Goal: Task Accomplishment & Management: Manage account settings

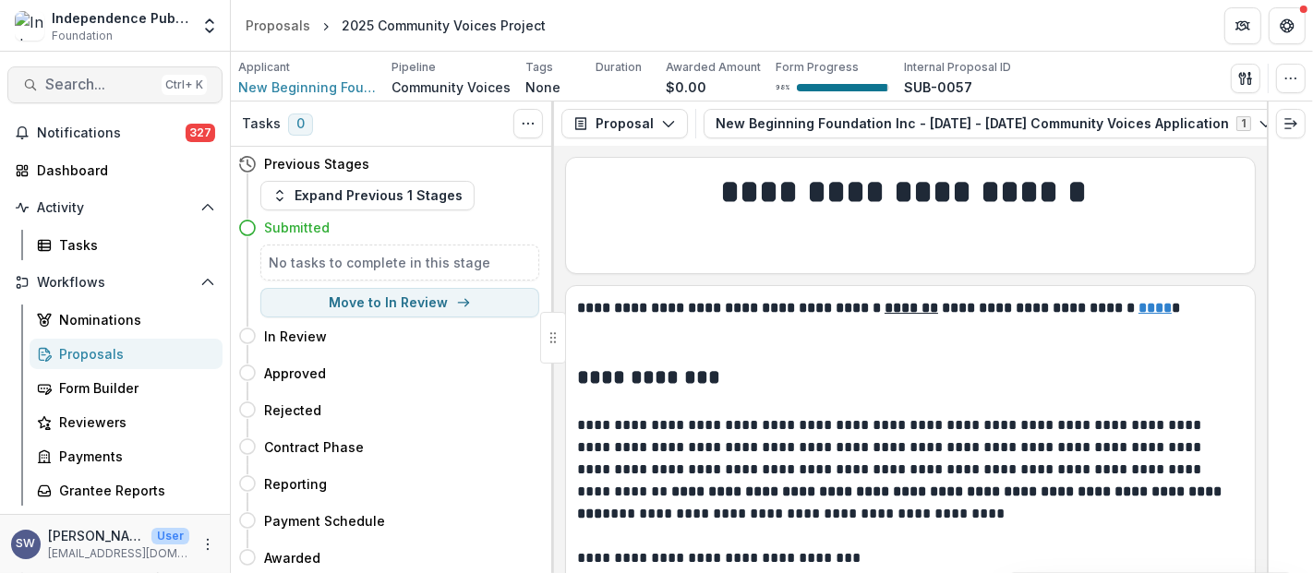
scroll to position [1, 0]
click at [84, 88] on span "Search..." at bounding box center [99, 85] width 109 height 18
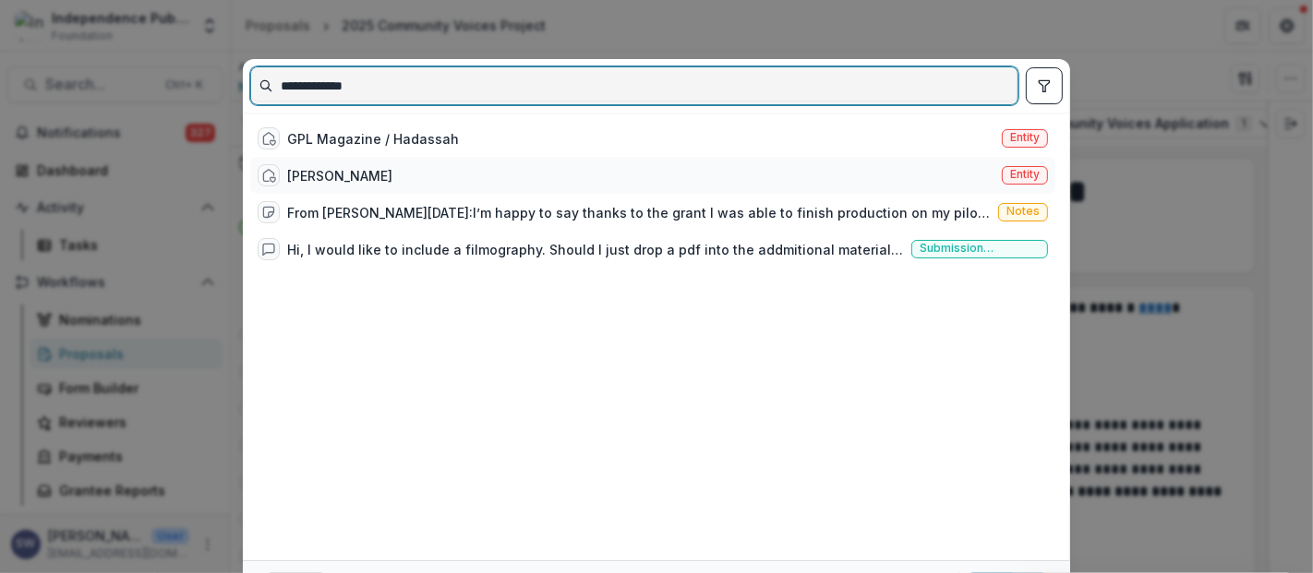
type input "**********"
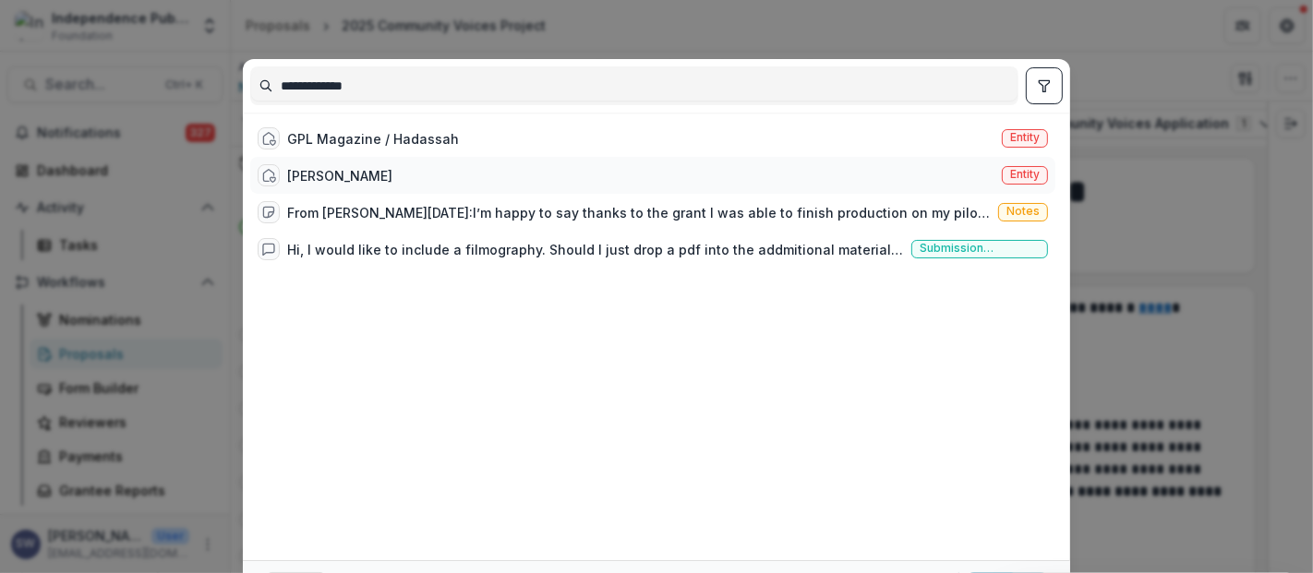
click at [377, 174] on div "Arianne Bracho" at bounding box center [339, 175] width 105 height 19
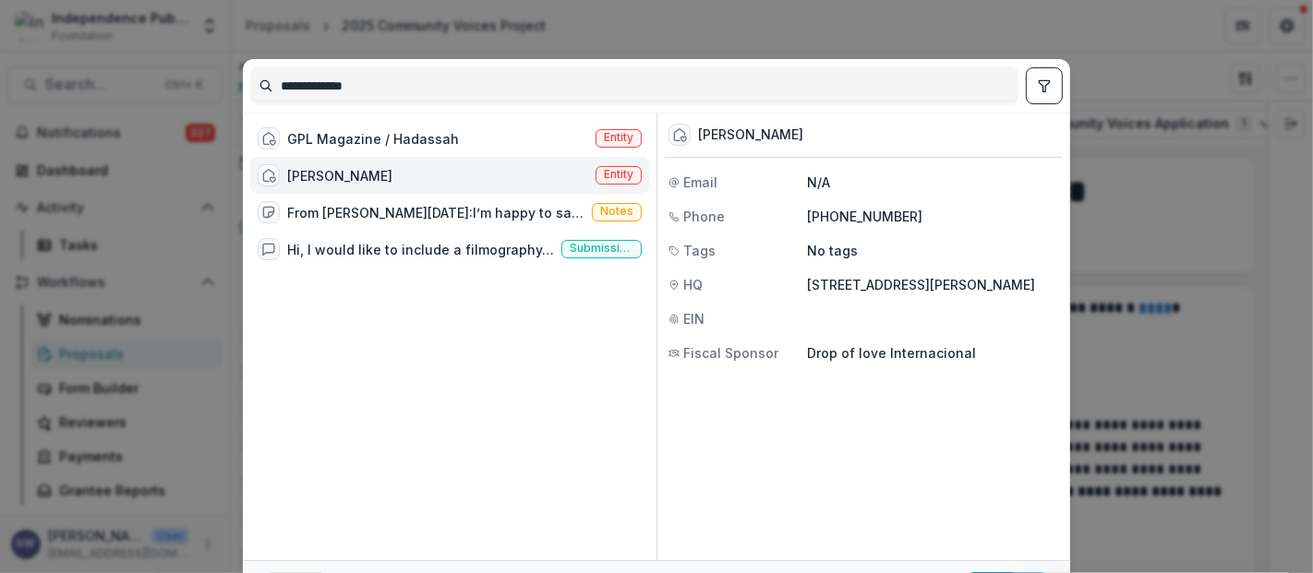
click at [377, 174] on div "Arianne Bracho" at bounding box center [339, 175] width 105 height 19
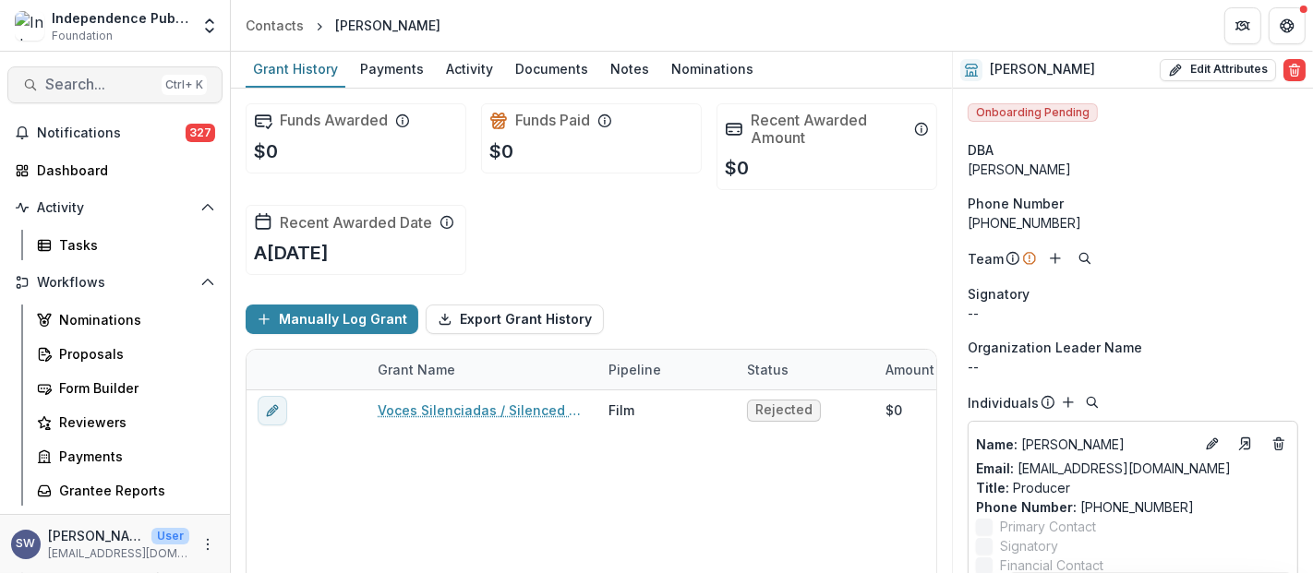
click at [62, 82] on span "Search..." at bounding box center [99, 85] width 109 height 18
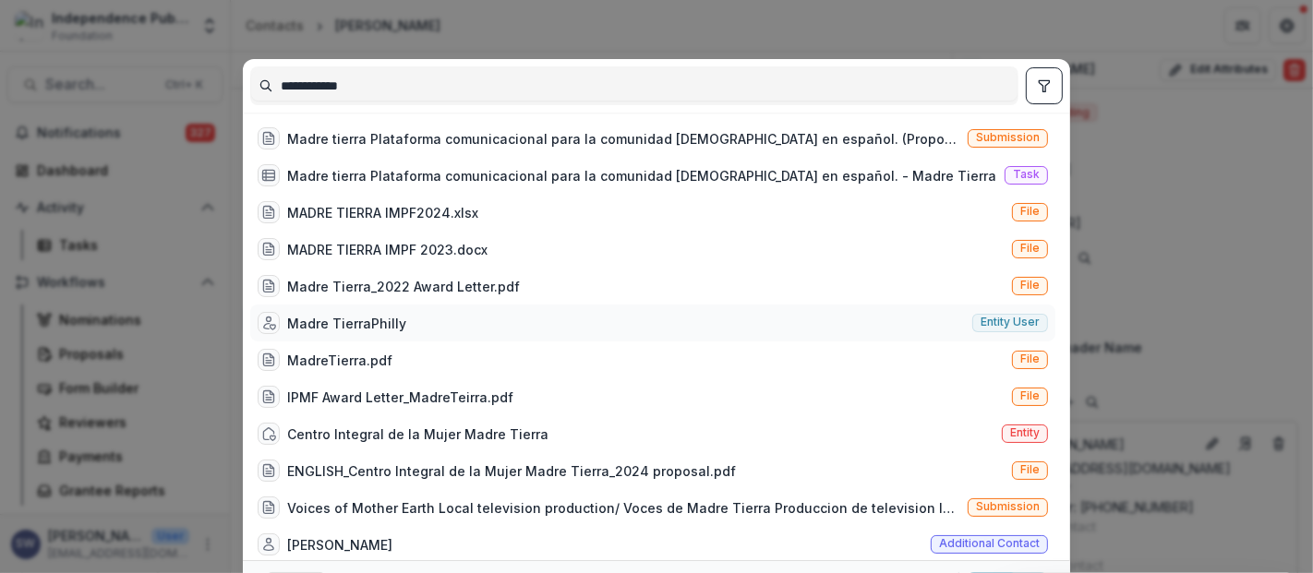
type input "**********"
click at [467, 318] on div "Madre TierraPhilly Entity user" at bounding box center [652, 323] width 805 height 37
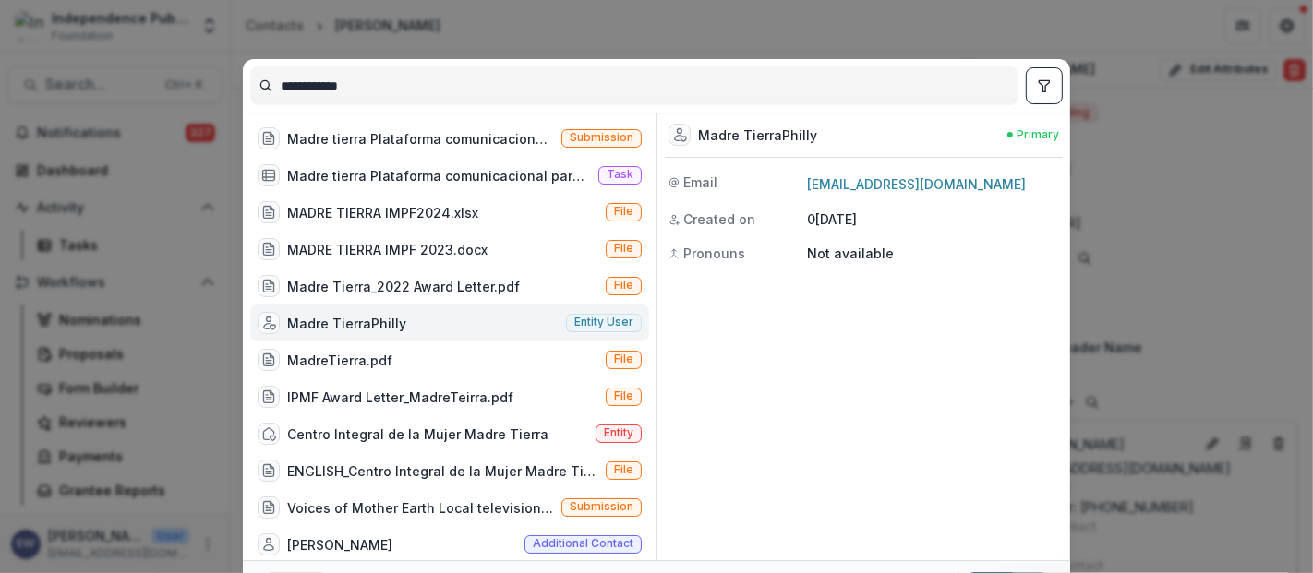
click at [467, 318] on div "Madre TierraPhilly Entity user" at bounding box center [449, 323] width 399 height 37
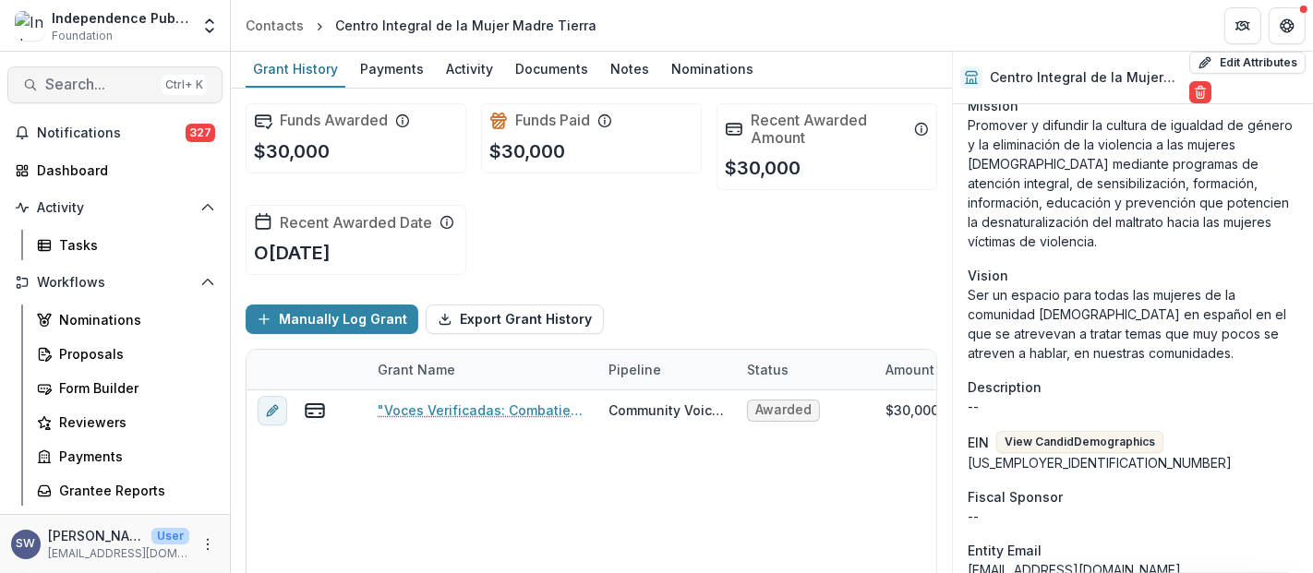
click at [120, 79] on span "Search..." at bounding box center [99, 85] width 109 height 18
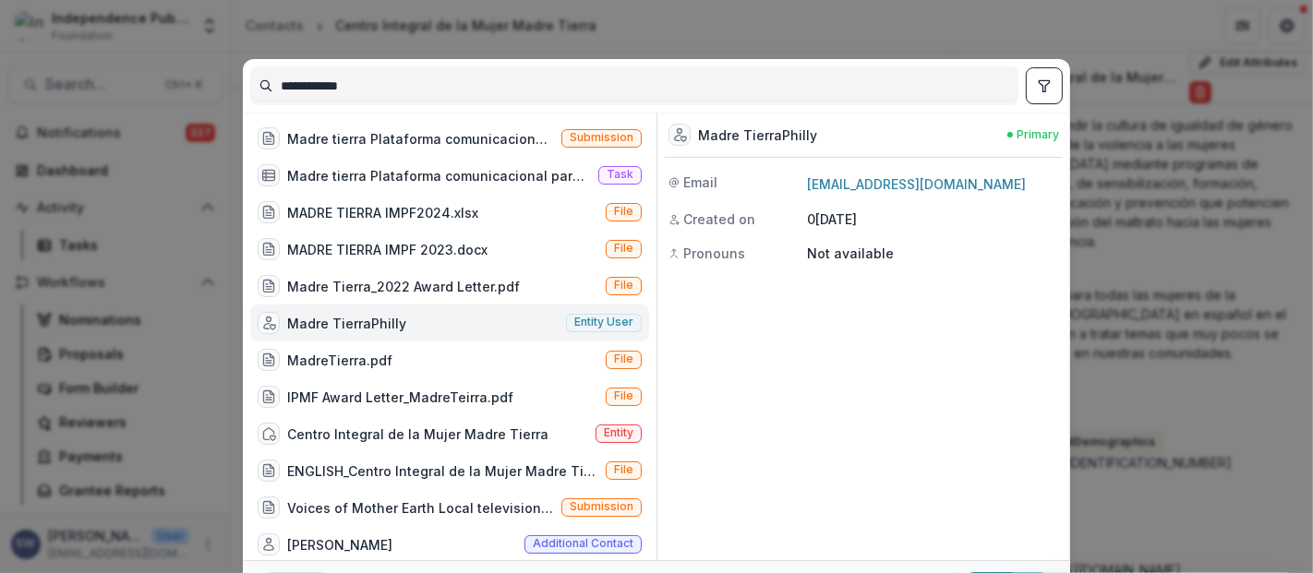
drag, startPoint x: 387, startPoint y: 85, endPoint x: 244, endPoint y: 69, distance: 143.9
click at [244, 69] on div "**********" at bounding box center [656, 86] width 827 height 54
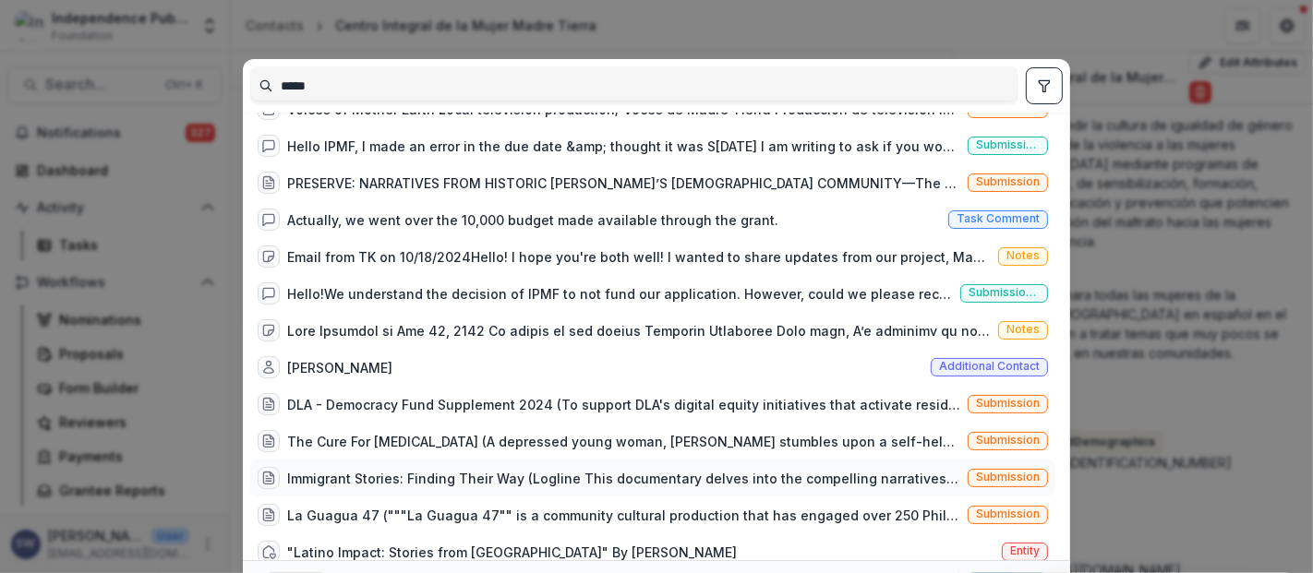
scroll to position [858, 0]
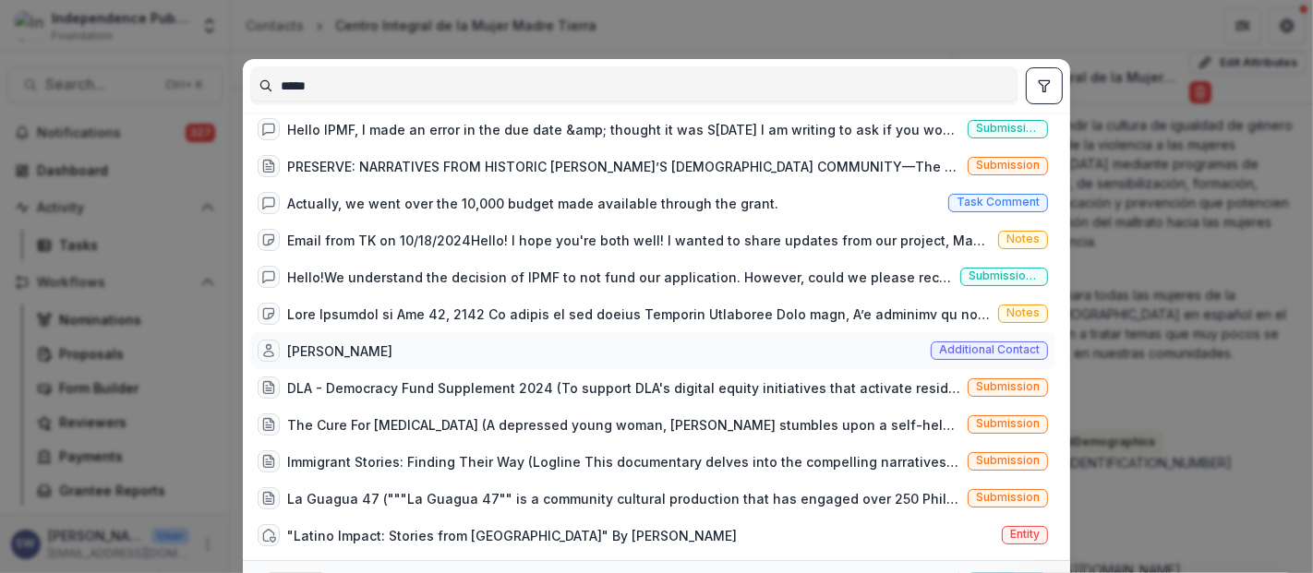
type input "*****"
click at [473, 351] on div "Arianne Bracho Additional contact" at bounding box center [652, 350] width 805 height 37
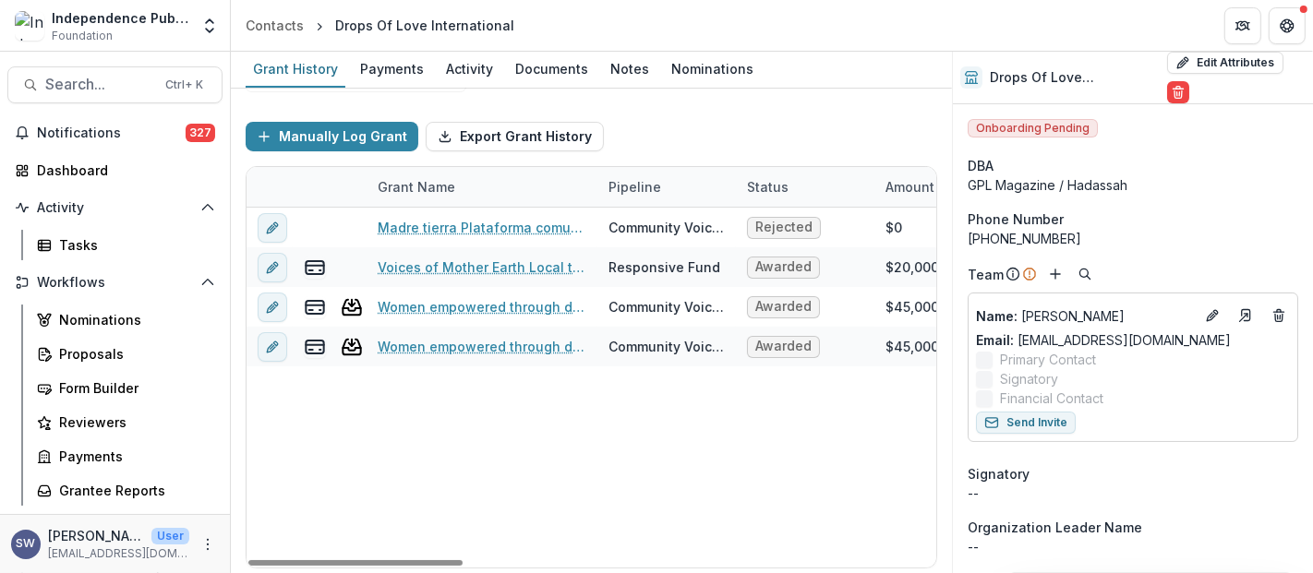
drag, startPoint x: 591, startPoint y: 398, endPoint x: 619, endPoint y: 402, distance: 29.0
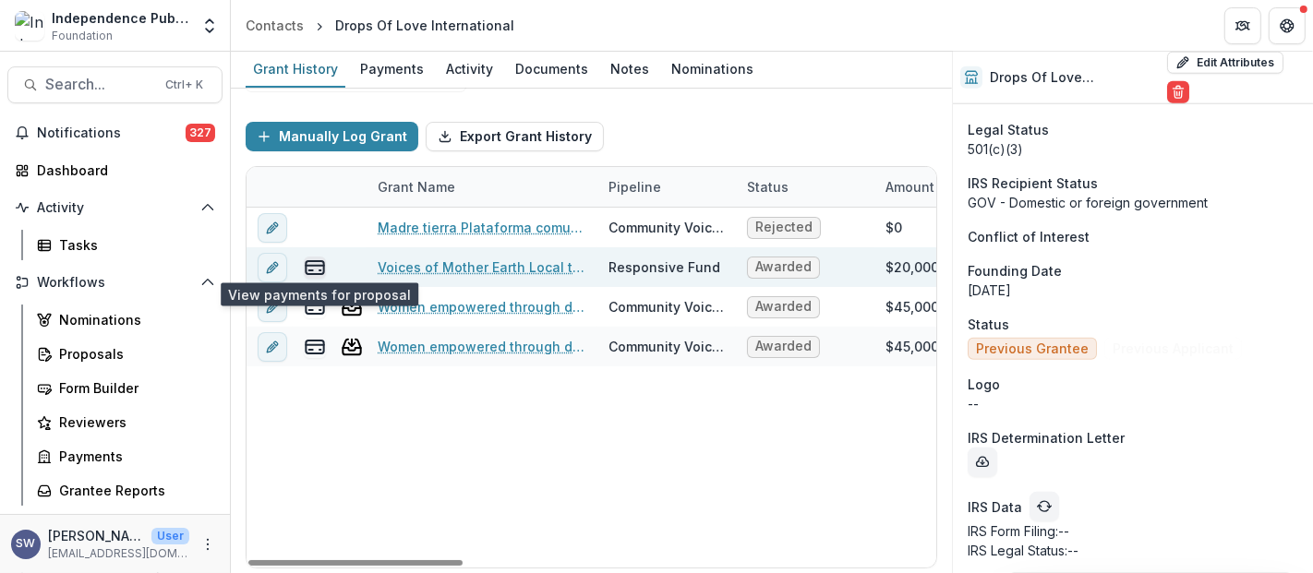
click at [311, 270] on line "view-payments" at bounding box center [311, 270] width 4 height 0
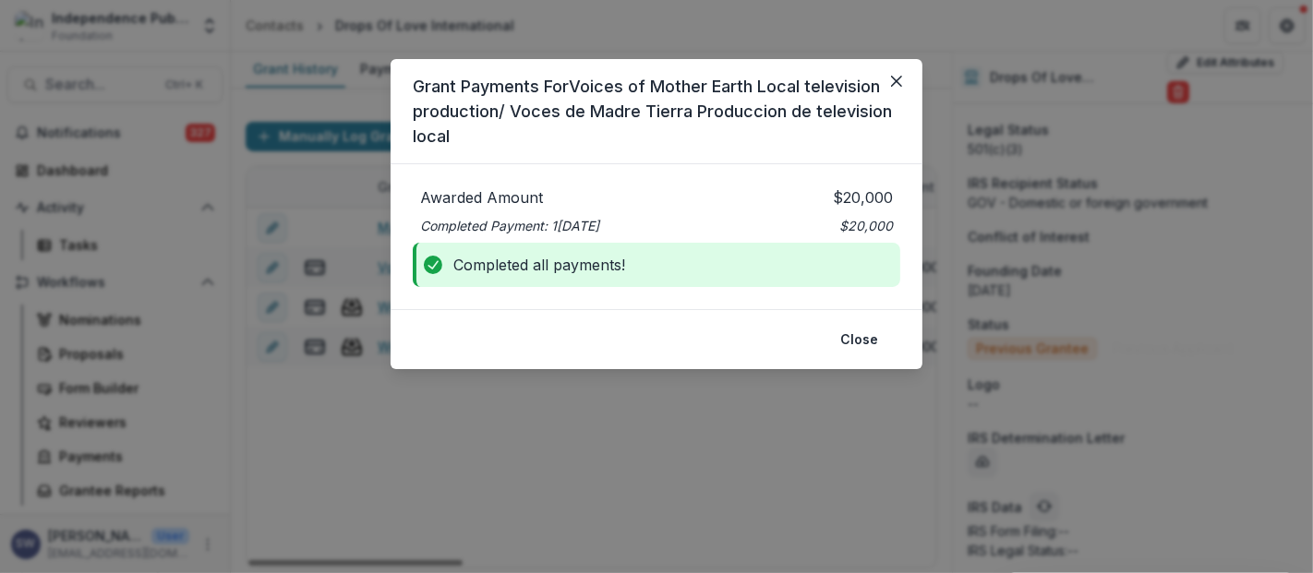
click at [517, 515] on div "Grant Payments For Voices of Mother Earth Local television production/ Voces de…" at bounding box center [656, 286] width 1313 height 573
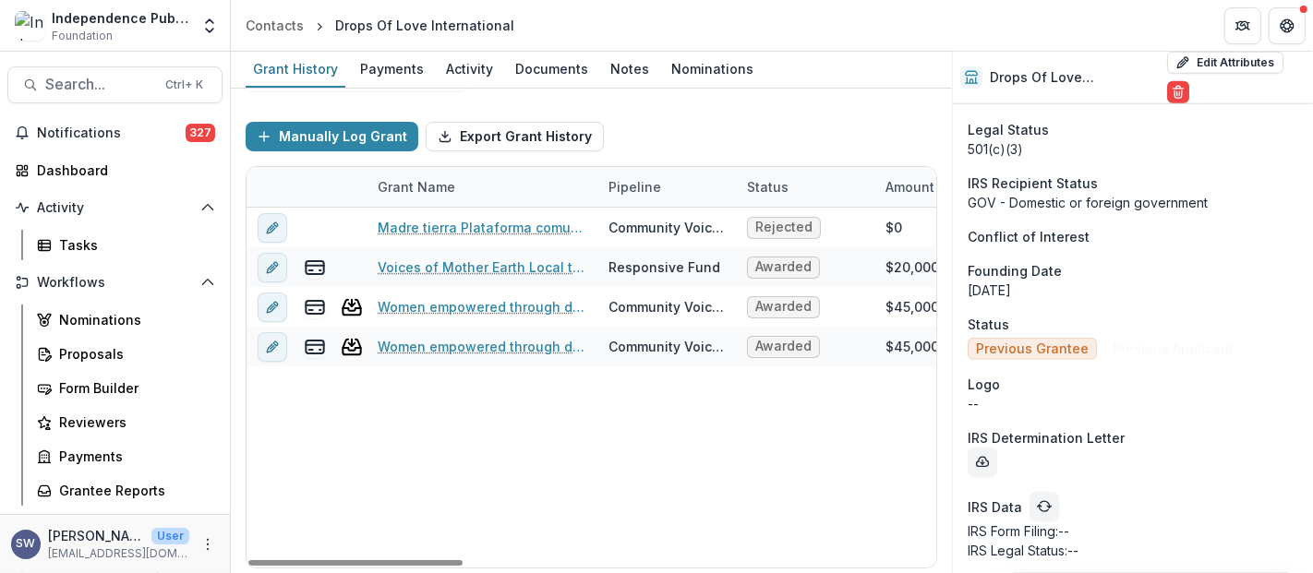
drag, startPoint x: 648, startPoint y: 452, endPoint x: 658, endPoint y: 454, distance: 10.3
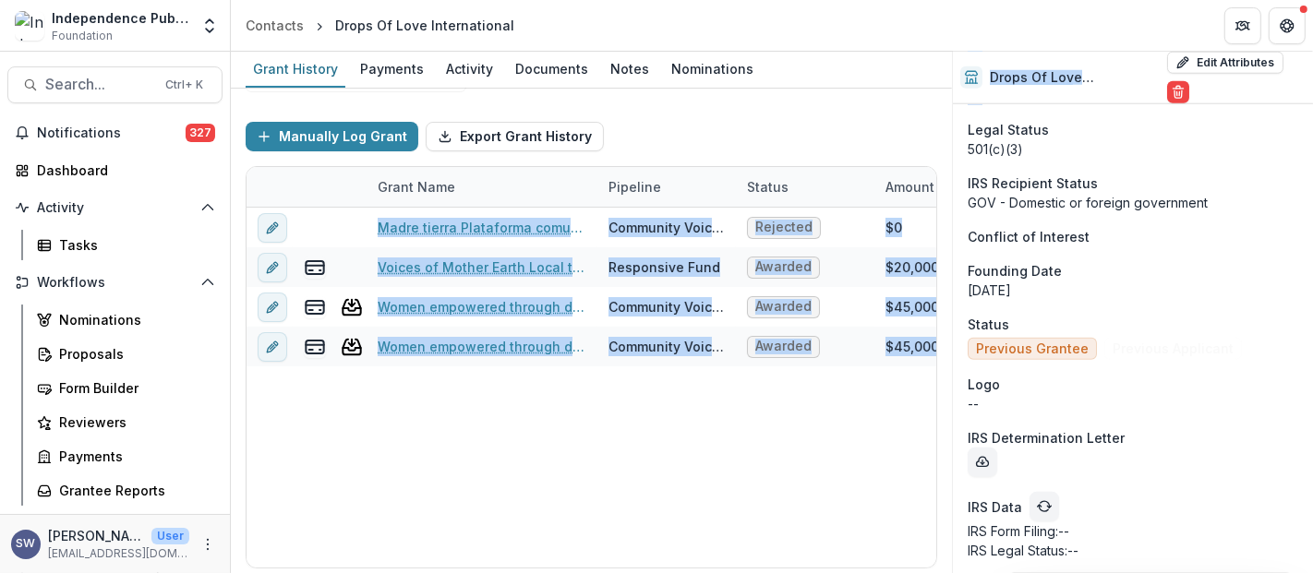
drag, startPoint x: 945, startPoint y: 305, endPoint x: 960, endPoint y: 136, distance: 169.6
click at [960, 136] on div "Grant History Payments Activity Documents Notes Nominations Funds Awarded $110,…" at bounding box center [772, 313] width 1082 height 522
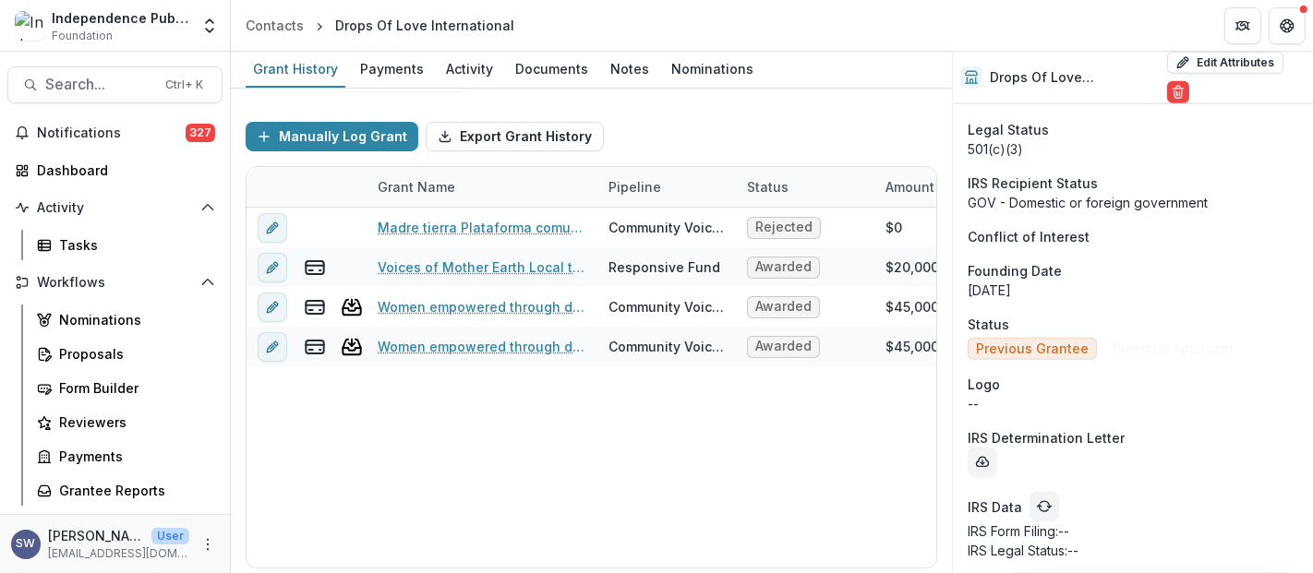
click at [846, 87] on div "Grant History Payments Activity Documents Notes Nominations" at bounding box center [591, 70] width 721 height 37
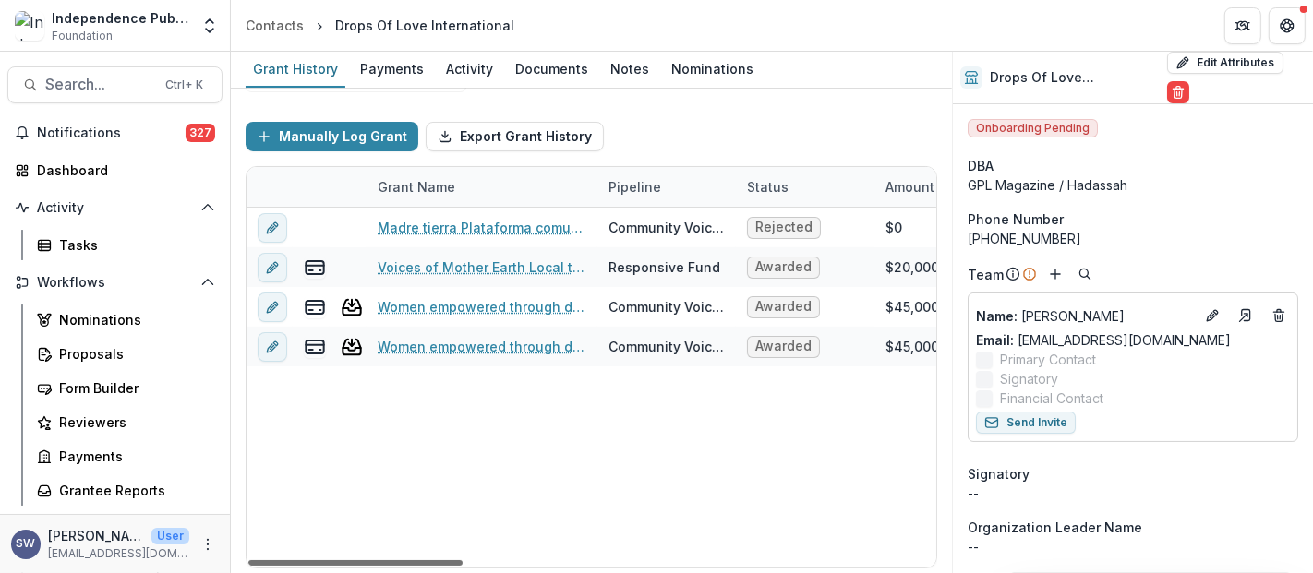
drag, startPoint x: 408, startPoint y: 557, endPoint x: 359, endPoint y: 555, distance: 49.0
click at [359, 560] on div at bounding box center [355, 563] width 214 height 6
click at [104, 91] on span "Search..." at bounding box center [99, 85] width 109 height 18
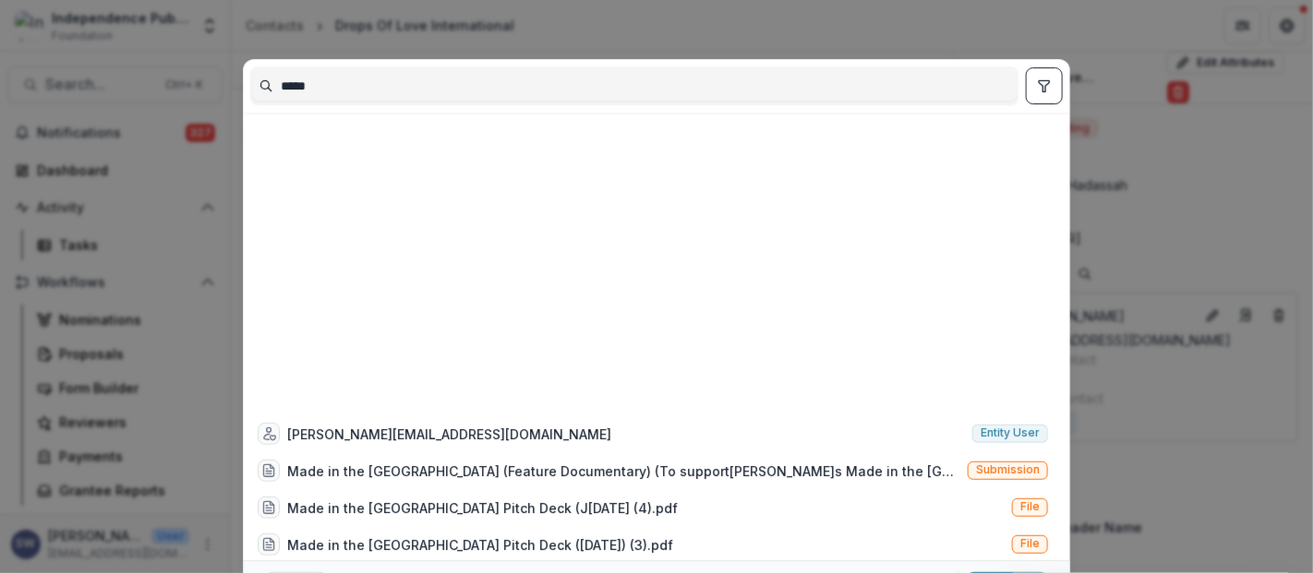
scroll to position [858, 0]
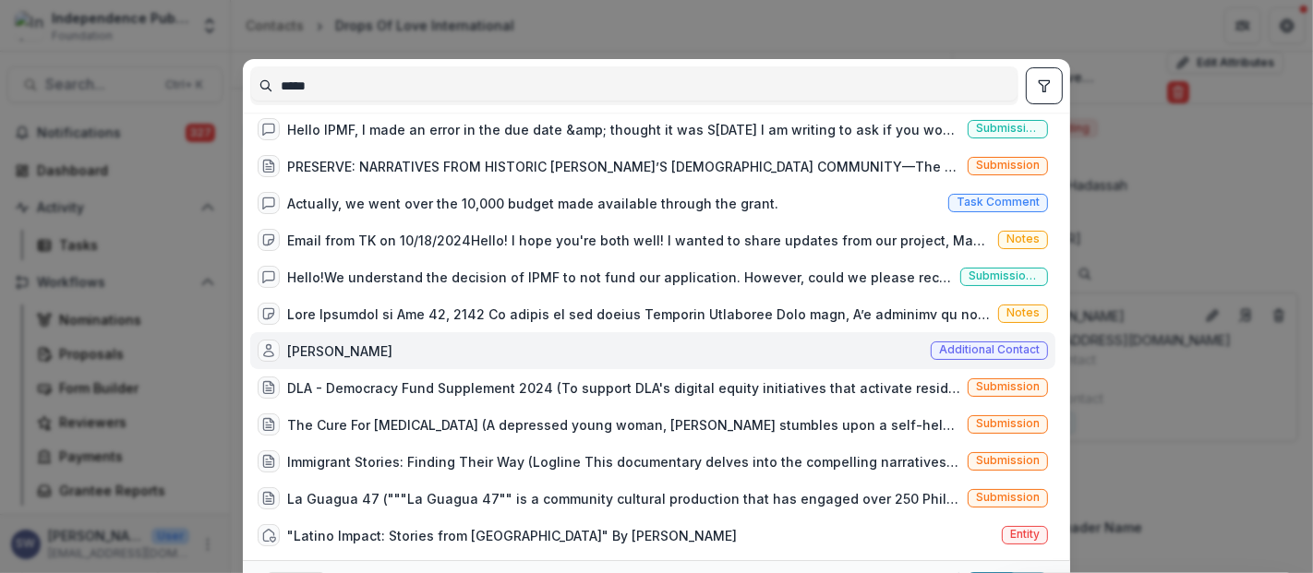
drag, startPoint x: 334, startPoint y: 80, endPoint x: 192, endPoint y: 70, distance: 142.5
click at [192, 70] on div "***** madeleine@resolvephilly.org Entity user Made in the USA (Feature Document…" at bounding box center [656, 286] width 1313 height 573
type input "**********"
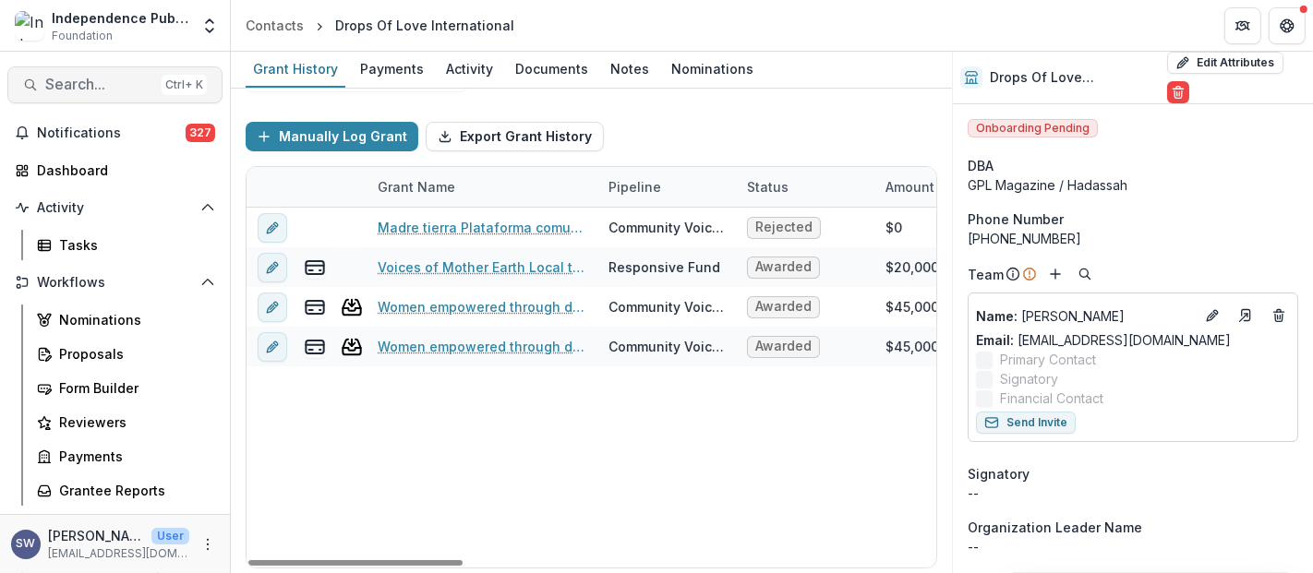
click at [71, 90] on span "Search..." at bounding box center [99, 85] width 109 height 18
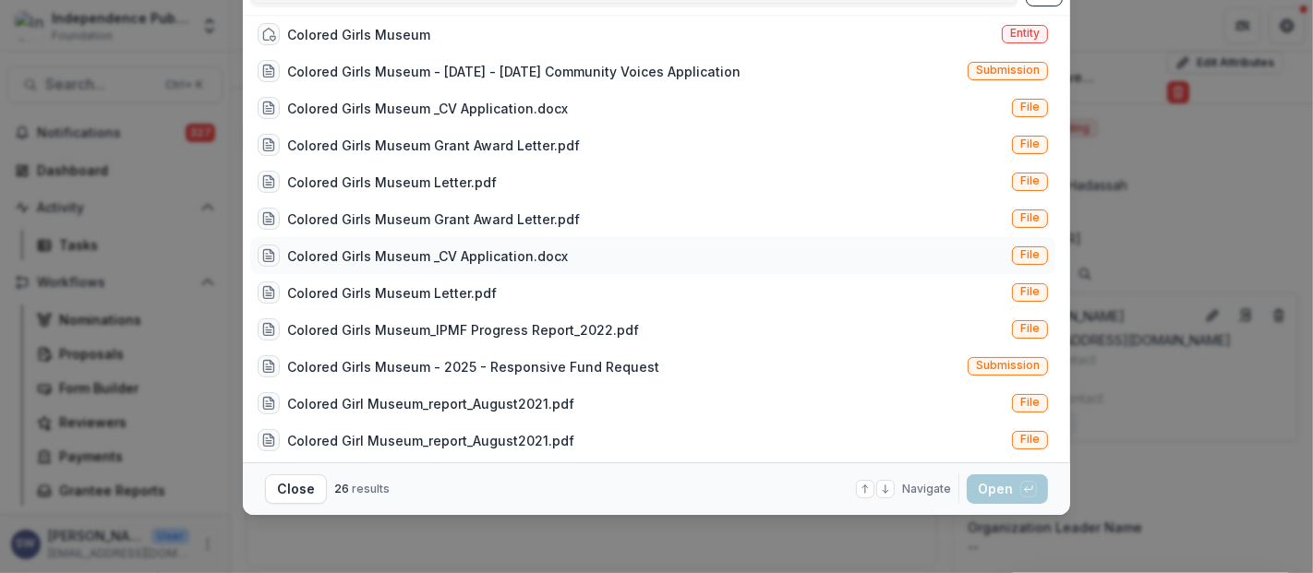
scroll to position [0, 0]
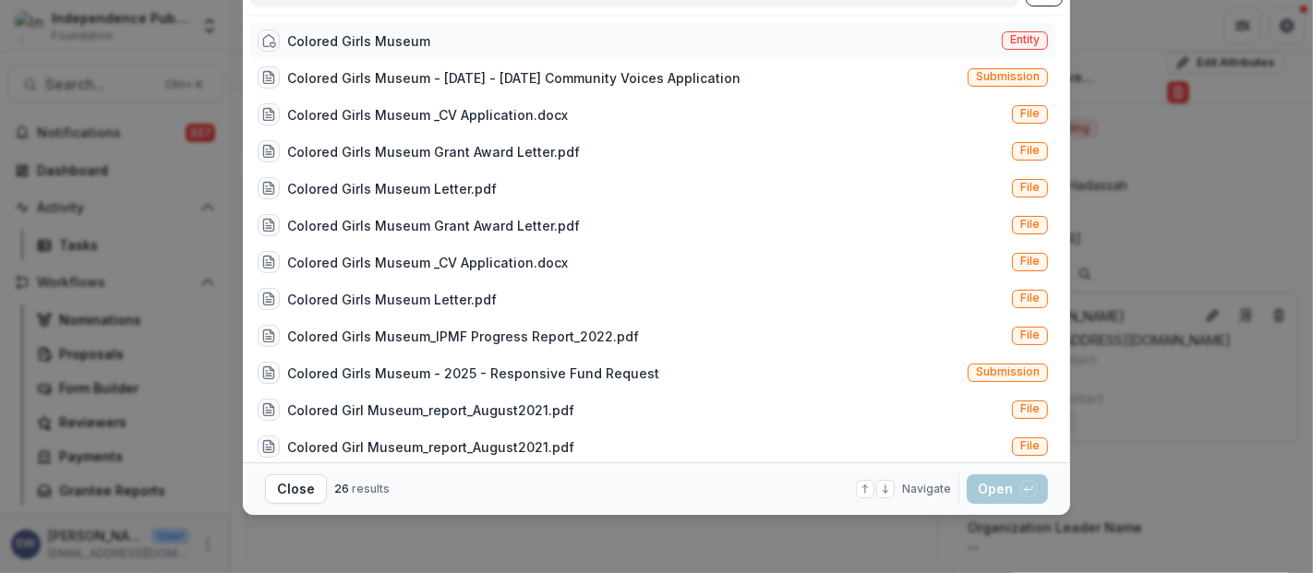
click at [542, 32] on div "Colored Girls Museum Entity" at bounding box center [652, 40] width 805 height 37
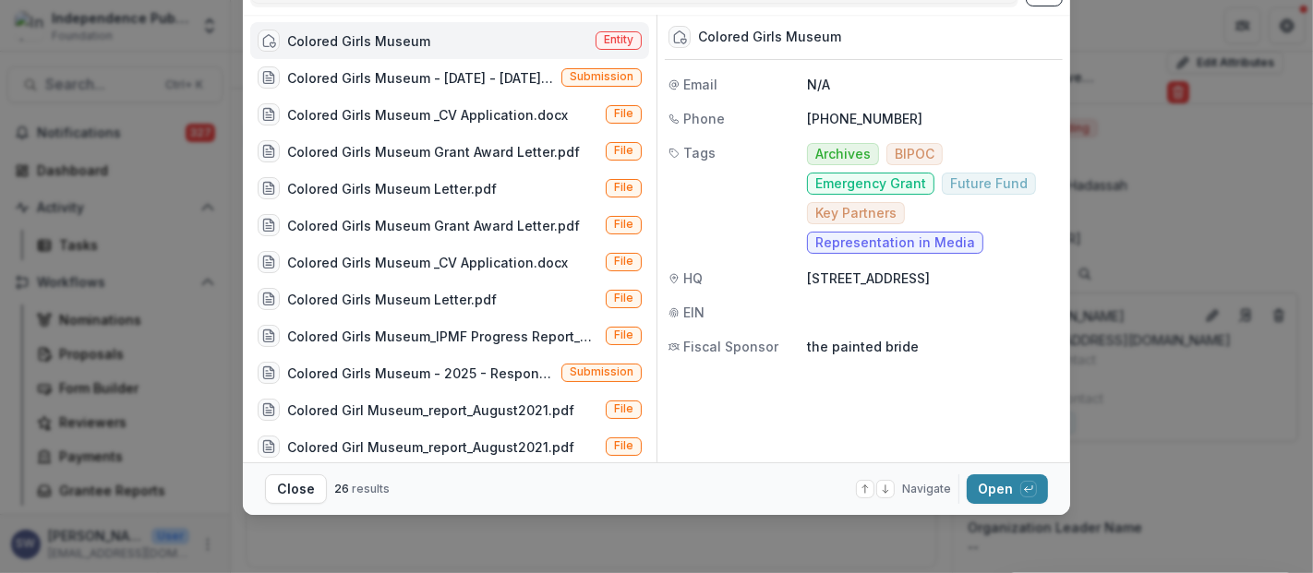
click at [462, 51] on div "Colored Girls Museum Entity" at bounding box center [449, 40] width 399 height 37
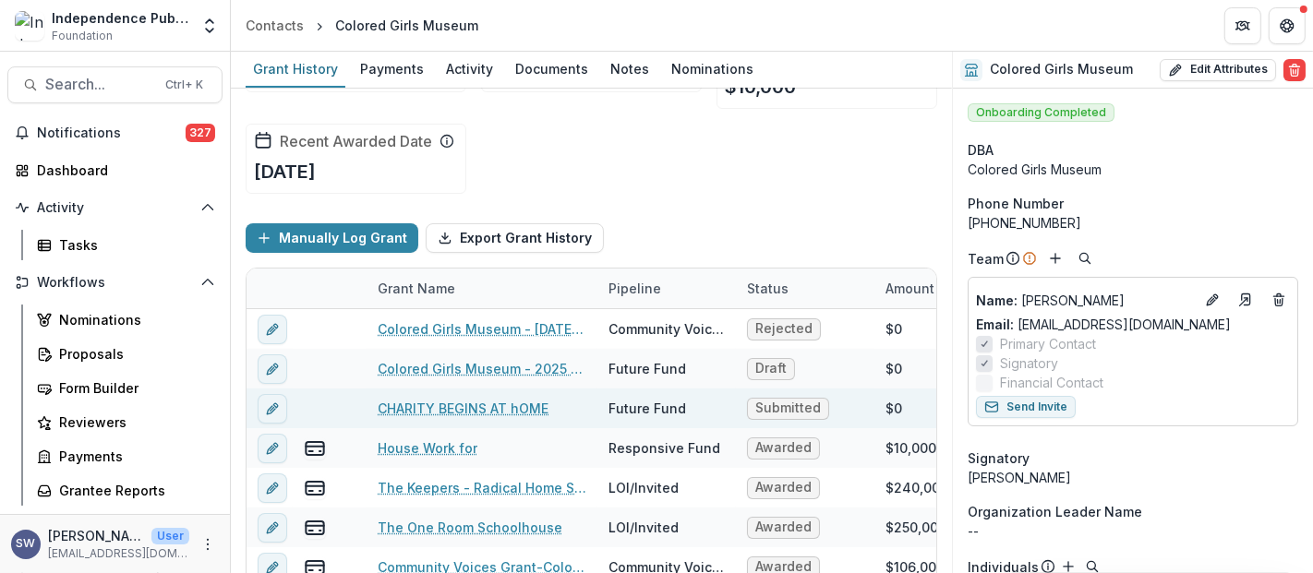
scroll to position [183, 0]
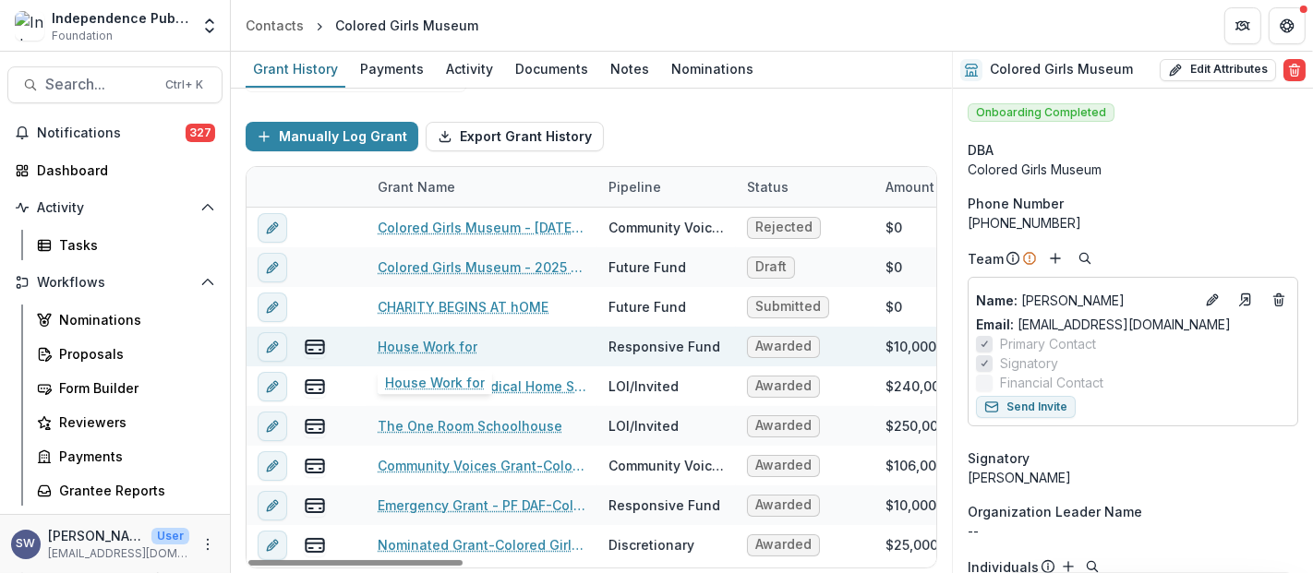
click at [416, 340] on link "House Work for" at bounding box center [428, 346] width 100 height 19
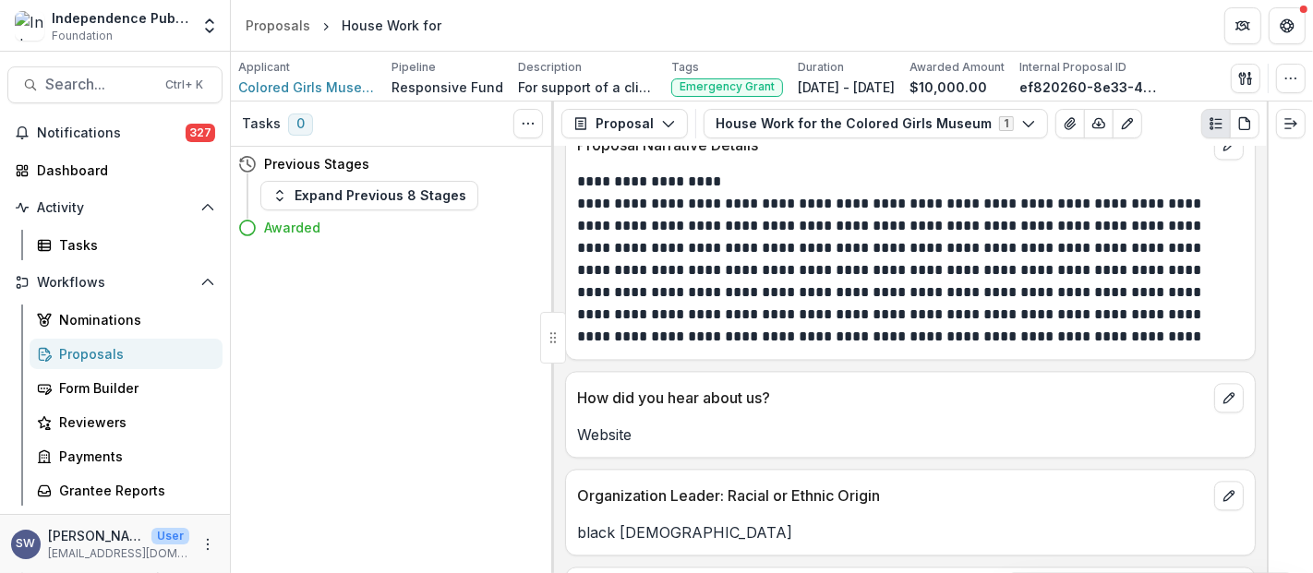
scroll to position [3325, 0]
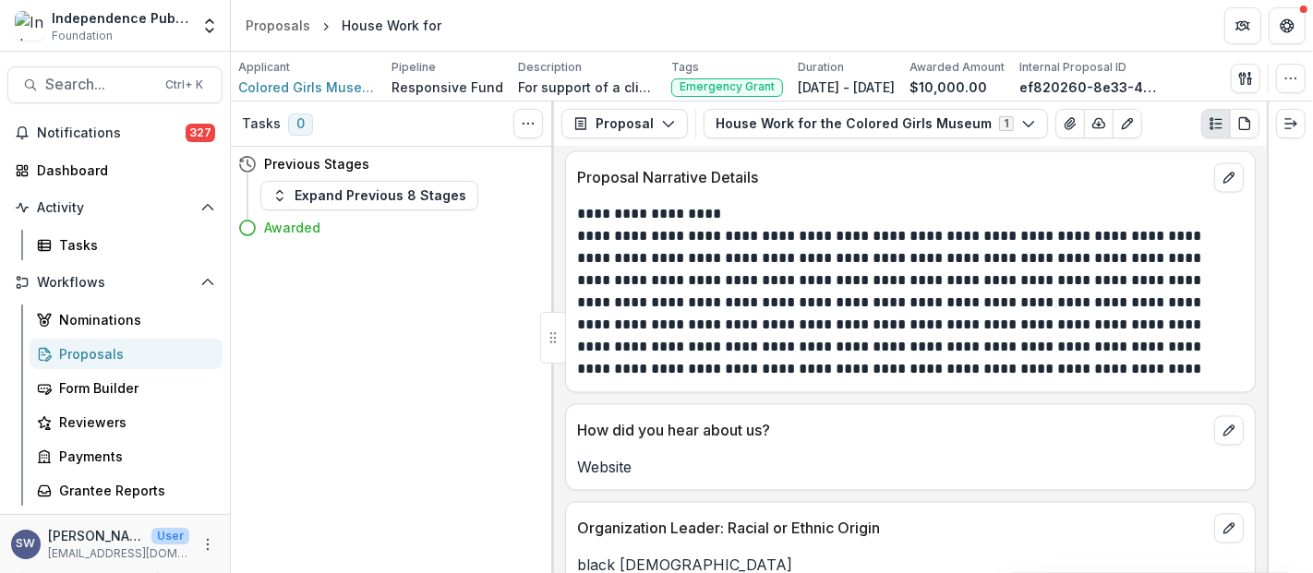
drag, startPoint x: 946, startPoint y: 413, endPoint x: 936, endPoint y: 420, distance: 12.6
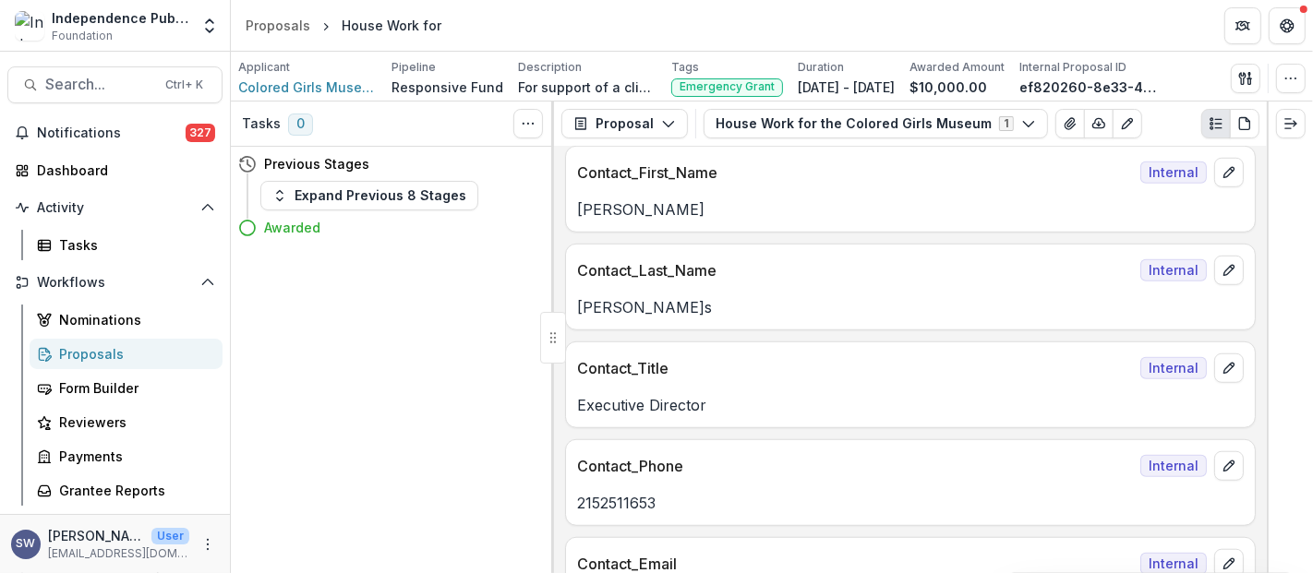
scroll to position [1858, 0]
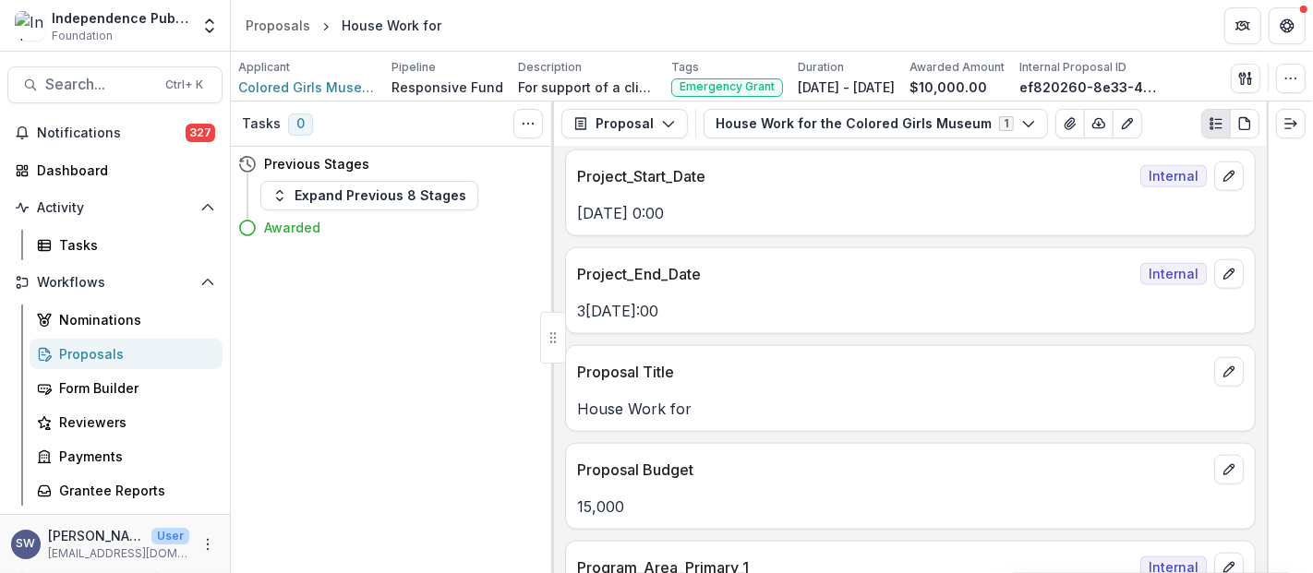
click at [929, 272] on p "Project_End_Date" at bounding box center [855, 274] width 556 height 22
click at [1289, 73] on icon "button" at bounding box center [1290, 78] width 15 height 15
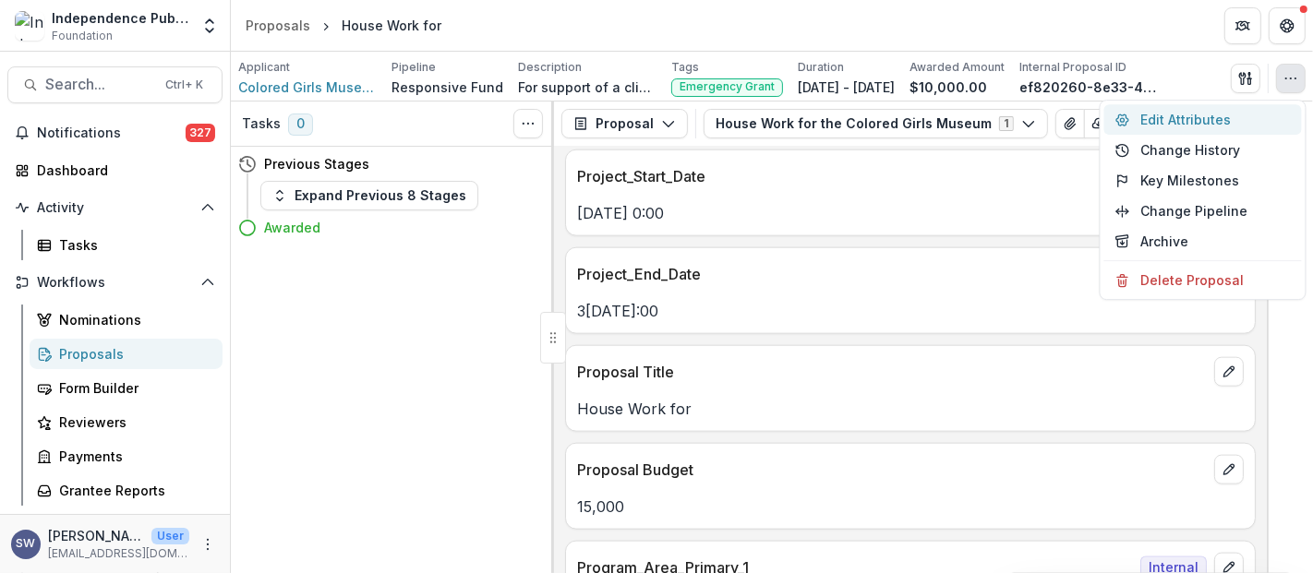
click at [1210, 117] on button "Edit Attributes" at bounding box center [1203, 119] width 198 height 30
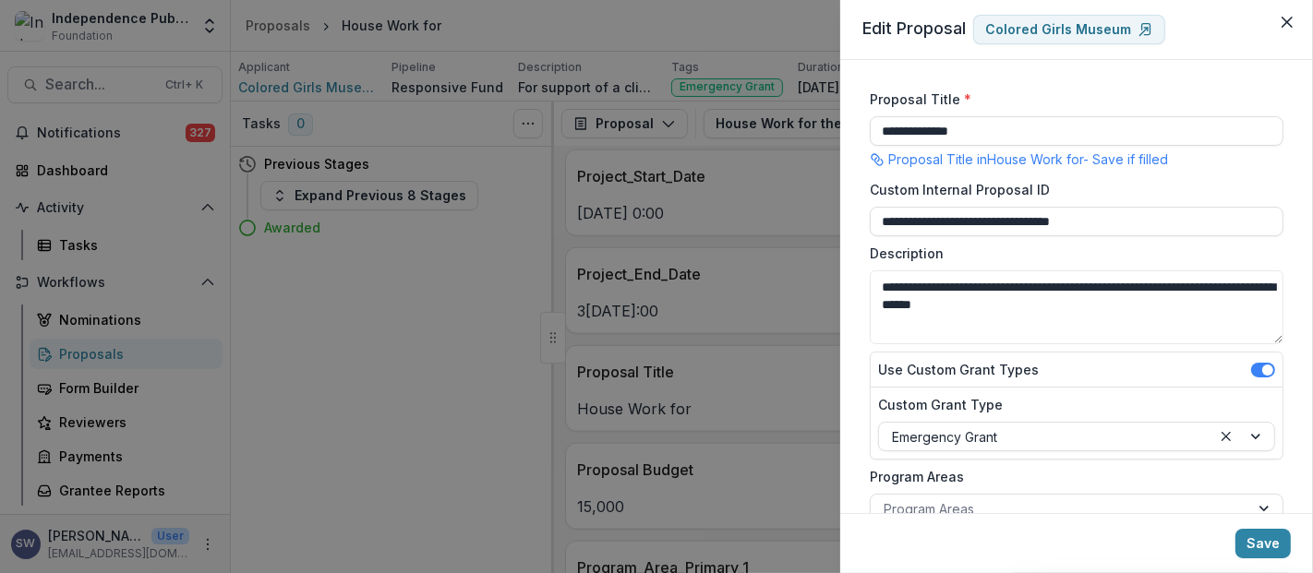
drag, startPoint x: 1049, startPoint y: 125, endPoint x: 693, endPoint y: 121, distance: 356.3
click at [693, 121] on div "**********" at bounding box center [656, 286] width 1313 height 573
type input "**********"
click at [1284, 21] on icon "Close" at bounding box center [1286, 22] width 11 height 11
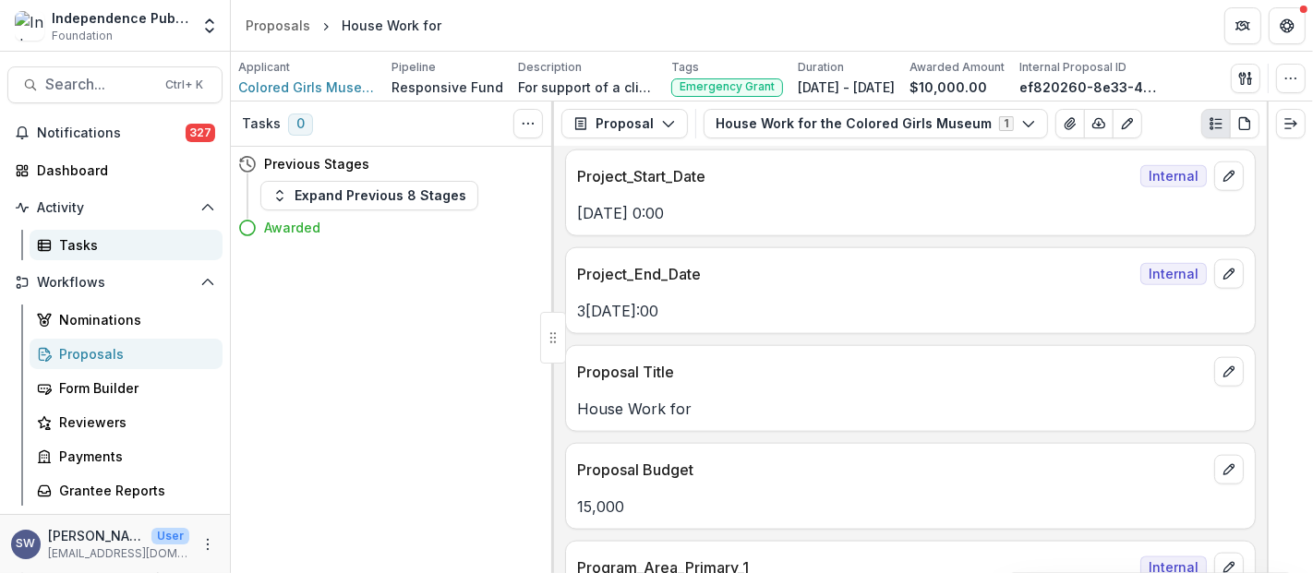
click at [37, 255] on link "Tasks" at bounding box center [126, 245] width 193 height 30
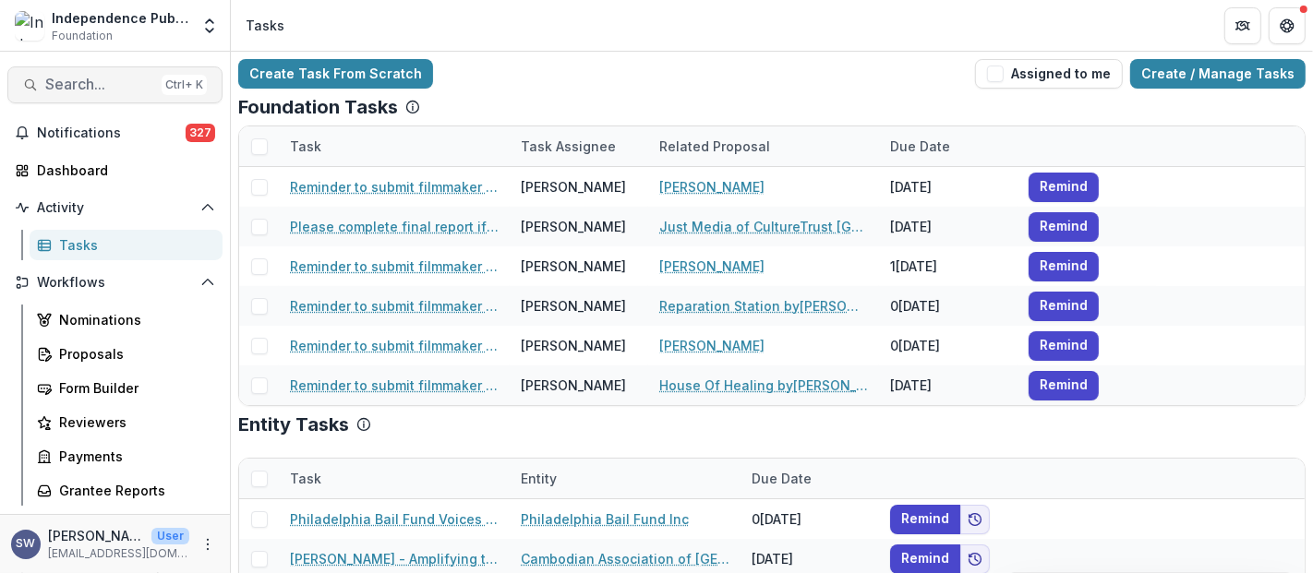
click at [125, 78] on span "Search..." at bounding box center [99, 85] width 109 height 18
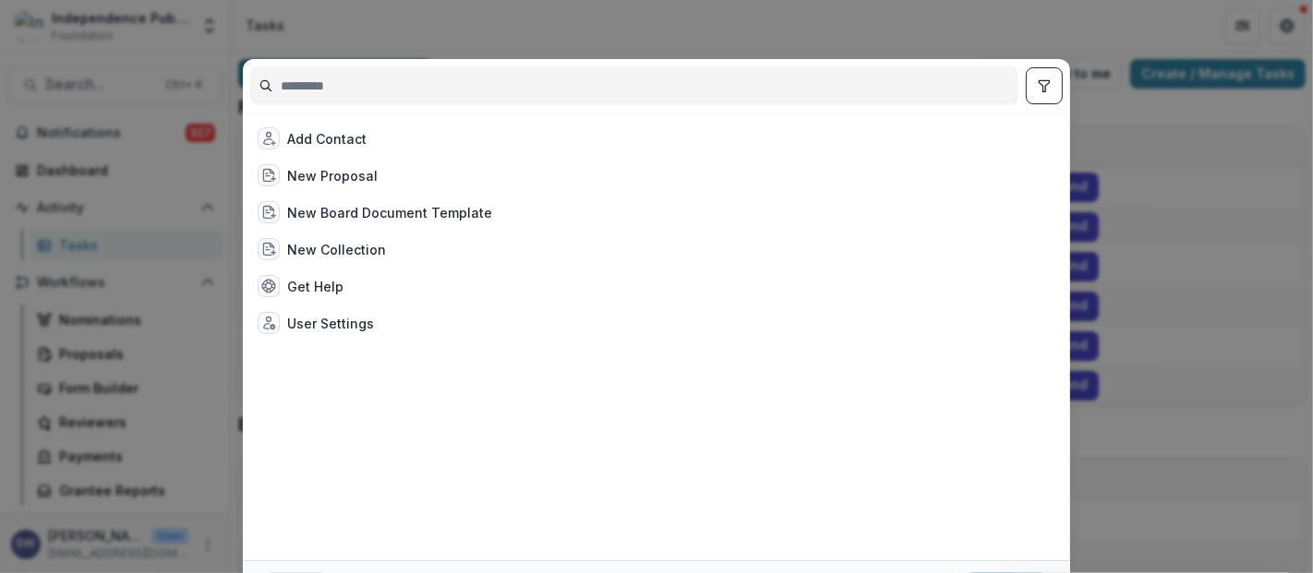
click at [408, 81] on input at bounding box center [634, 86] width 766 height 30
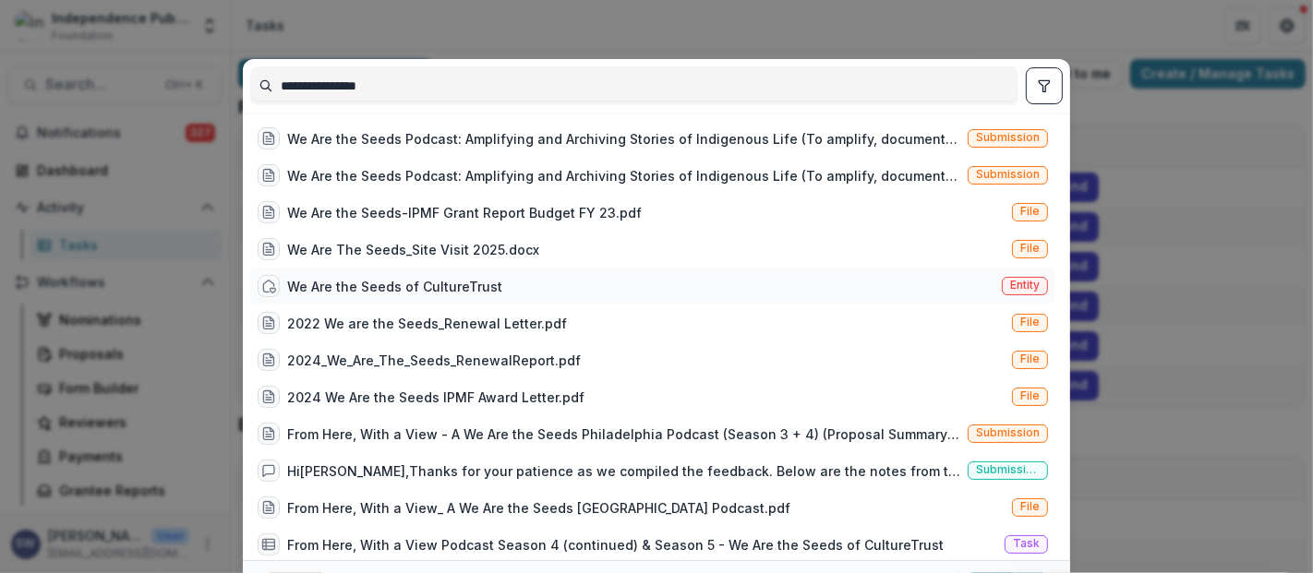
type input "**********"
click at [407, 289] on div "We Are the Seeds of CultureTrust" at bounding box center [394, 286] width 215 height 19
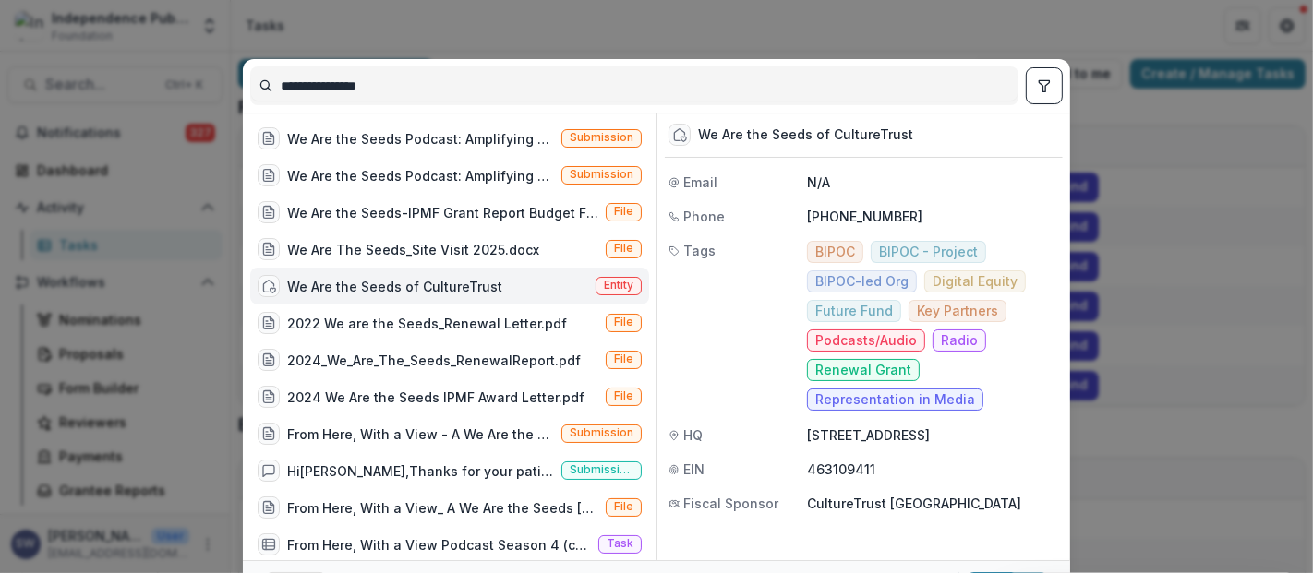
click at [407, 289] on div "We Are the Seeds of CultureTrust" at bounding box center [394, 286] width 215 height 19
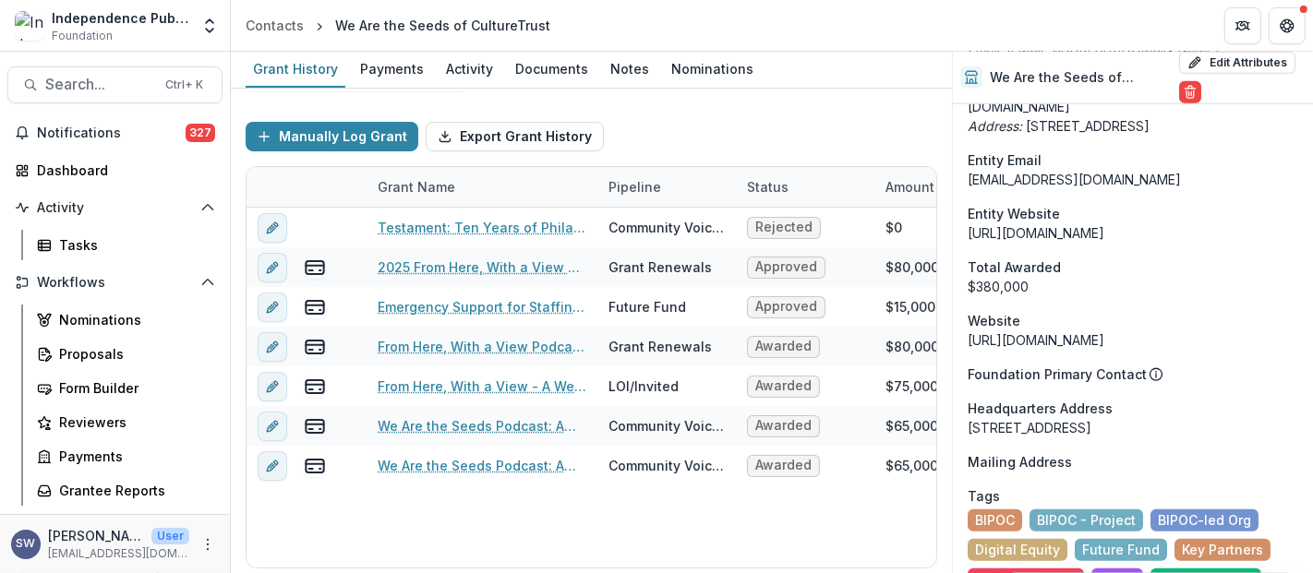
scroll to position [1846, 0]
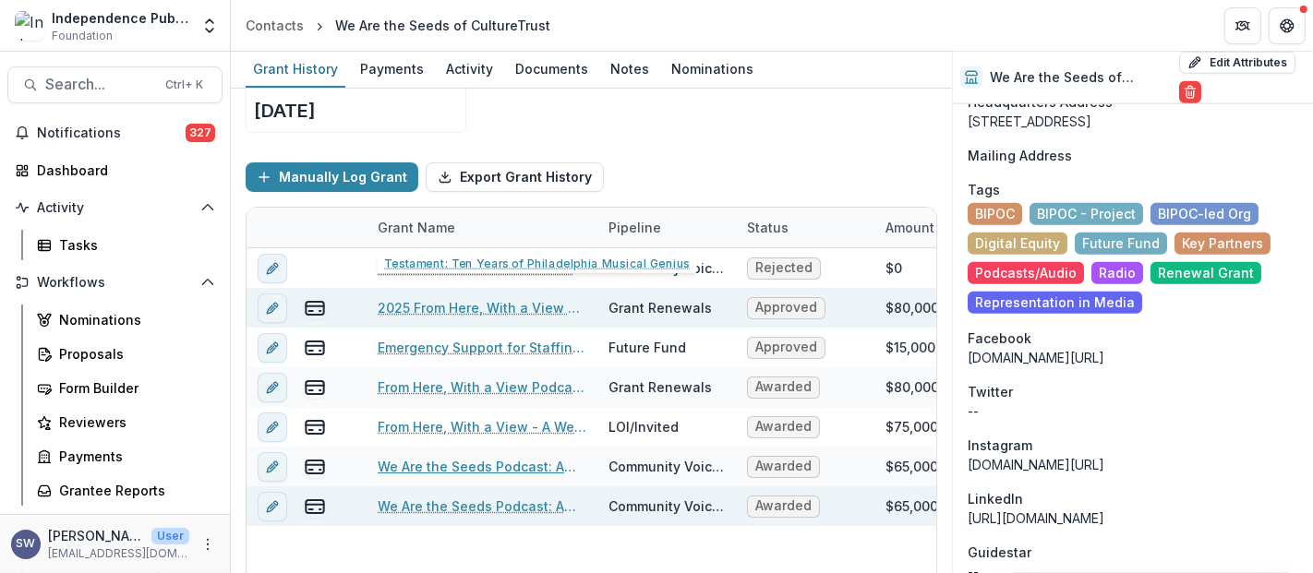
scroll to position [183, 0]
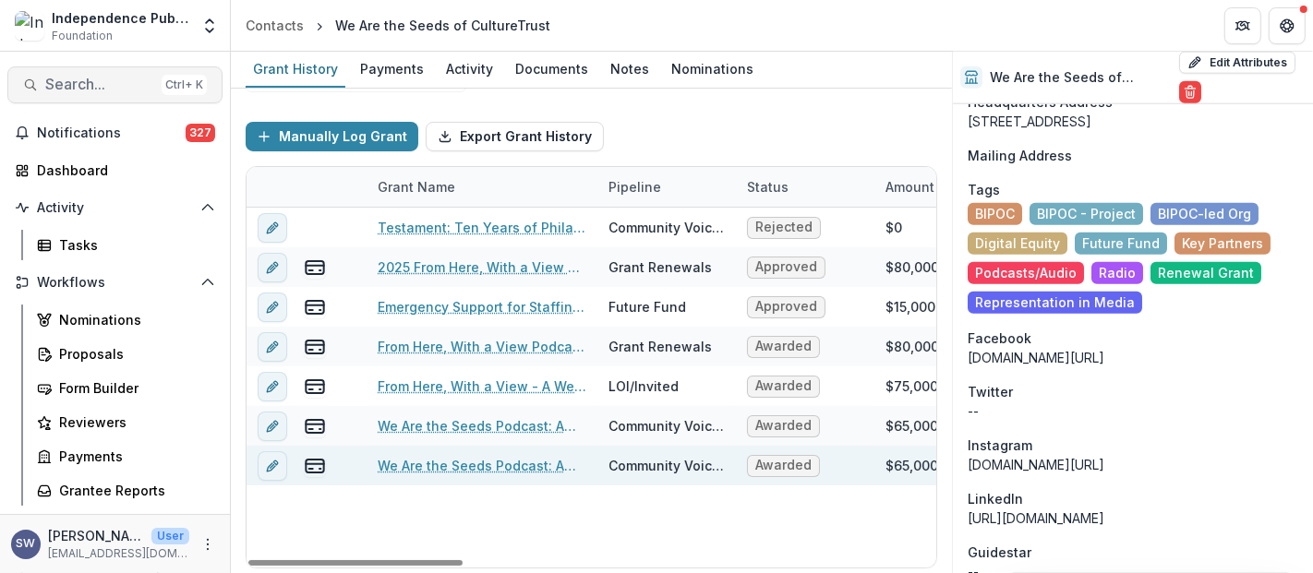
click at [118, 88] on span "Search..." at bounding box center [99, 85] width 109 height 18
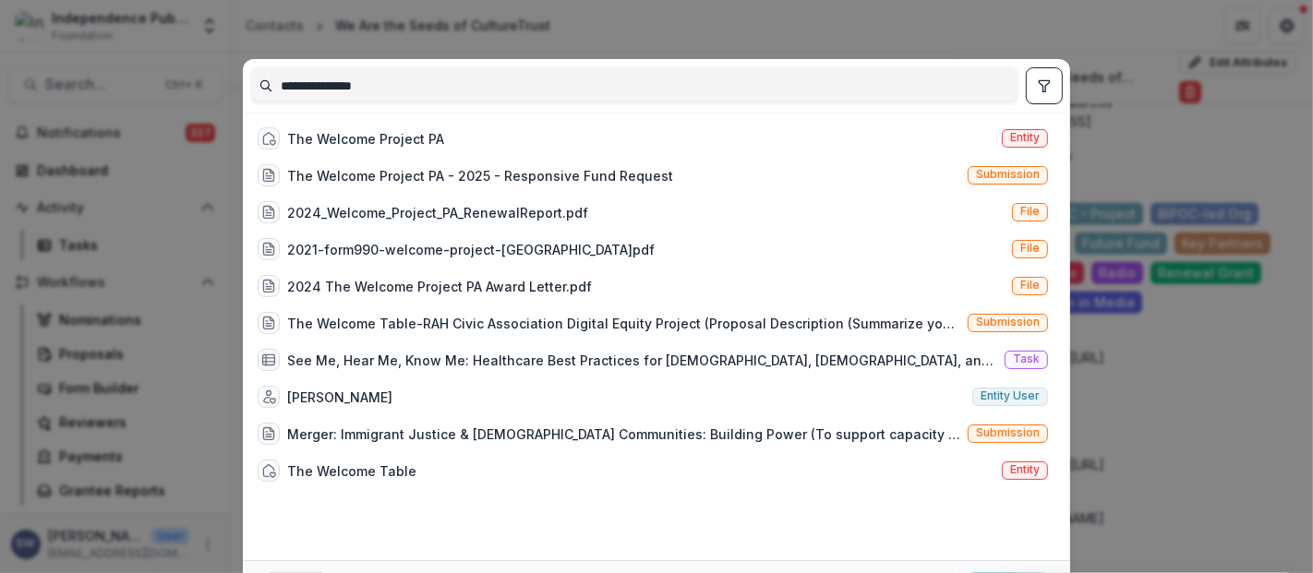
type input "**********"
click at [405, 117] on div "The Welcome Project PA Entity The Welcome Project PA - 2025 - Responsive Fund R…" at bounding box center [656, 337] width 812 height 448
click at [372, 129] on div "The Welcome Project PA" at bounding box center [365, 138] width 157 height 19
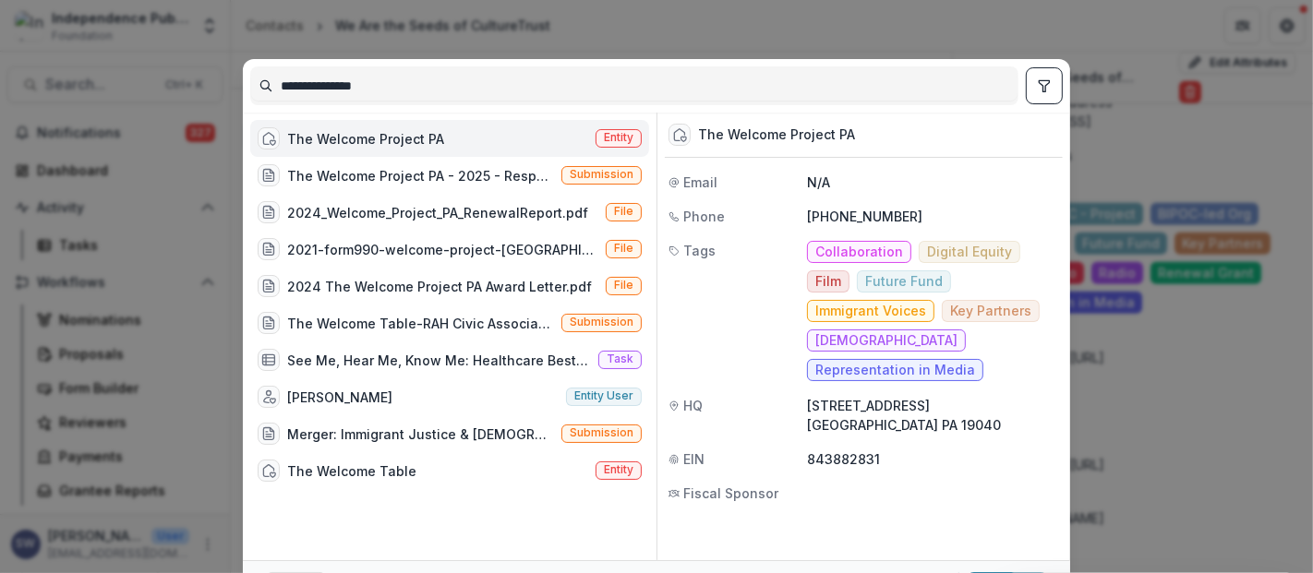
click at [372, 129] on div "The Welcome Project PA" at bounding box center [365, 138] width 157 height 19
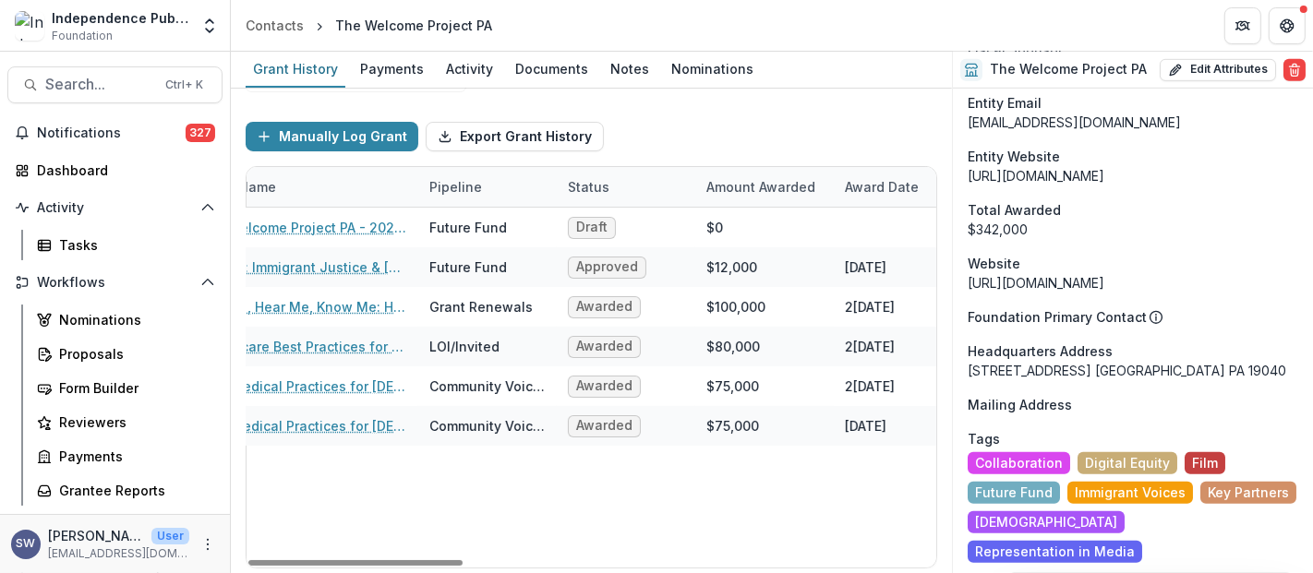
scroll to position [0, 111]
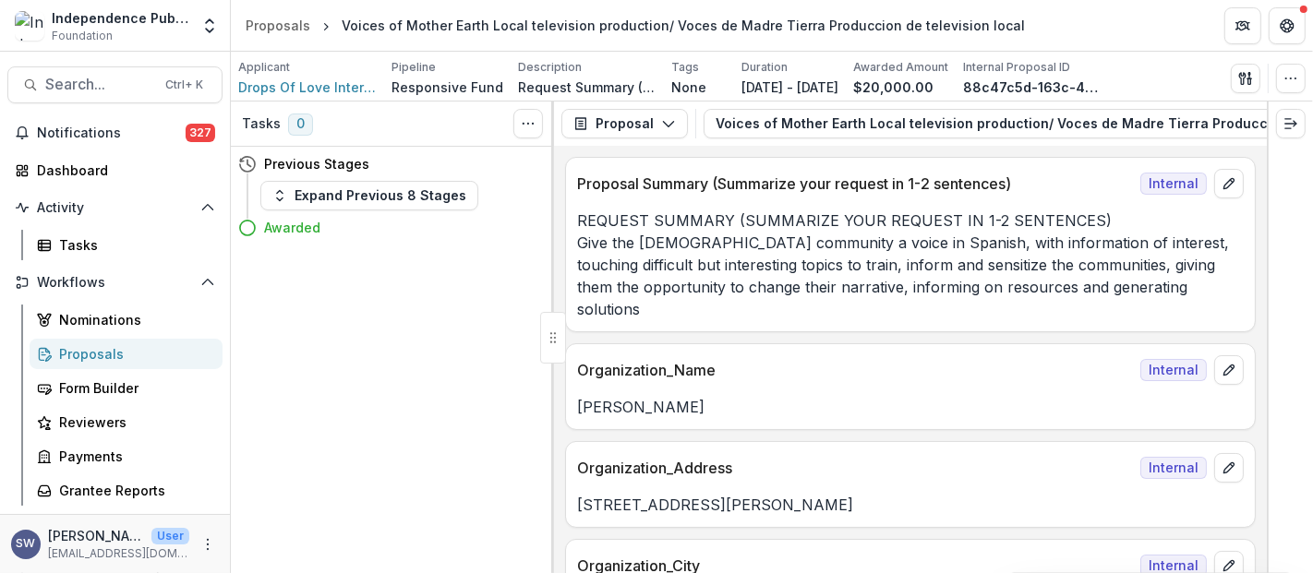
click at [405, 286] on div "Tasks 0 Show Cancelled Tasks Previous Stages Expand Previous 8 Stages Awarded" at bounding box center [392, 338] width 323 height 472
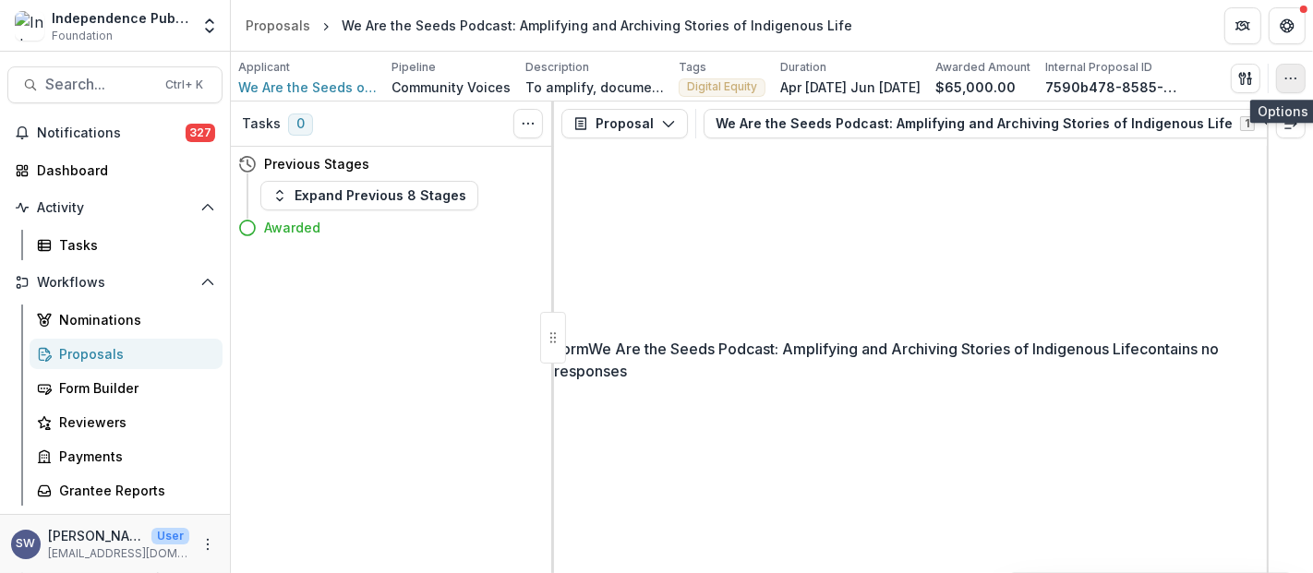
click at [1296, 83] on icon "button" at bounding box center [1290, 78] width 15 height 15
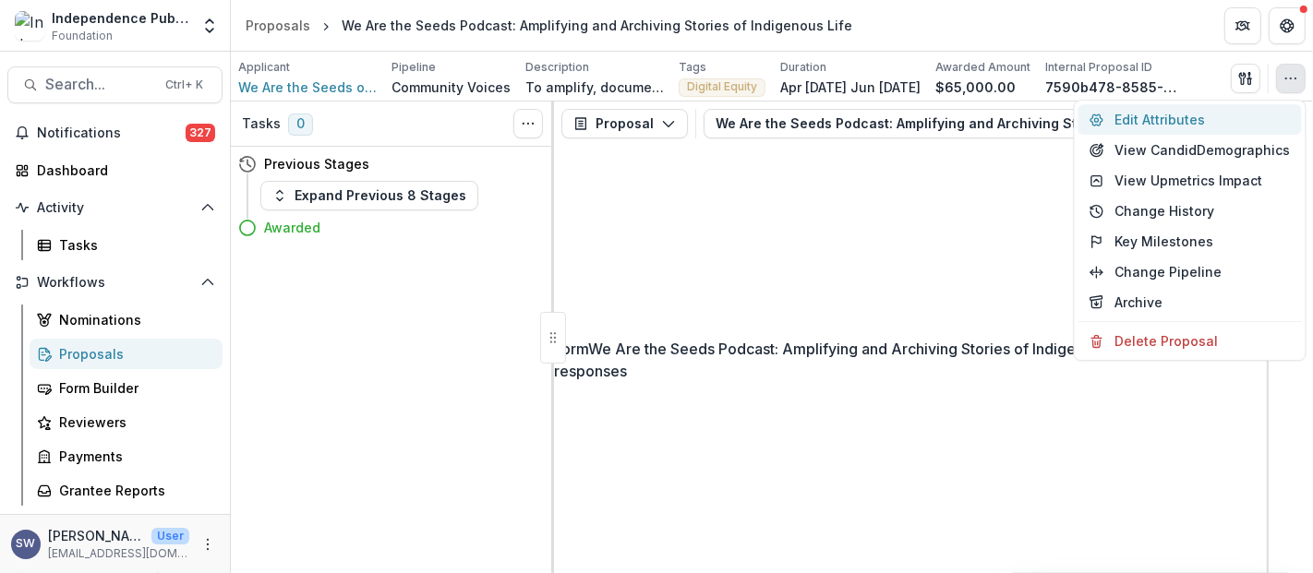
click at [1157, 125] on button "Edit Attributes" at bounding box center [1189, 119] width 223 height 30
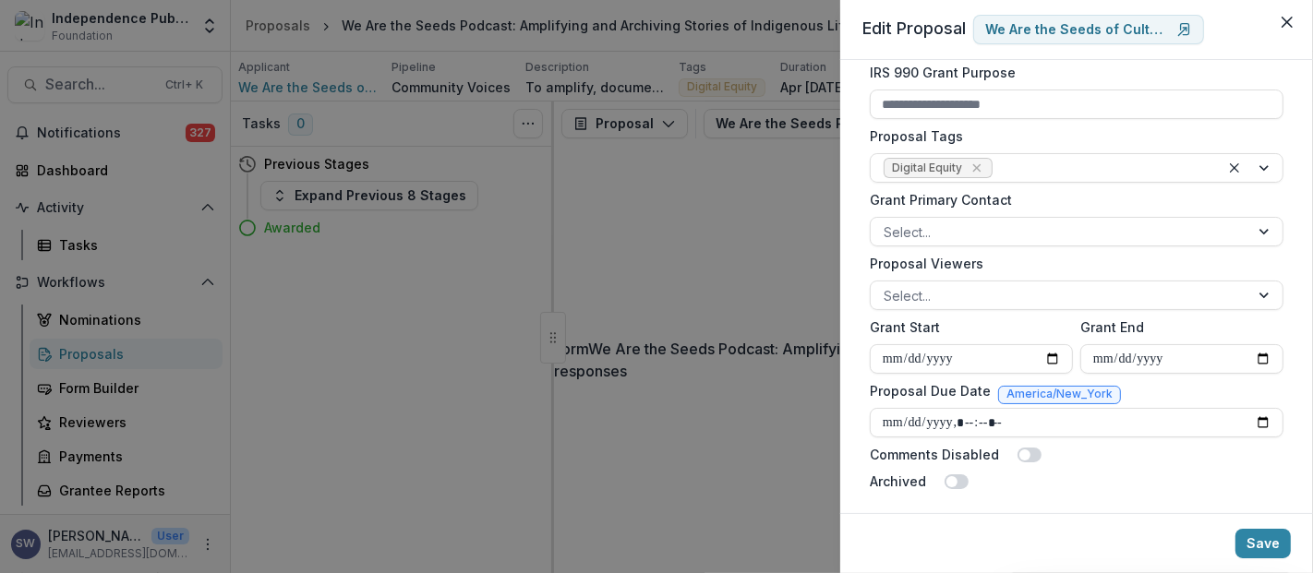
scroll to position [638, 0]
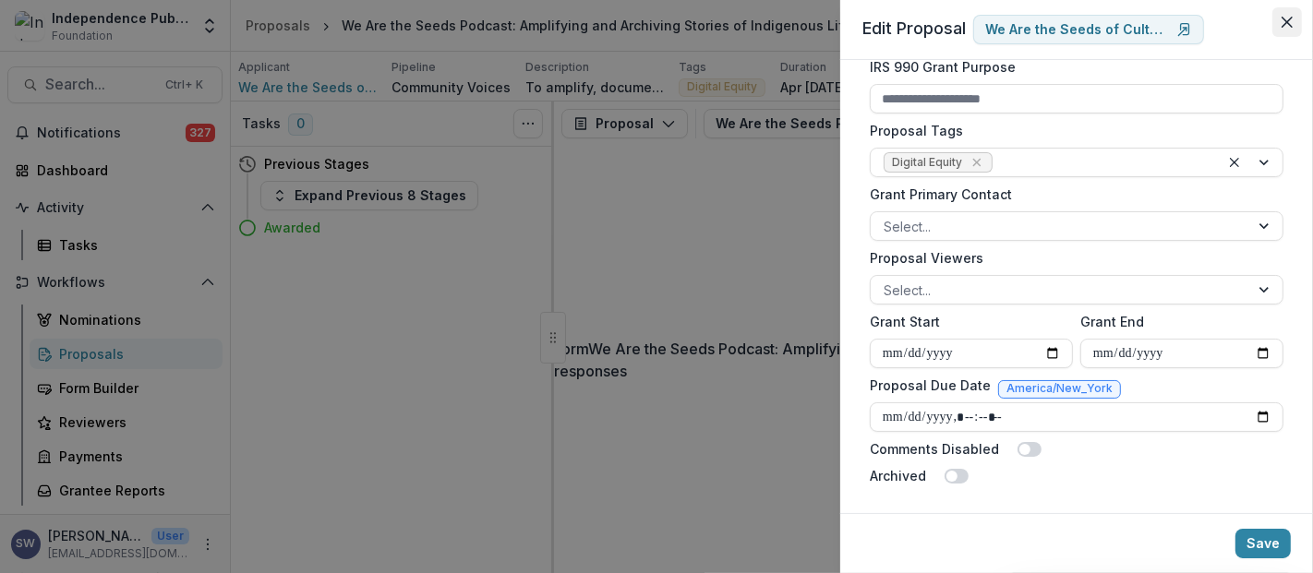
click at [1281, 22] on icon "Close" at bounding box center [1286, 22] width 11 height 11
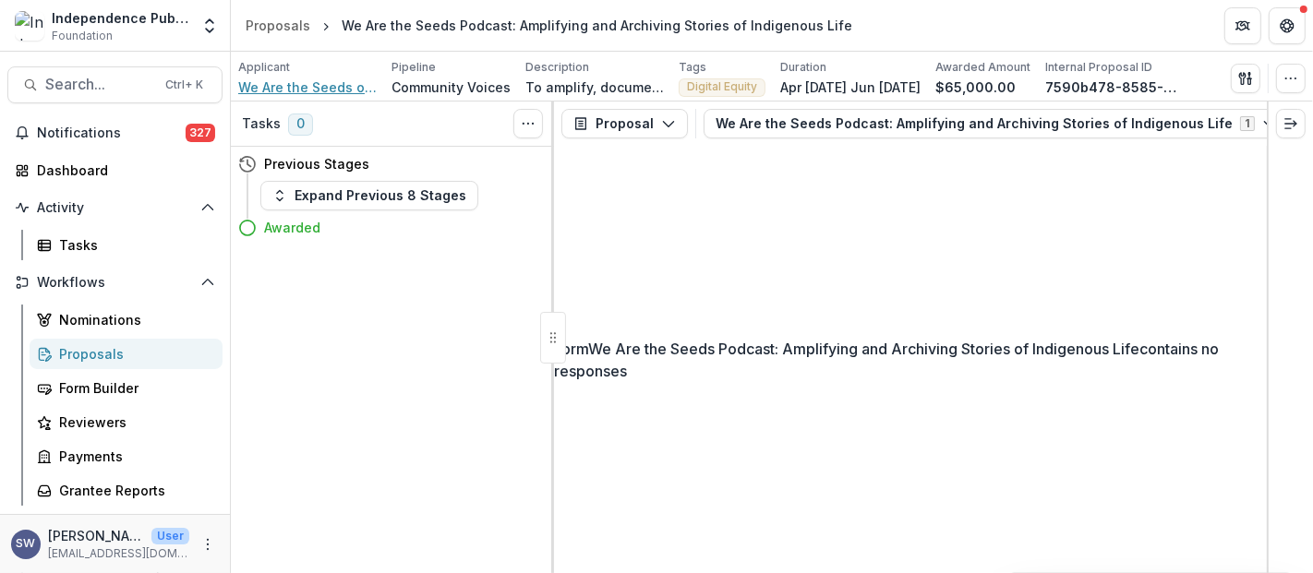
click at [288, 90] on span "We Are the Seeds of CultureTrust" at bounding box center [307, 87] width 138 height 19
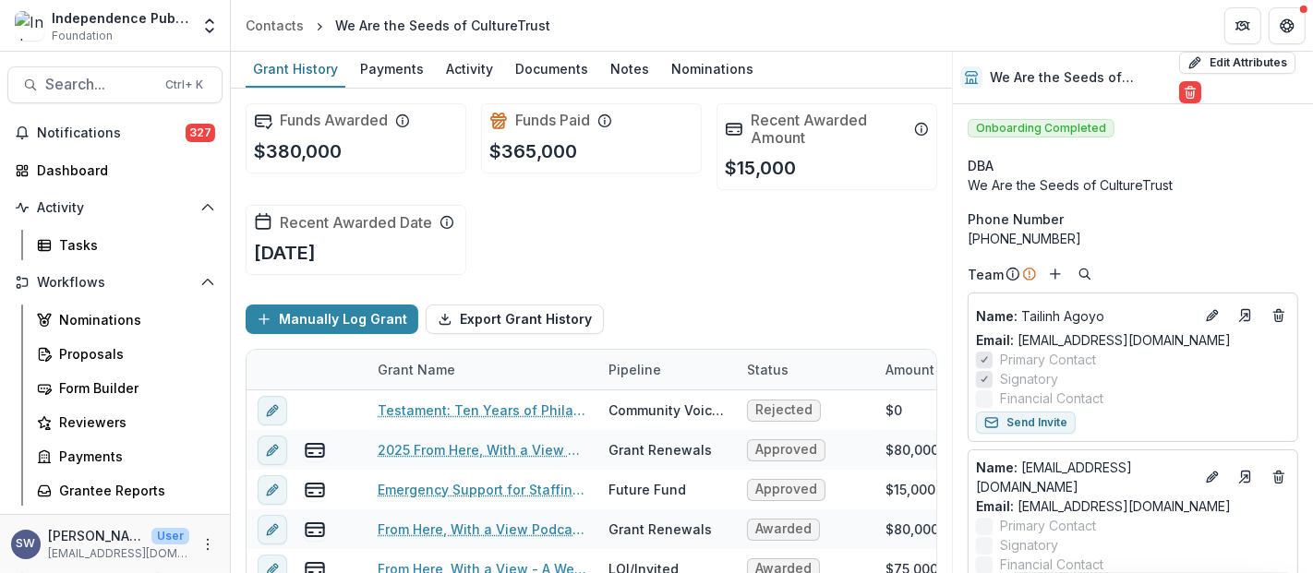
scroll to position [183, 0]
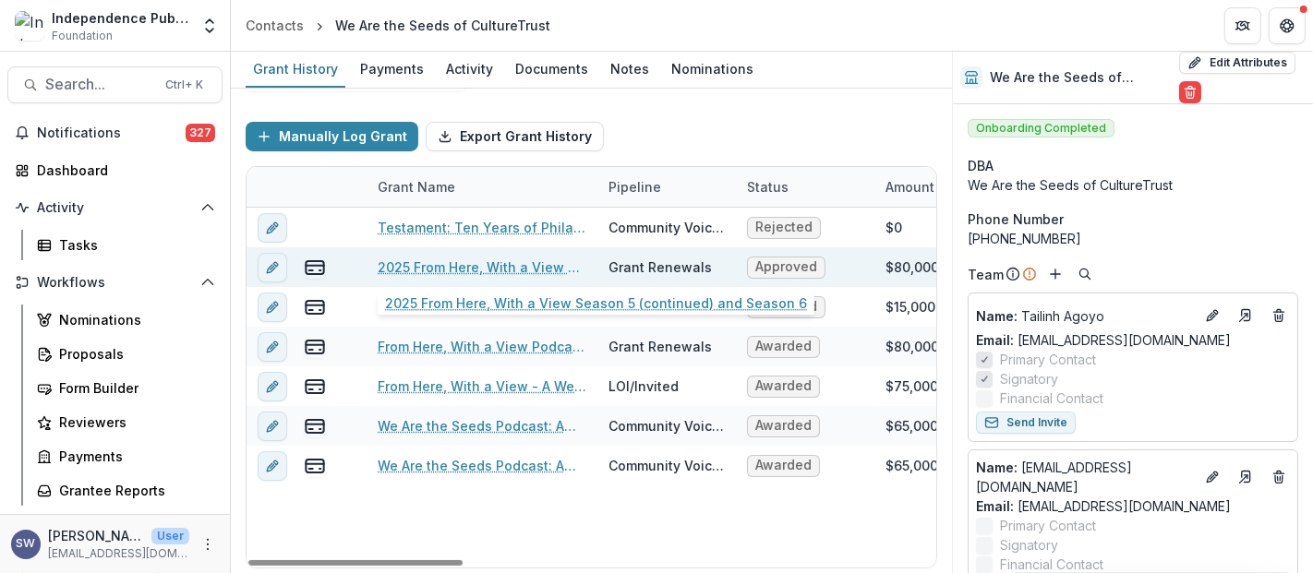
click at [519, 261] on link "2025 From Here, With a View Season 5 (continued) and Season 6" at bounding box center [482, 267] width 209 height 19
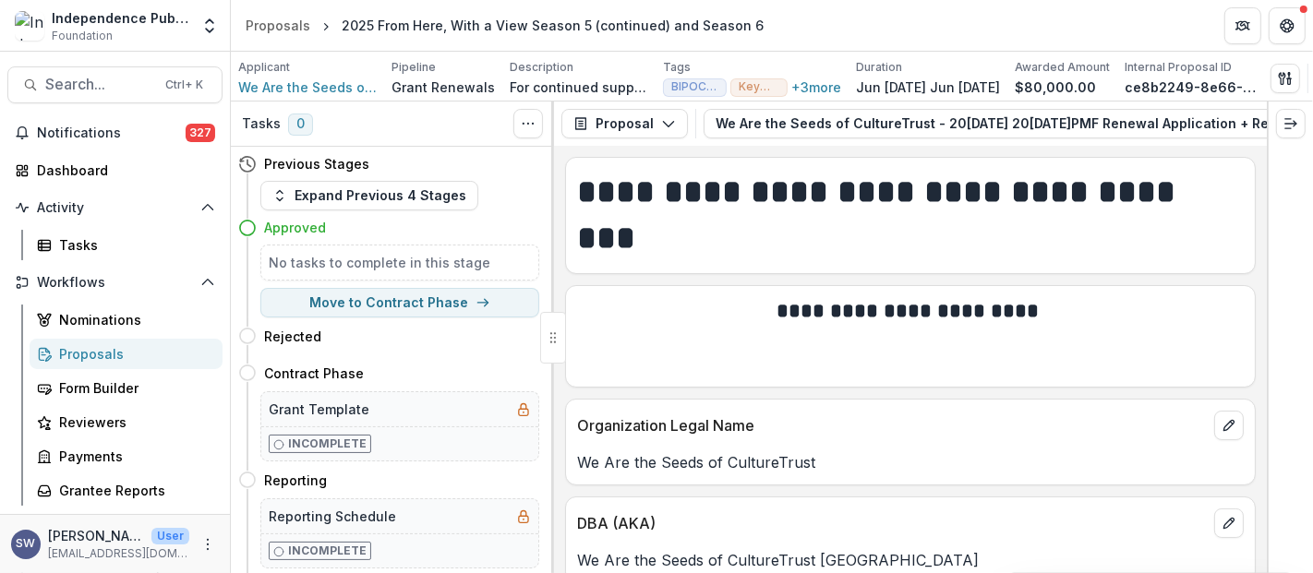
scroll to position [0, 40]
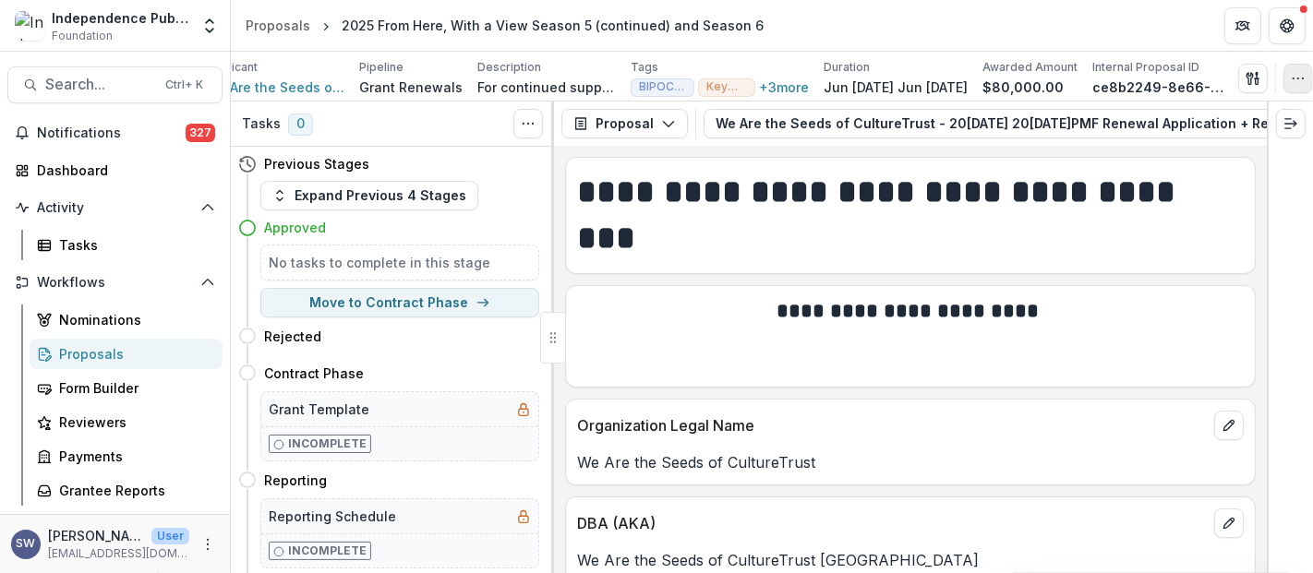
click at [1301, 83] on icon "button" at bounding box center [1297, 78] width 15 height 15
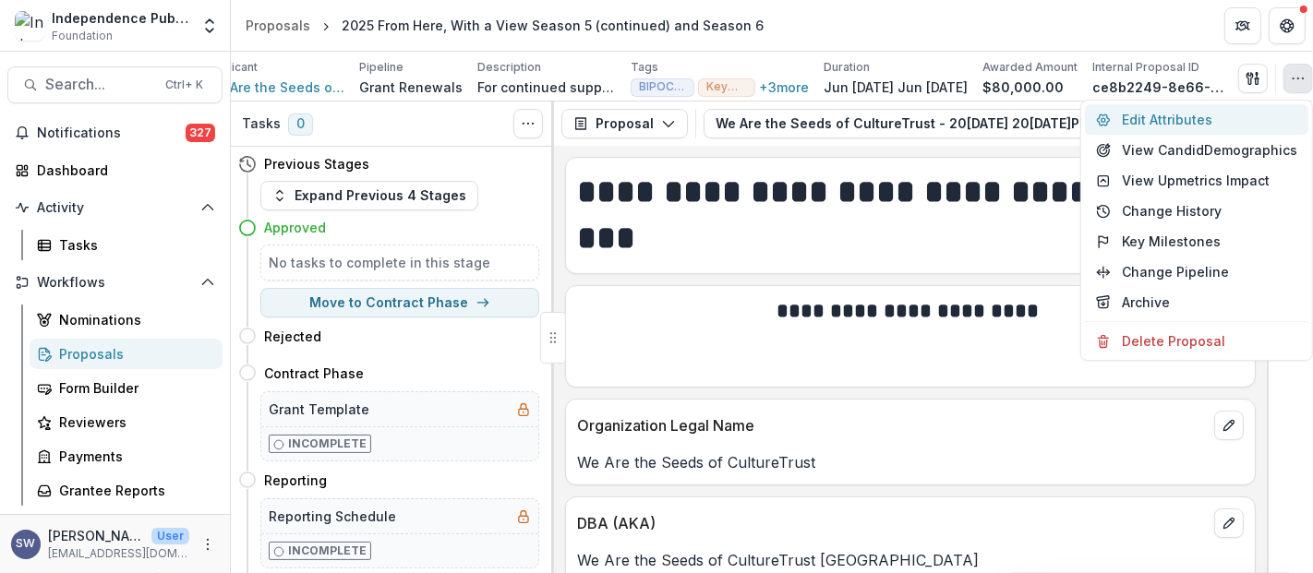
click at [1177, 116] on button "Edit Attributes" at bounding box center [1196, 119] width 223 height 30
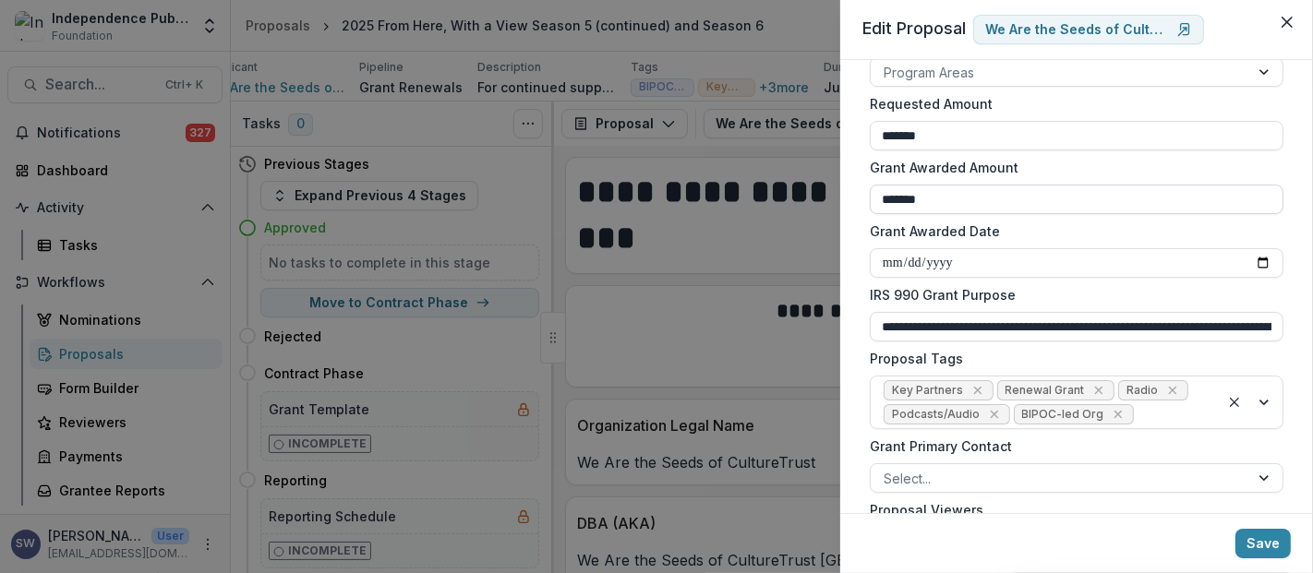
scroll to position [205, 0]
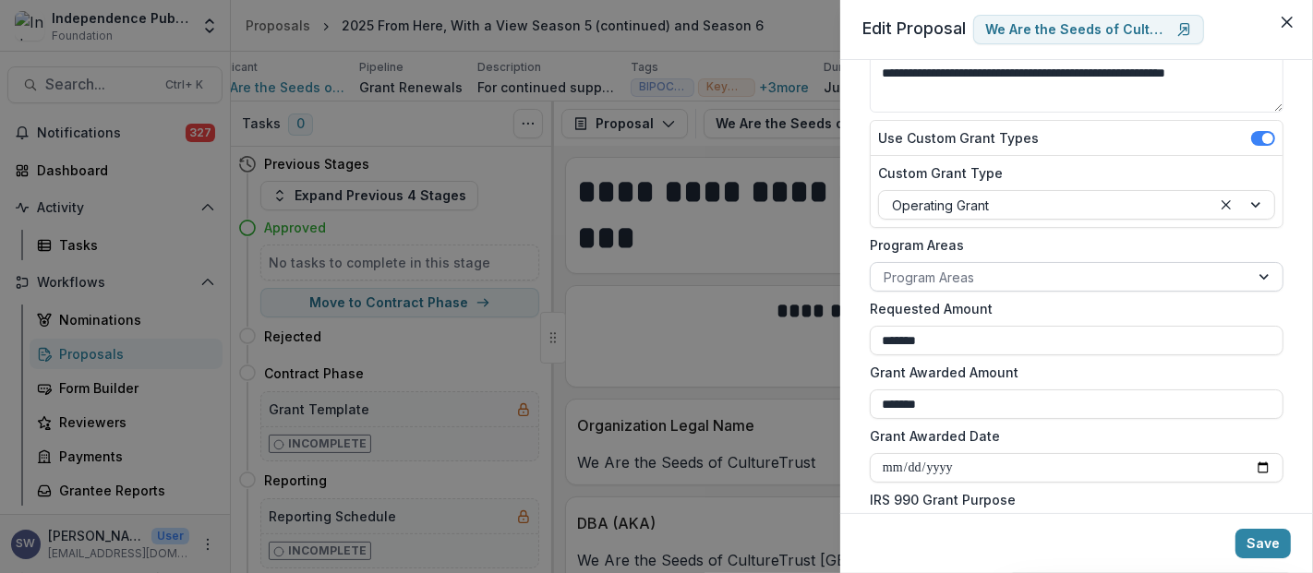
click at [992, 278] on div at bounding box center [1059, 277] width 353 height 23
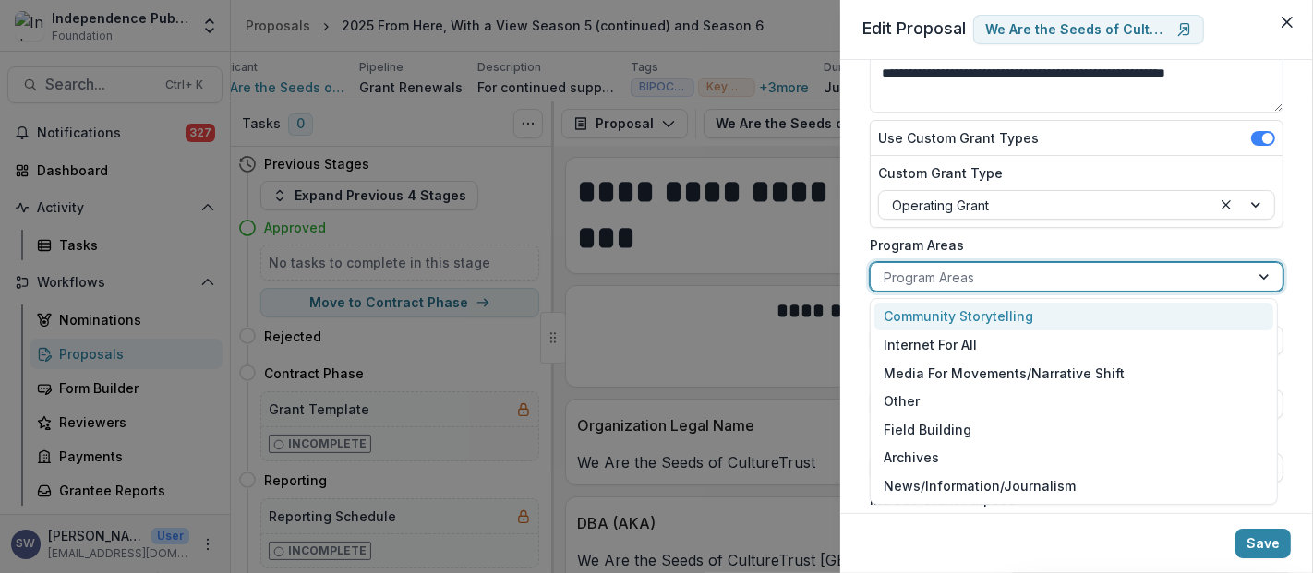
click at [986, 314] on div "Community Storytelling" at bounding box center [1073, 317] width 399 height 29
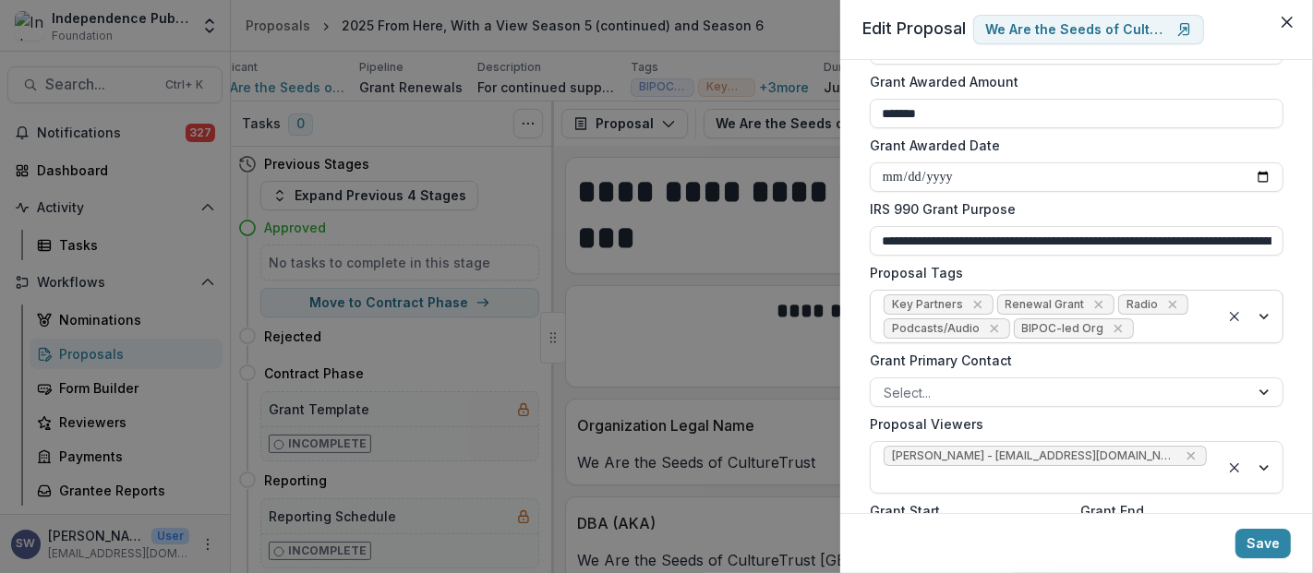
scroll to position [512, 0]
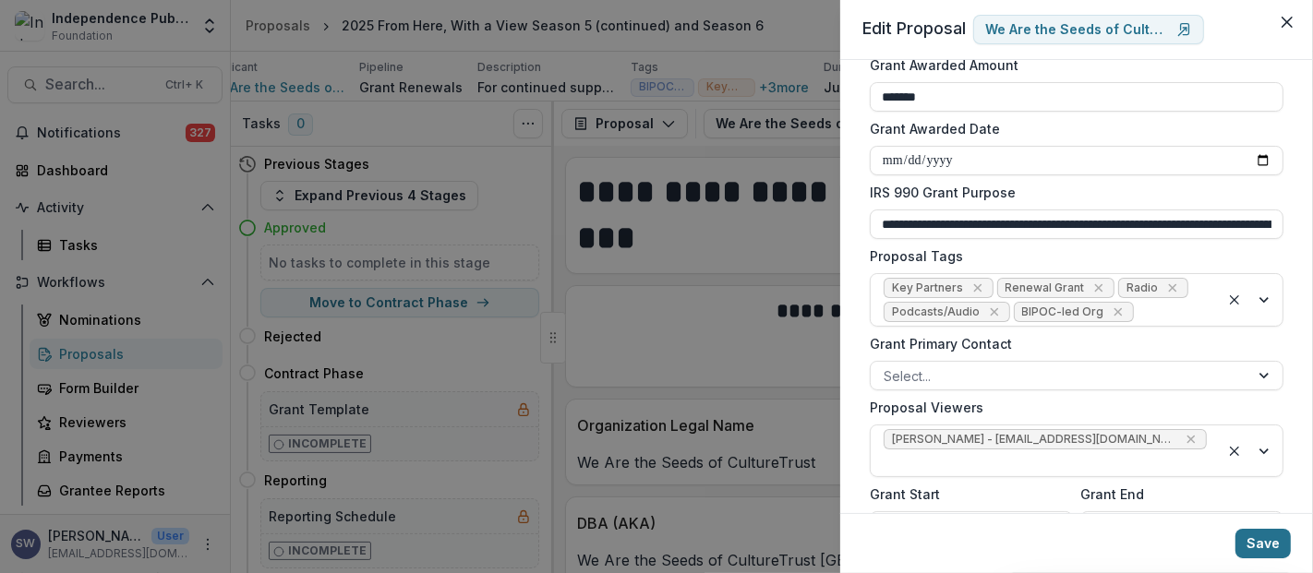
click at [1265, 540] on button "Save" at bounding box center [1262, 544] width 55 height 30
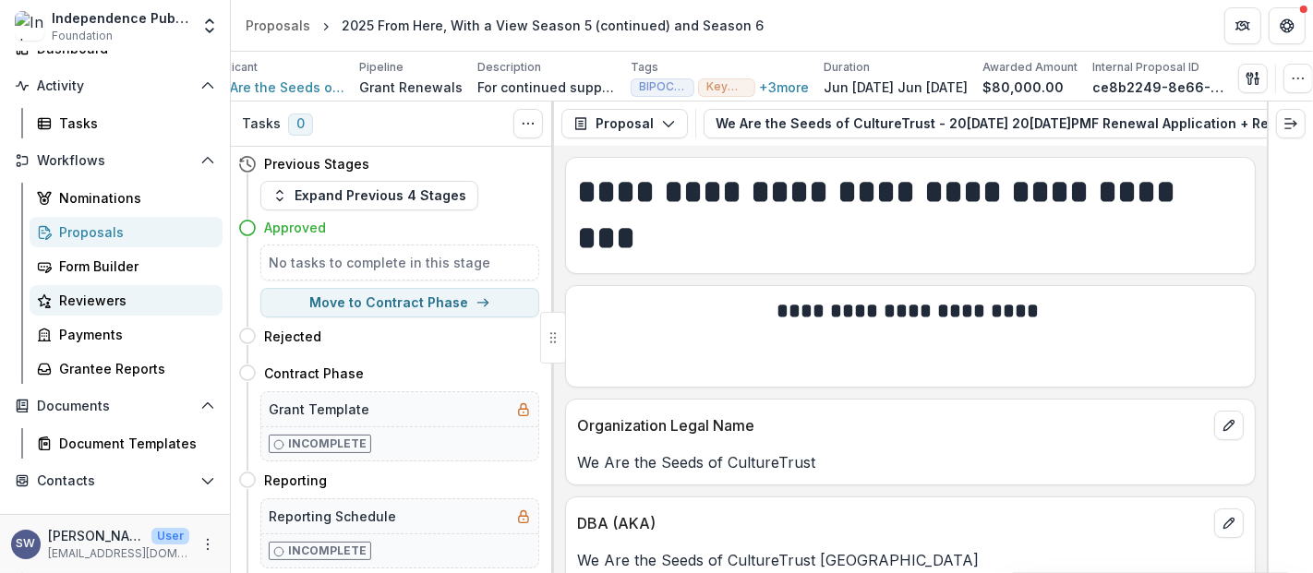
scroll to position [0, 0]
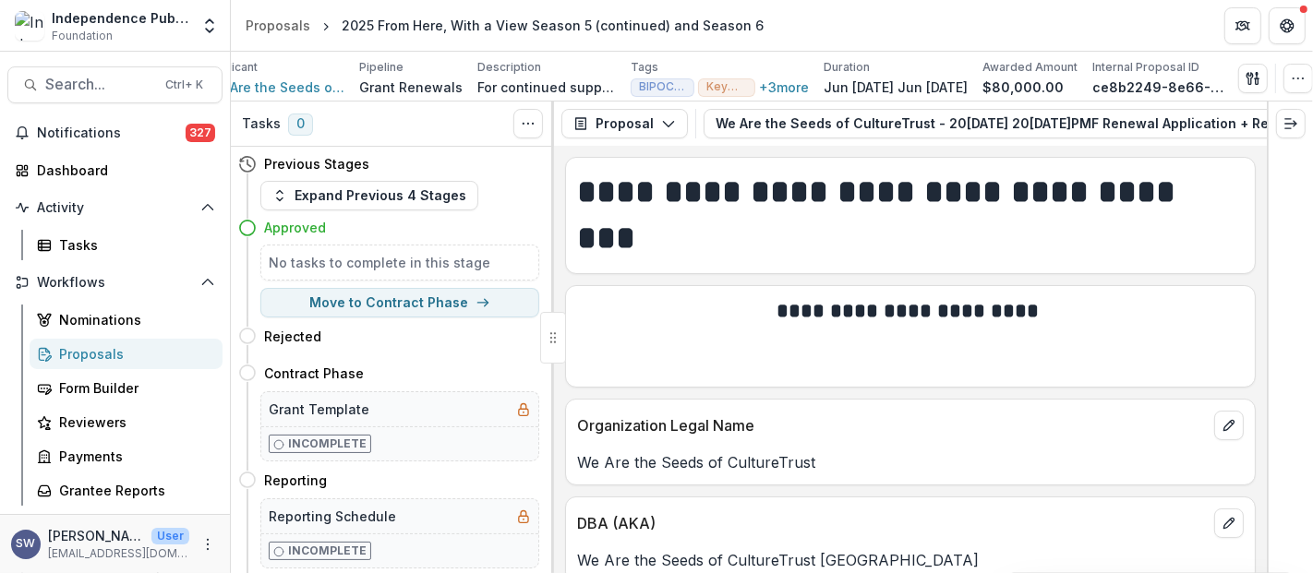
click at [120, 360] on div "Proposals" at bounding box center [133, 353] width 149 height 19
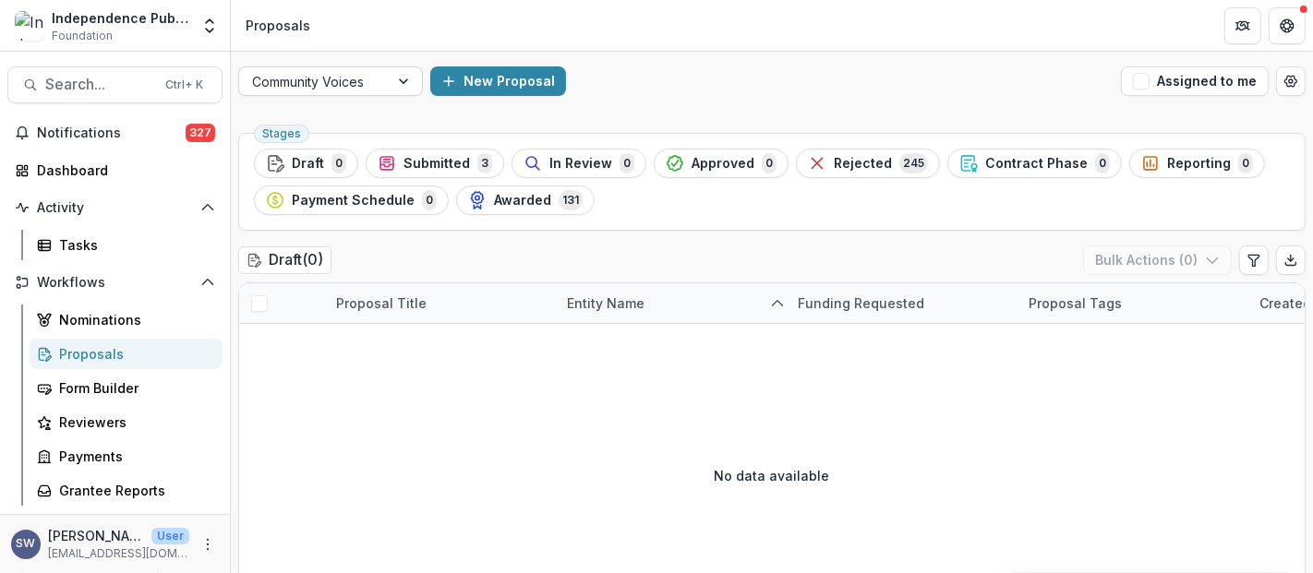
click at [348, 74] on div at bounding box center [314, 81] width 124 height 23
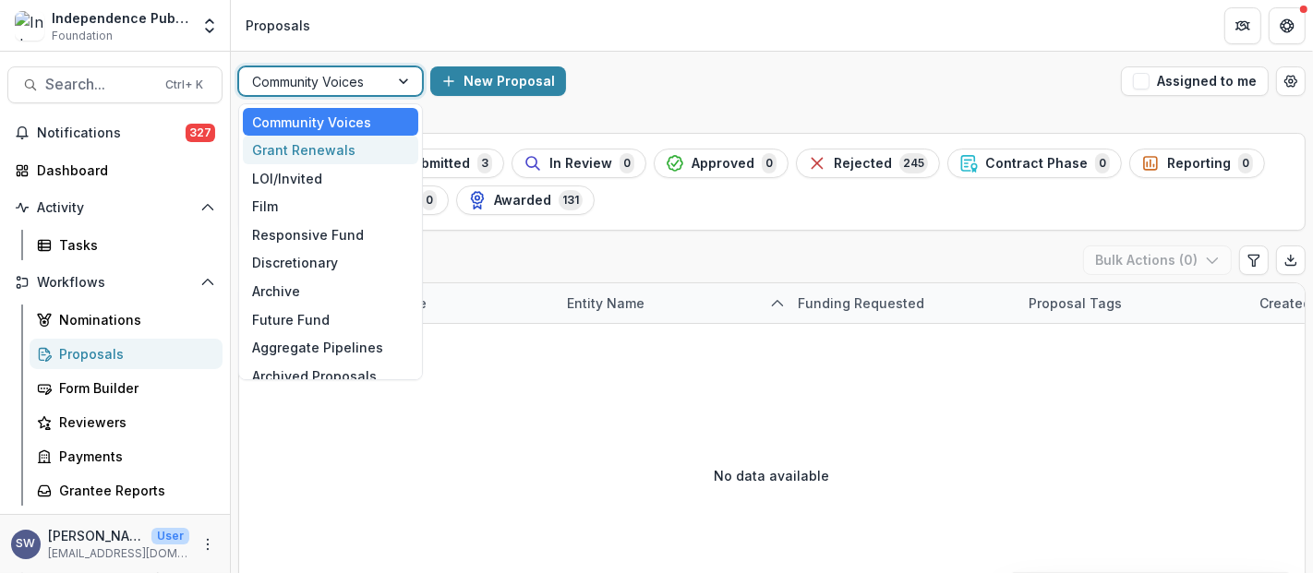
click at [324, 150] on div "Grant Renewals" at bounding box center [330, 150] width 175 height 29
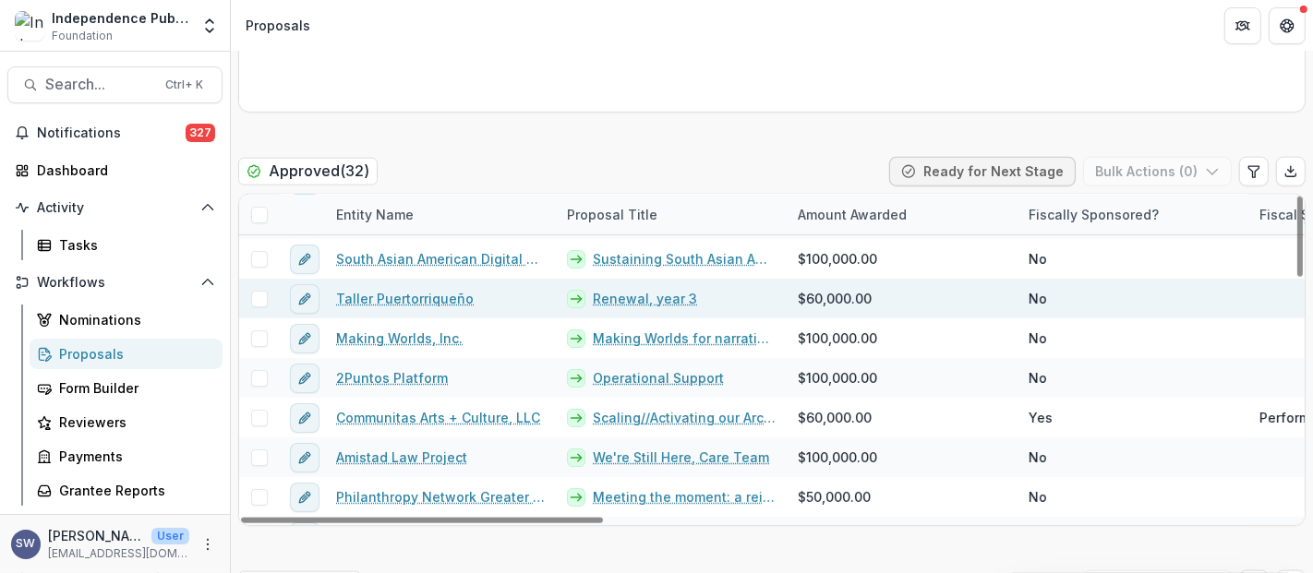
scroll to position [102, 0]
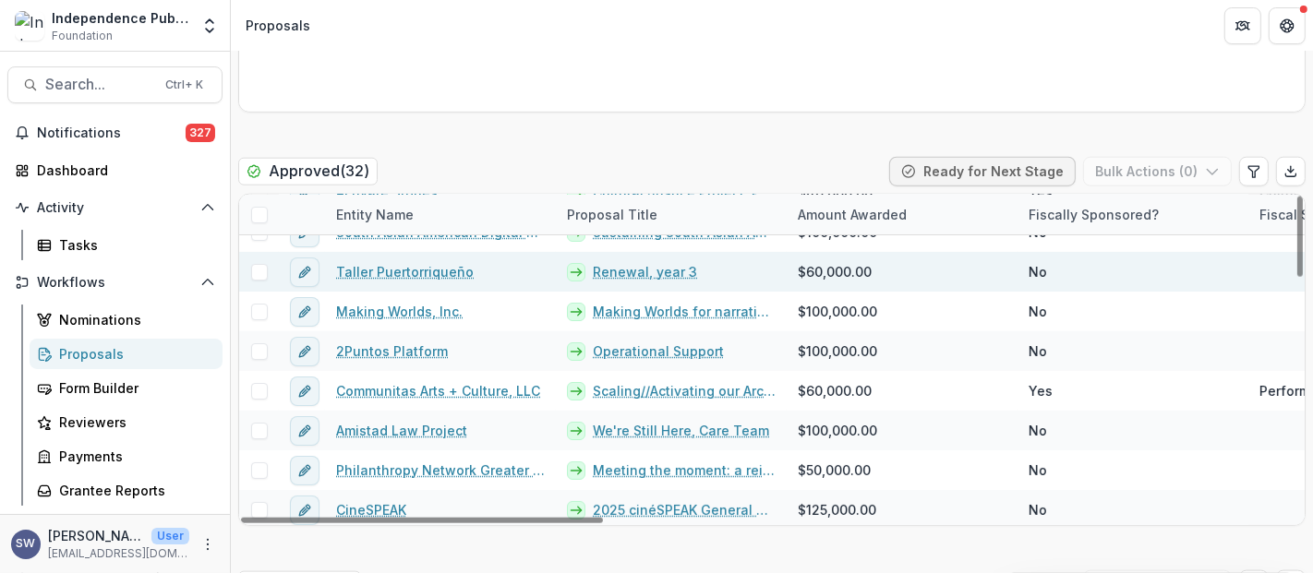
click at [439, 272] on link "Taller Puertorriqueño" at bounding box center [405, 271] width 138 height 19
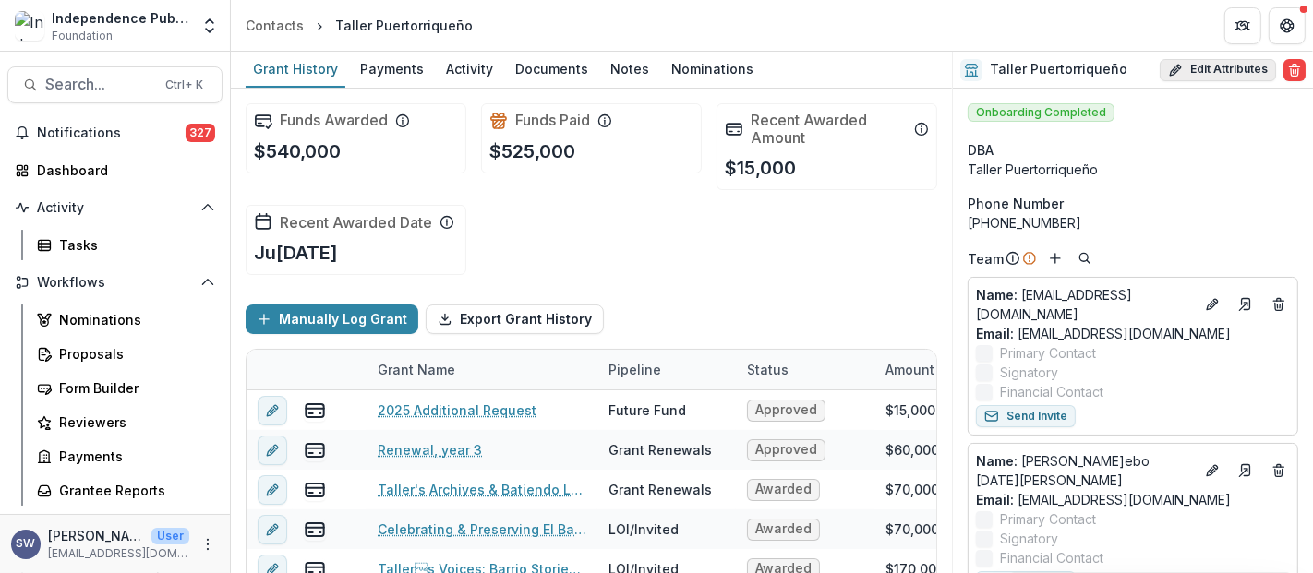
click at [1229, 71] on button "Edit Attributes" at bounding box center [1217, 70] width 116 height 22
select select
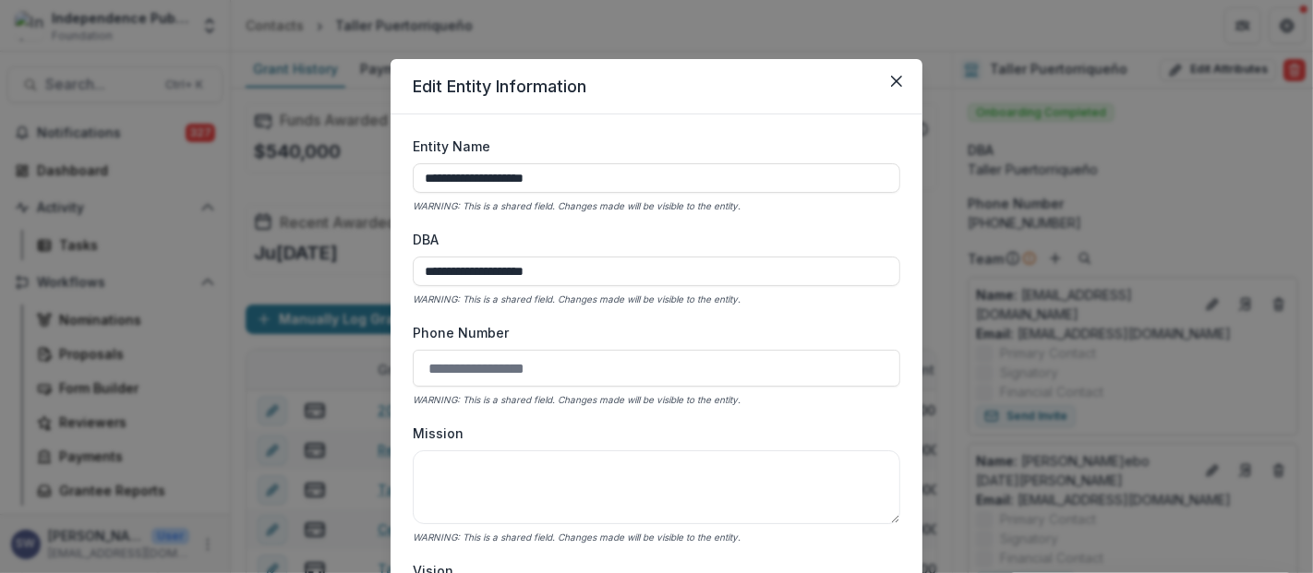
click at [901, 82] on button "Close" at bounding box center [896, 81] width 30 height 30
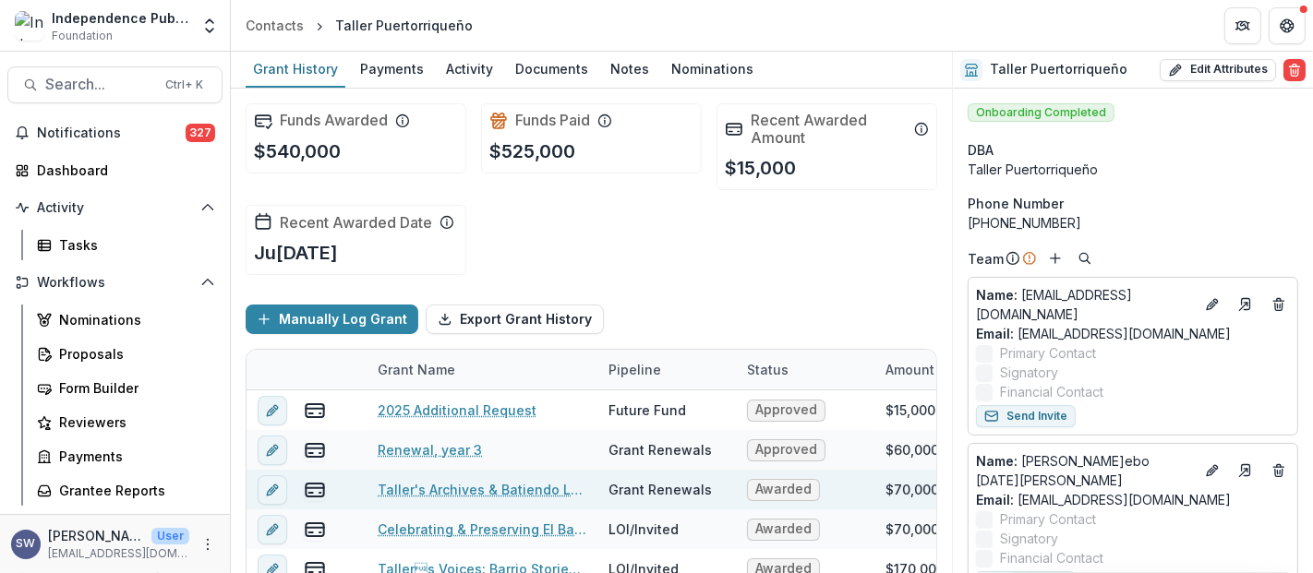
scroll to position [102, 0]
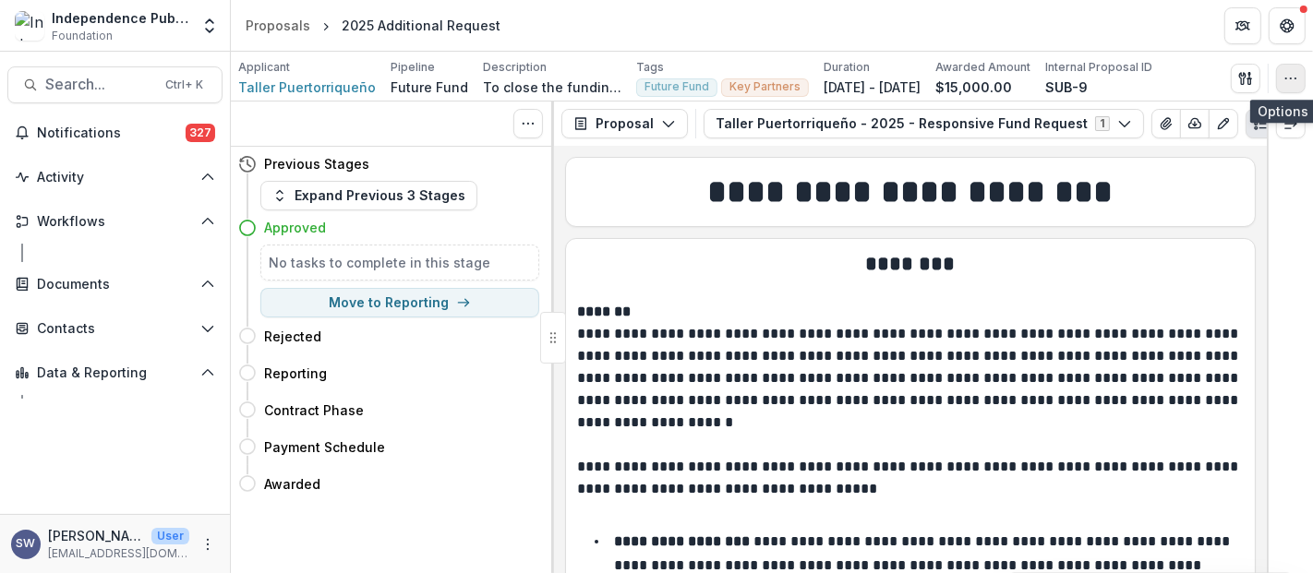
click at [1294, 83] on icon "button" at bounding box center [1290, 78] width 15 height 15
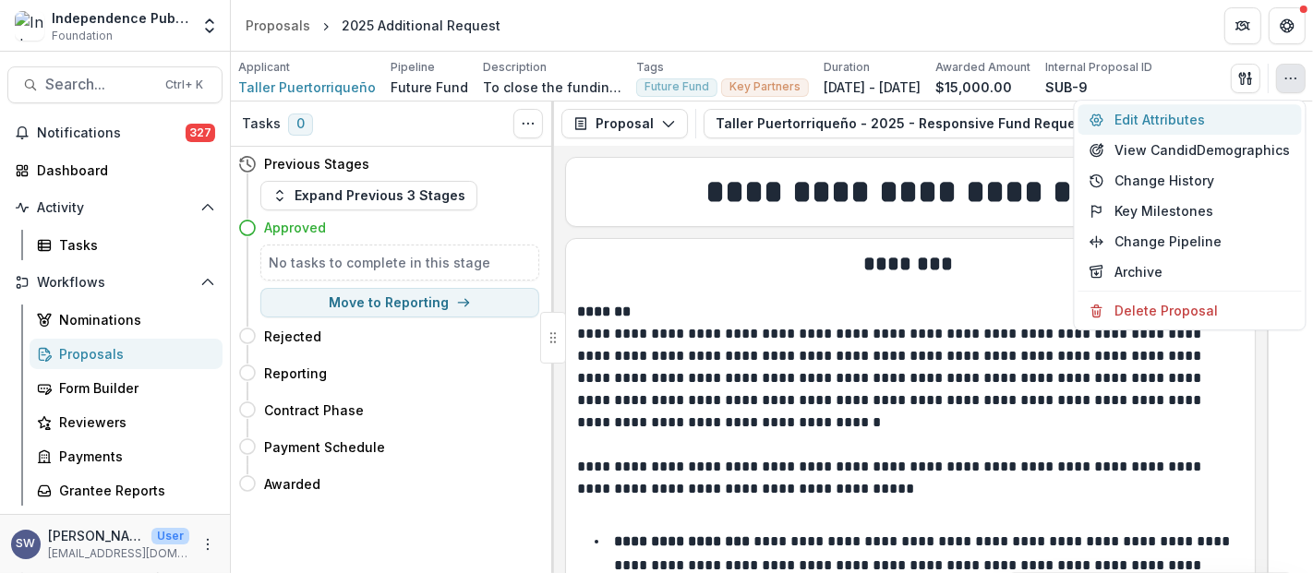
click at [1186, 113] on button "Edit Attributes" at bounding box center [1189, 119] width 223 height 30
type input "*******"
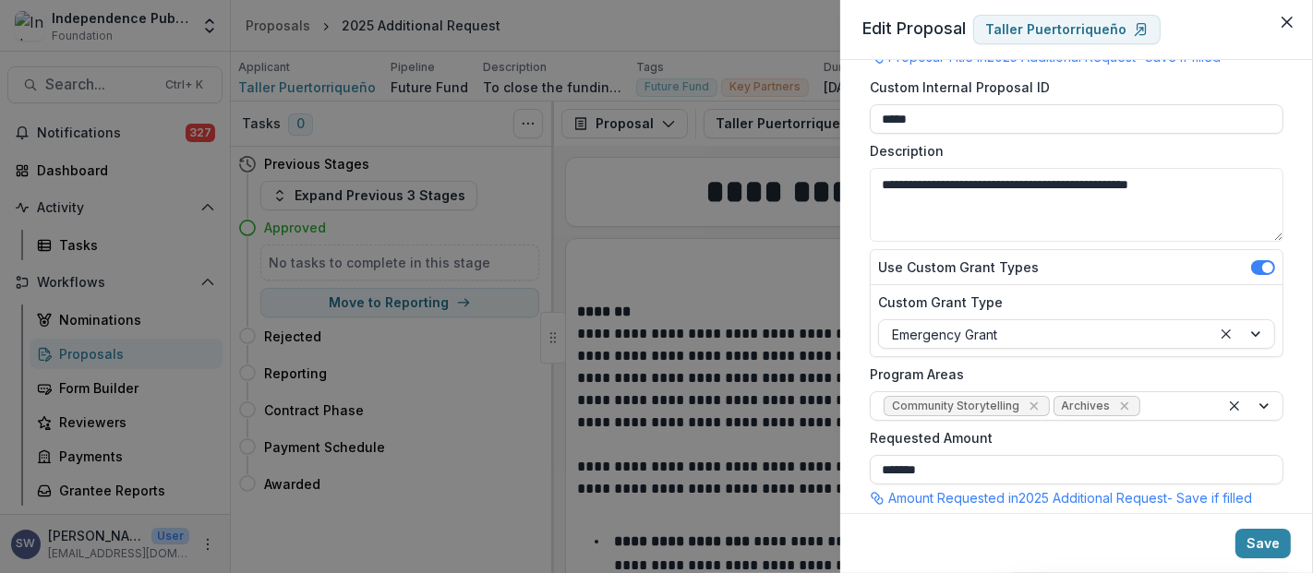
scroll to position [205, 0]
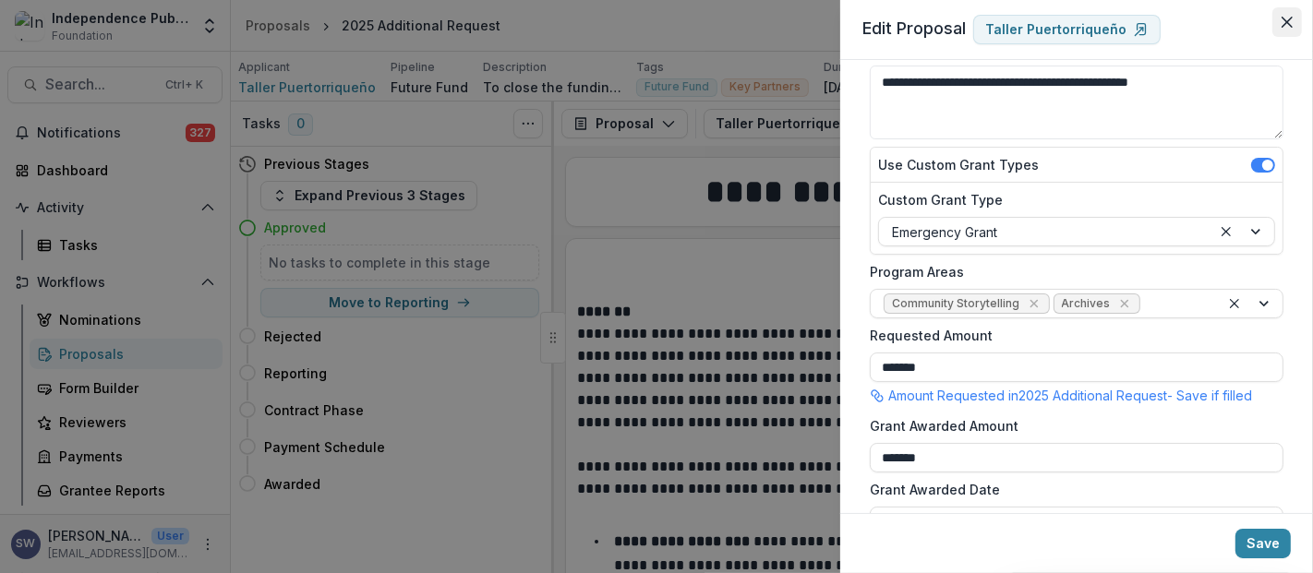
click at [1291, 23] on icon "Close" at bounding box center [1286, 22] width 11 height 11
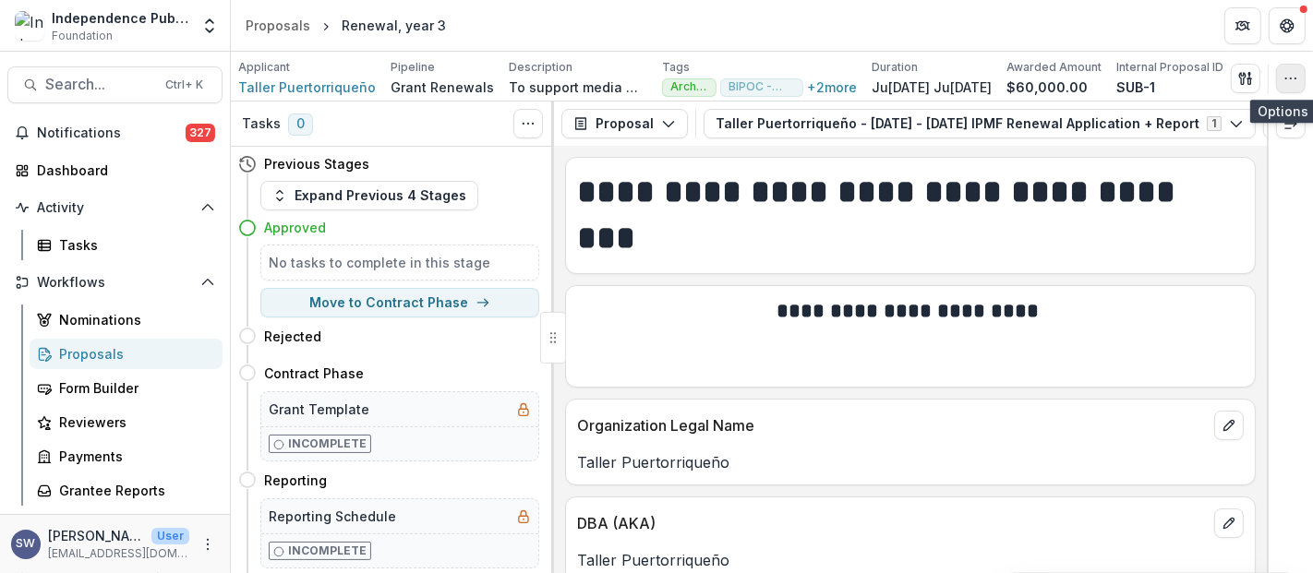
click at [1289, 86] on button "button" at bounding box center [1291, 79] width 30 height 30
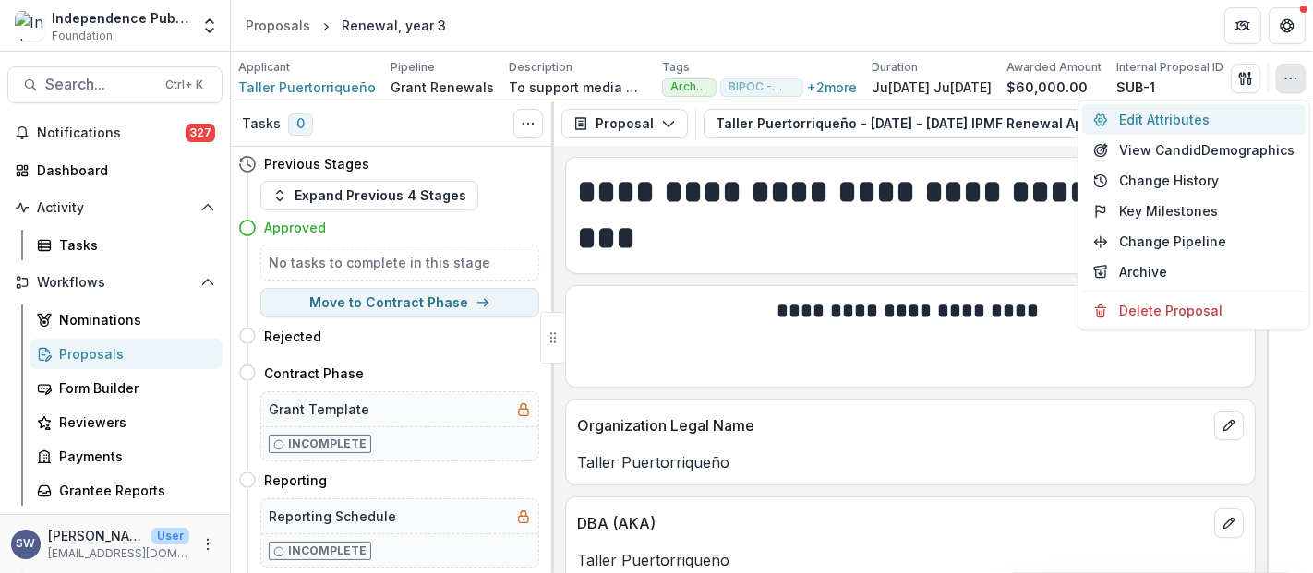
click at [1226, 114] on button "Edit Attributes" at bounding box center [1193, 119] width 223 height 30
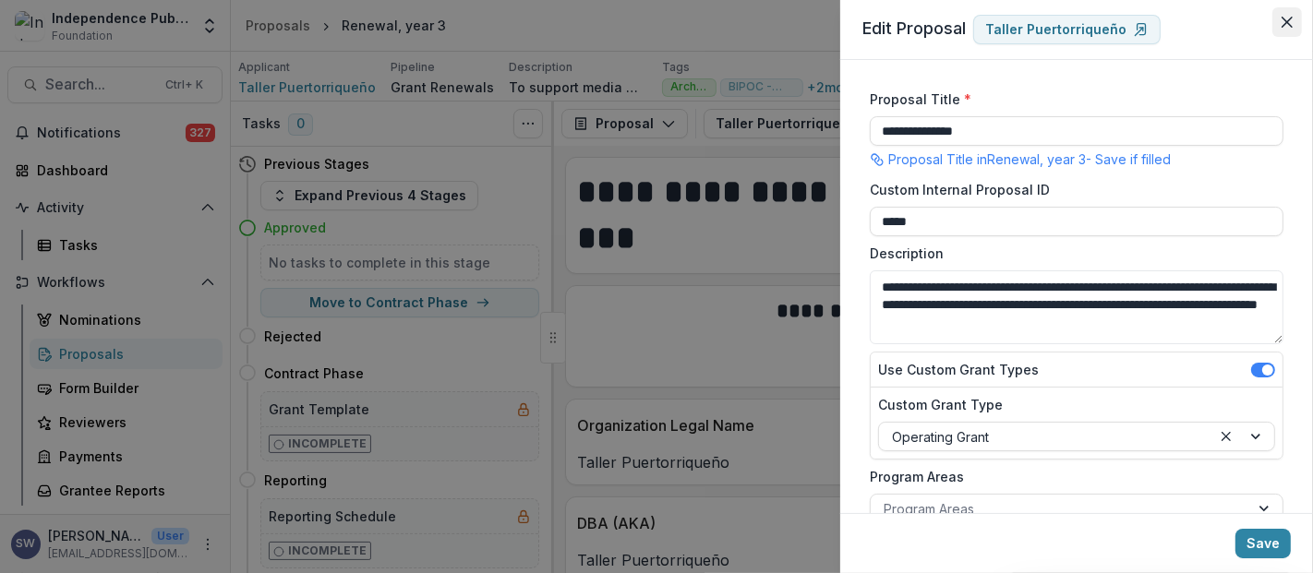
click at [1291, 20] on icon "Close" at bounding box center [1286, 22] width 11 height 11
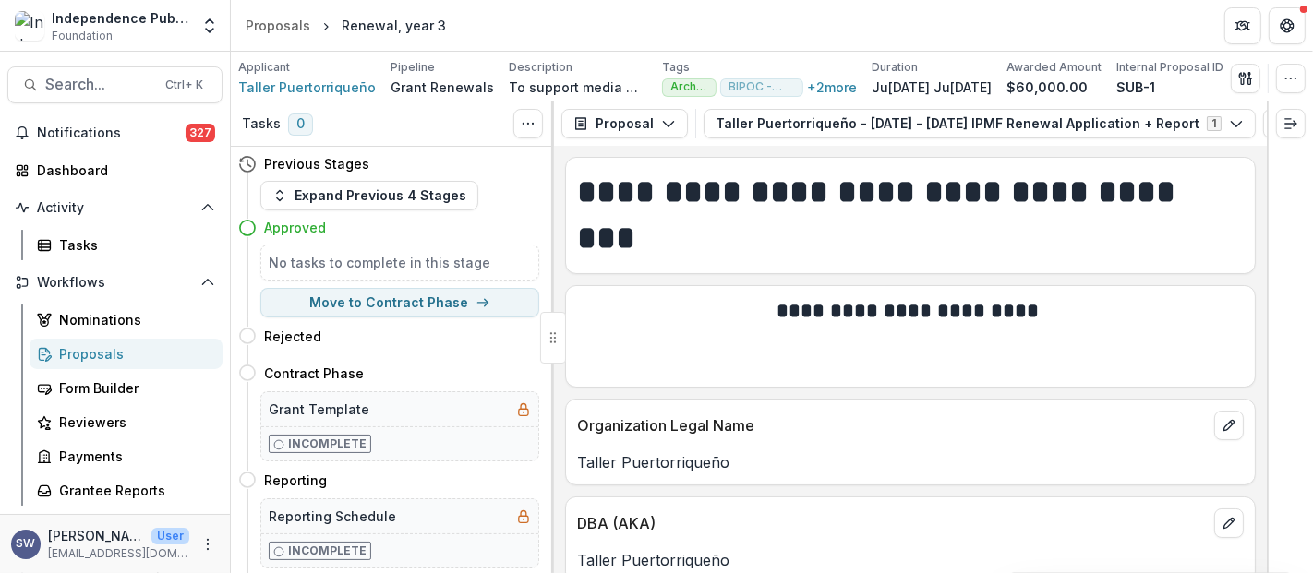
click at [111, 360] on div "Proposals" at bounding box center [133, 353] width 149 height 19
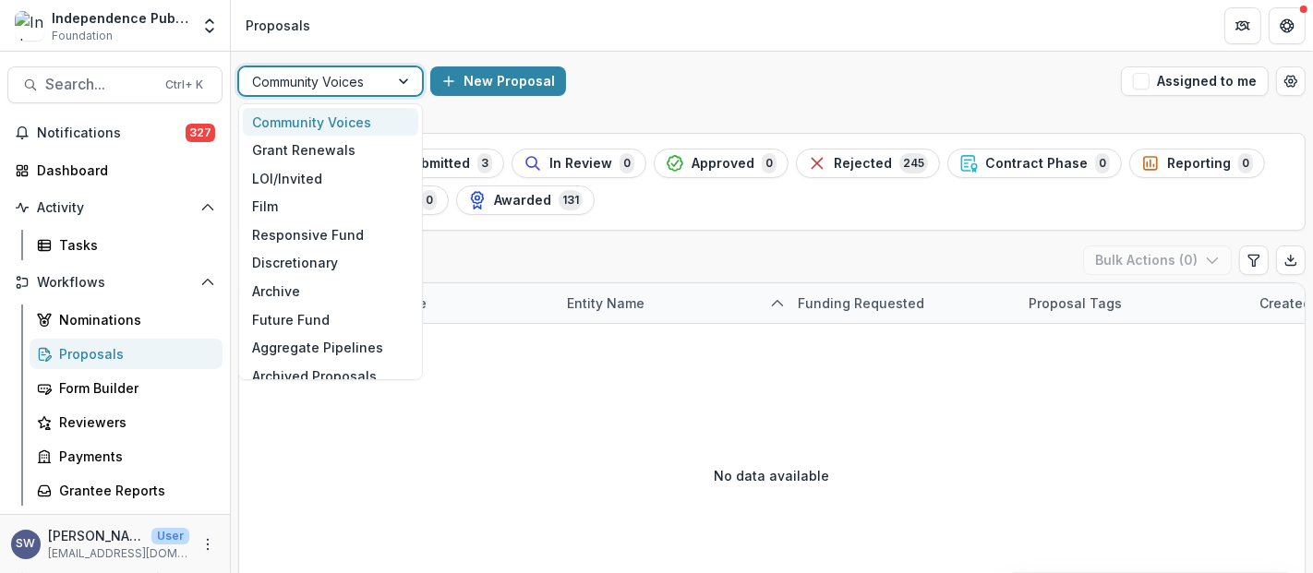
click at [351, 83] on div at bounding box center [314, 81] width 124 height 23
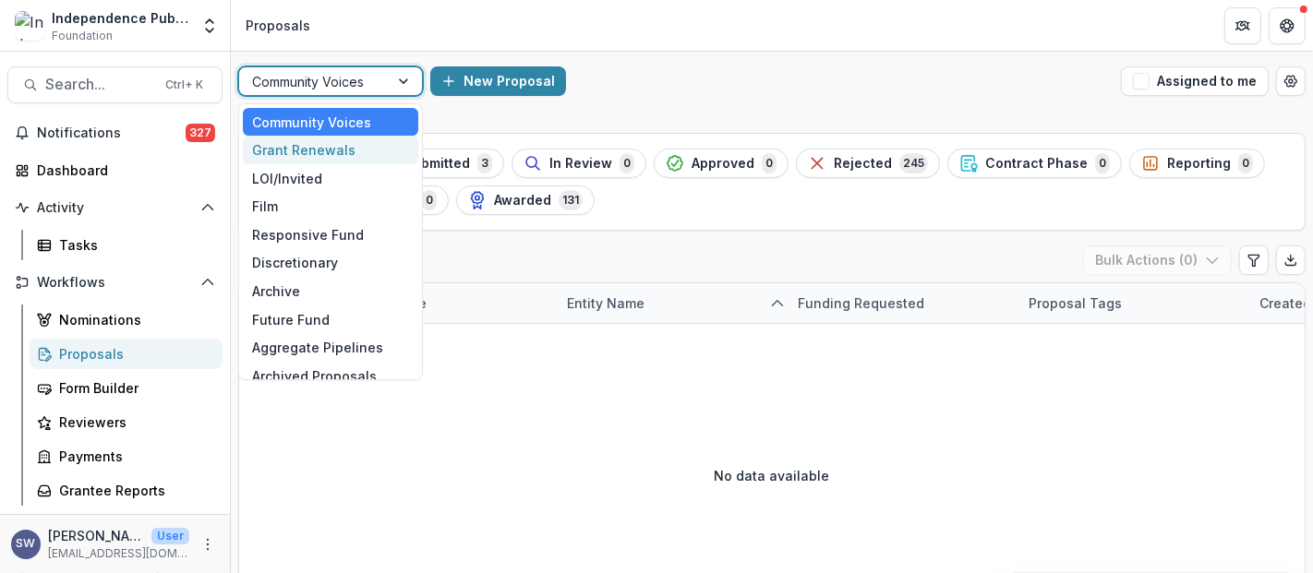
click at [326, 149] on div "Grant Renewals" at bounding box center [330, 150] width 175 height 29
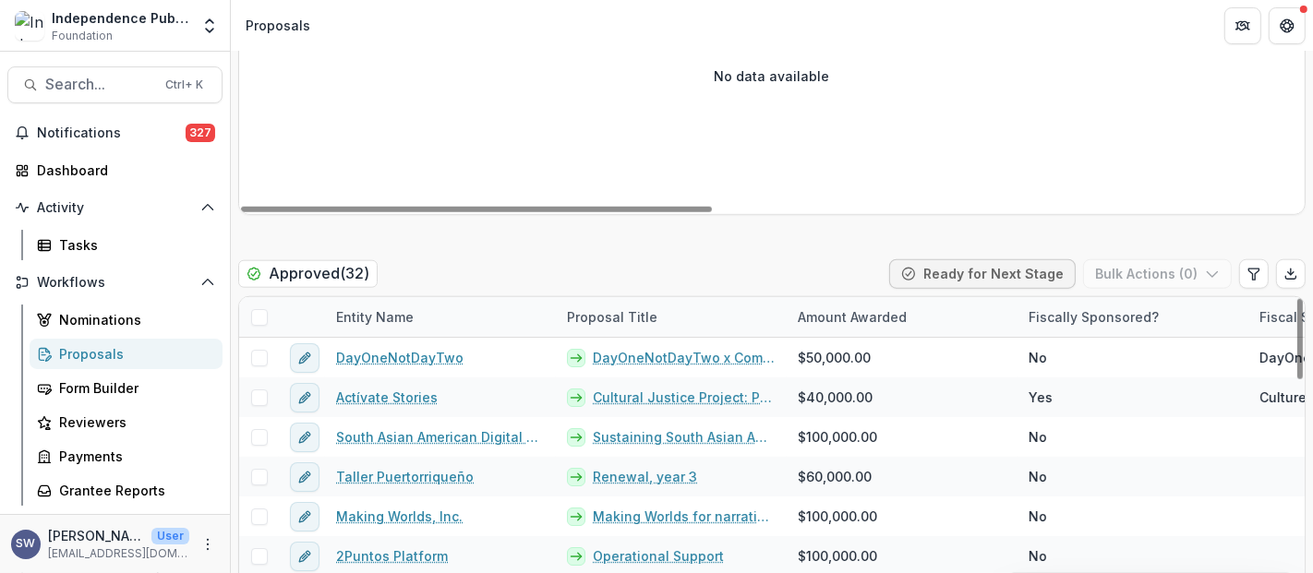
drag, startPoint x: 1290, startPoint y: 361, endPoint x: 553, endPoint y: 62, distance: 795.8
click at [1297, 299] on div at bounding box center [1300, 339] width 6 height 80
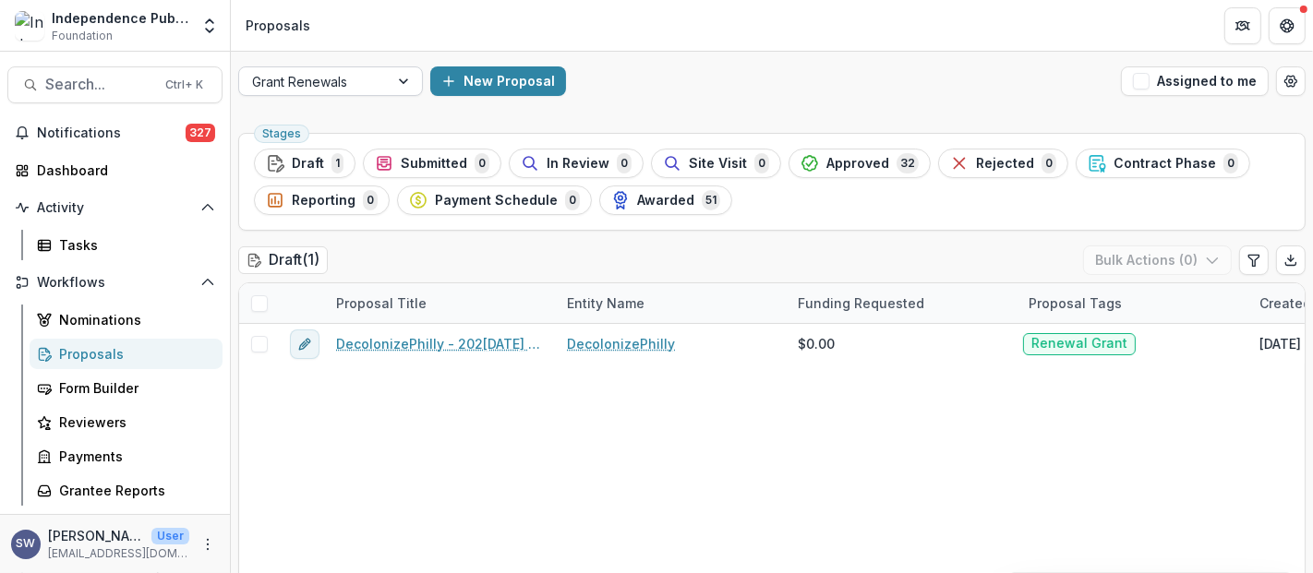
click at [361, 81] on div at bounding box center [314, 81] width 124 height 23
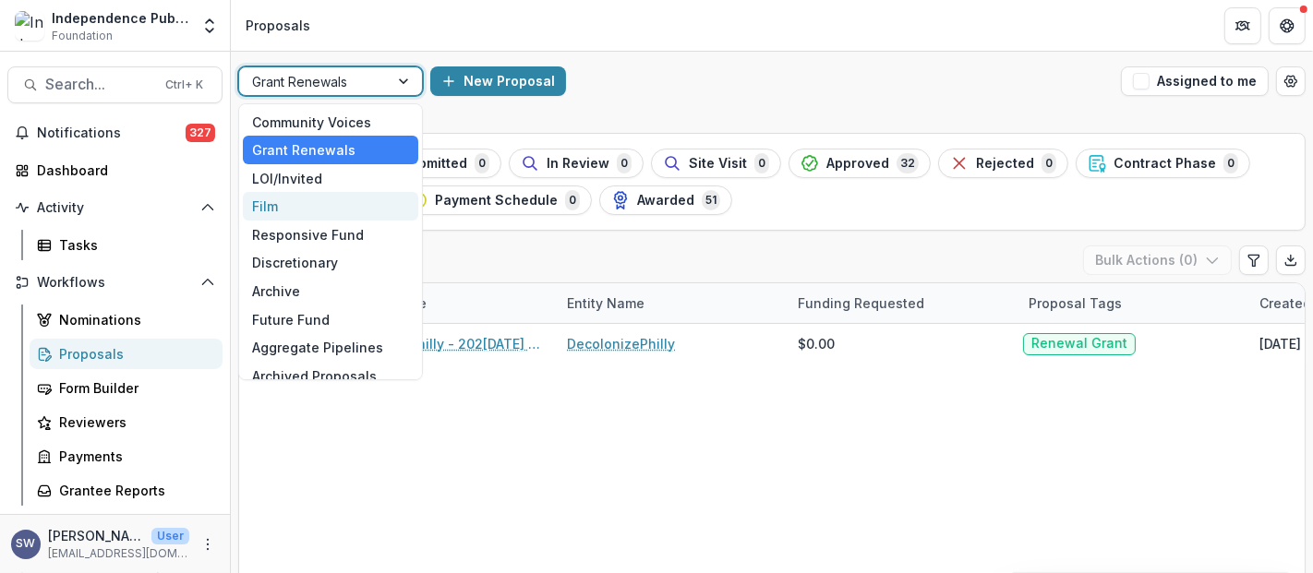
click at [314, 204] on div "Film" at bounding box center [330, 206] width 175 height 29
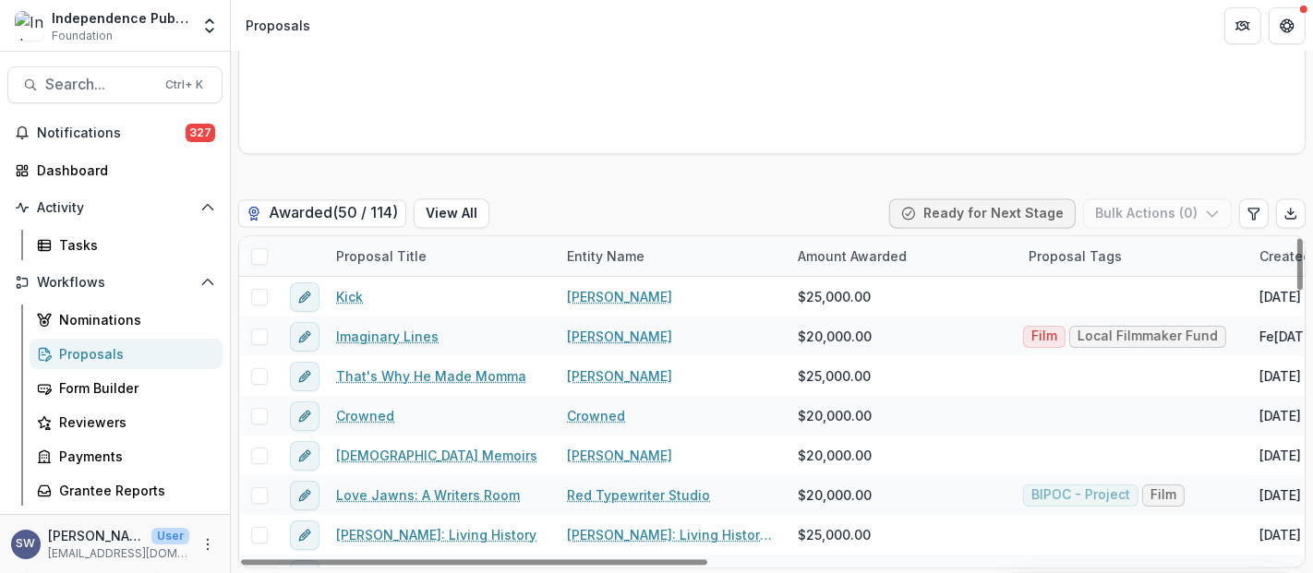
drag, startPoint x: 567, startPoint y: 567, endPoint x: 680, endPoint y: 567, distance: 113.5
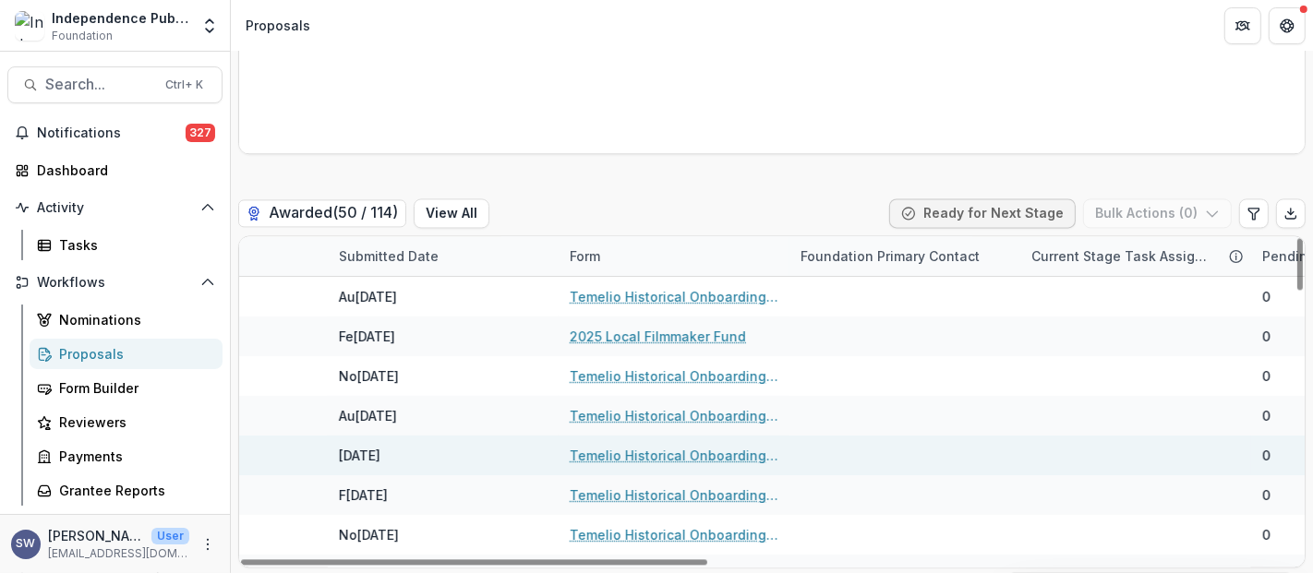
scroll to position [0, 1171]
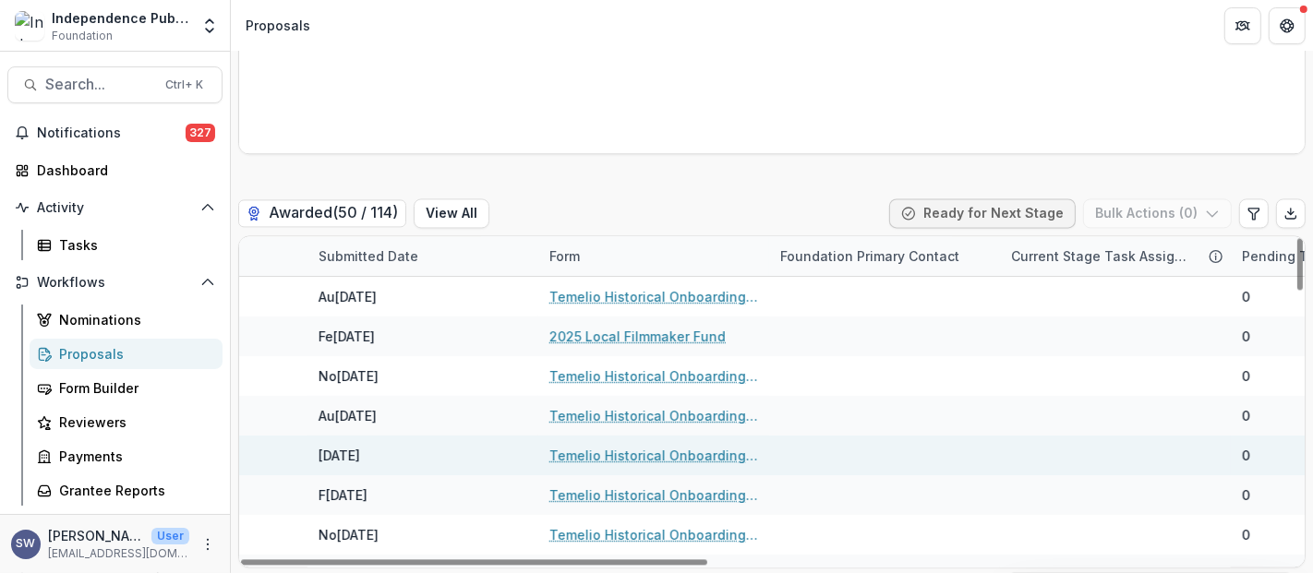
drag, startPoint x: 694, startPoint y: 560, endPoint x: 1194, endPoint y: 452, distance: 511.8
click at [707, 559] on div at bounding box center [474, 562] width 466 height 6
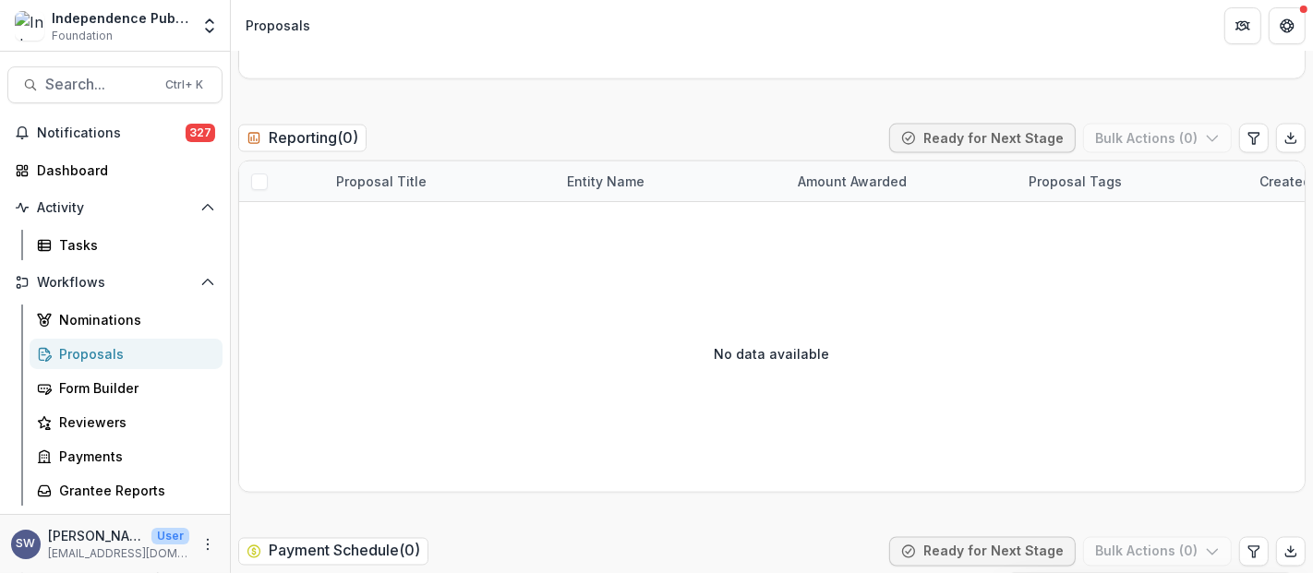
scroll to position [2432, 0]
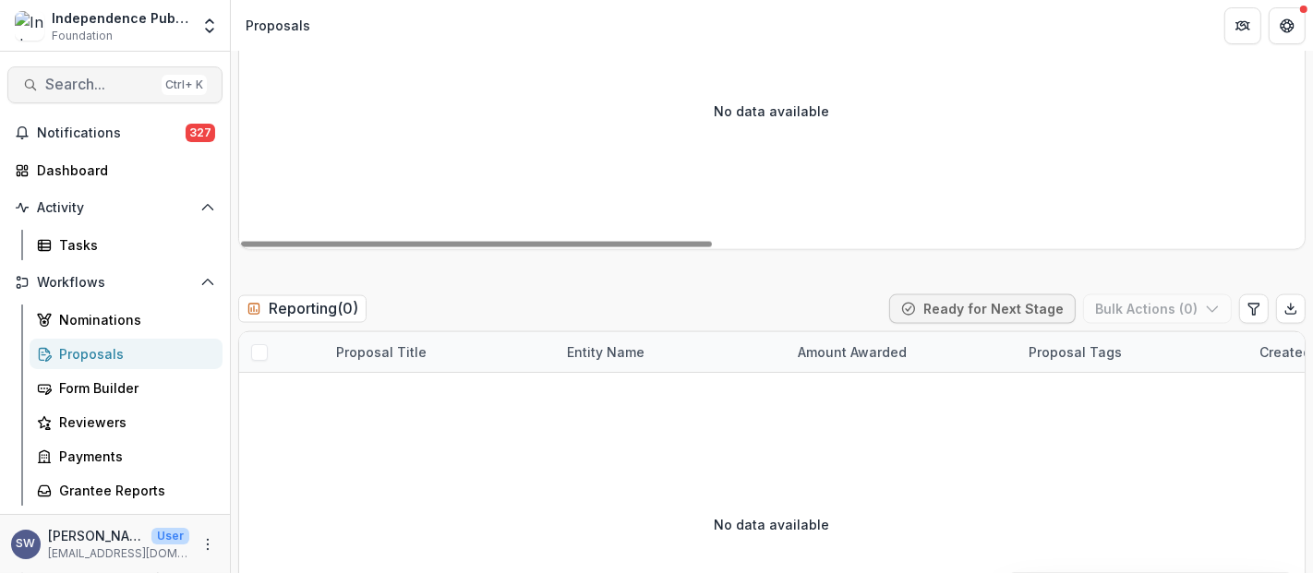
click at [137, 85] on span "Search..." at bounding box center [99, 85] width 109 height 18
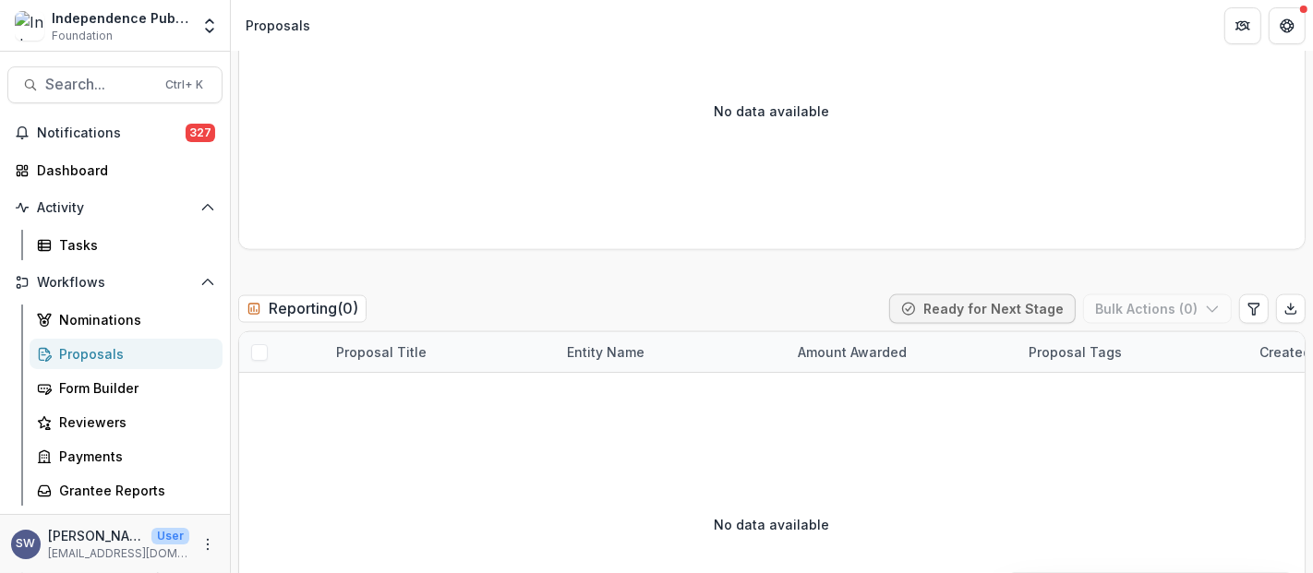
type input "**********"
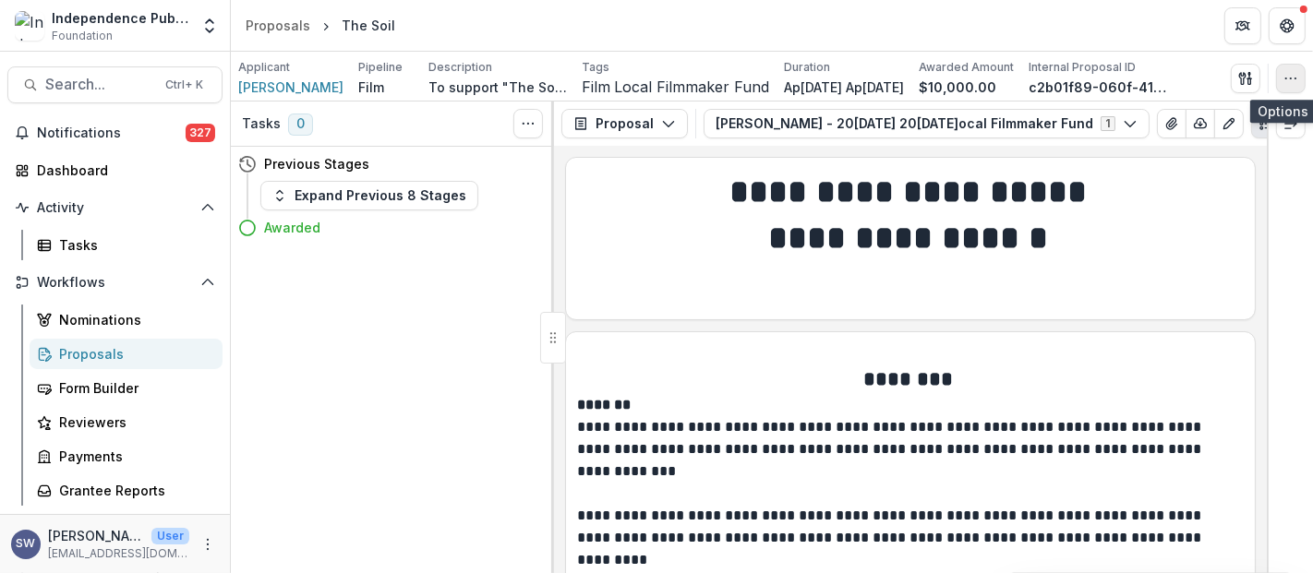
click at [1289, 79] on icon "button" at bounding box center [1290, 78] width 15 height 15
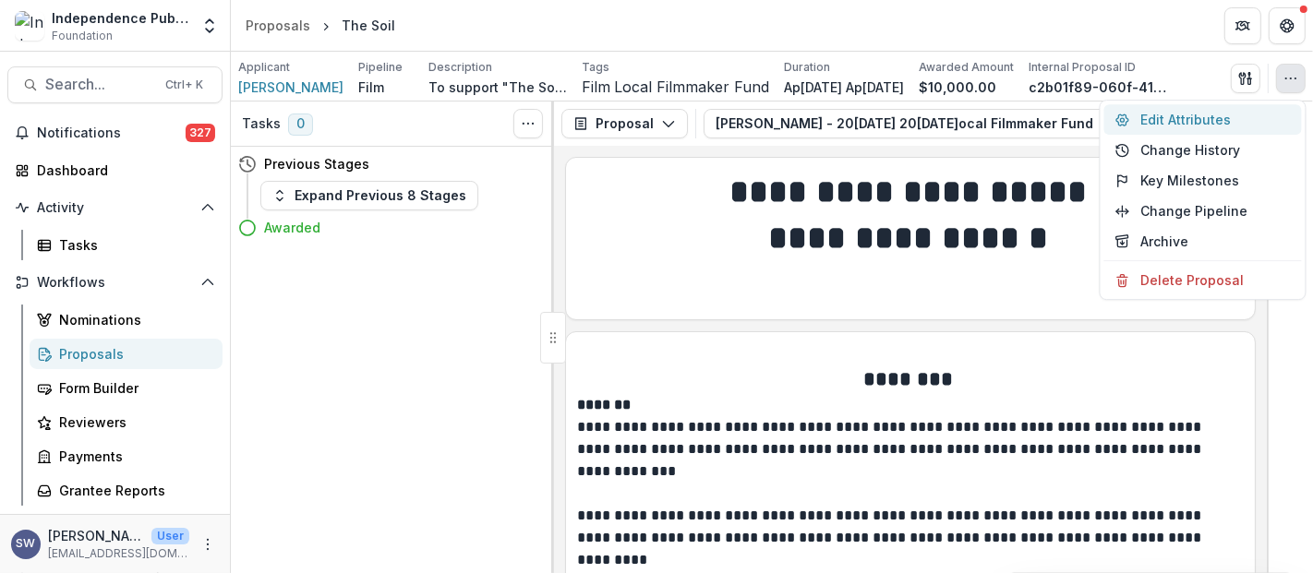
click at [1183, 129] on button "Edit Attributes" at bounding box center [1203, 119] width 198 height 30
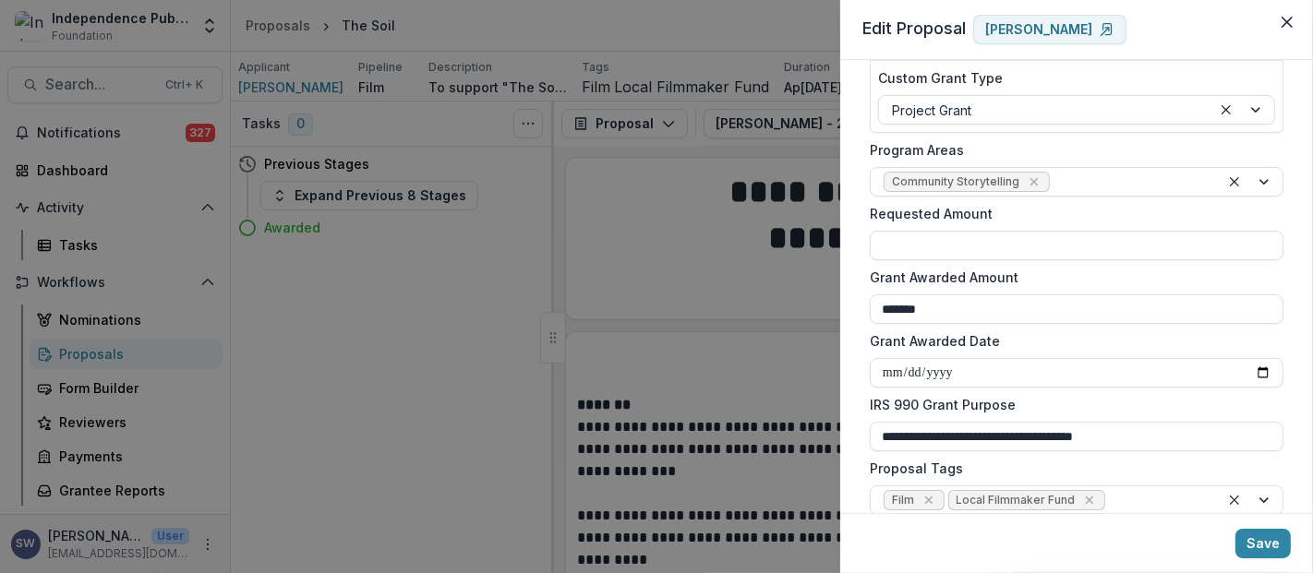
scroll to position [307, 0]
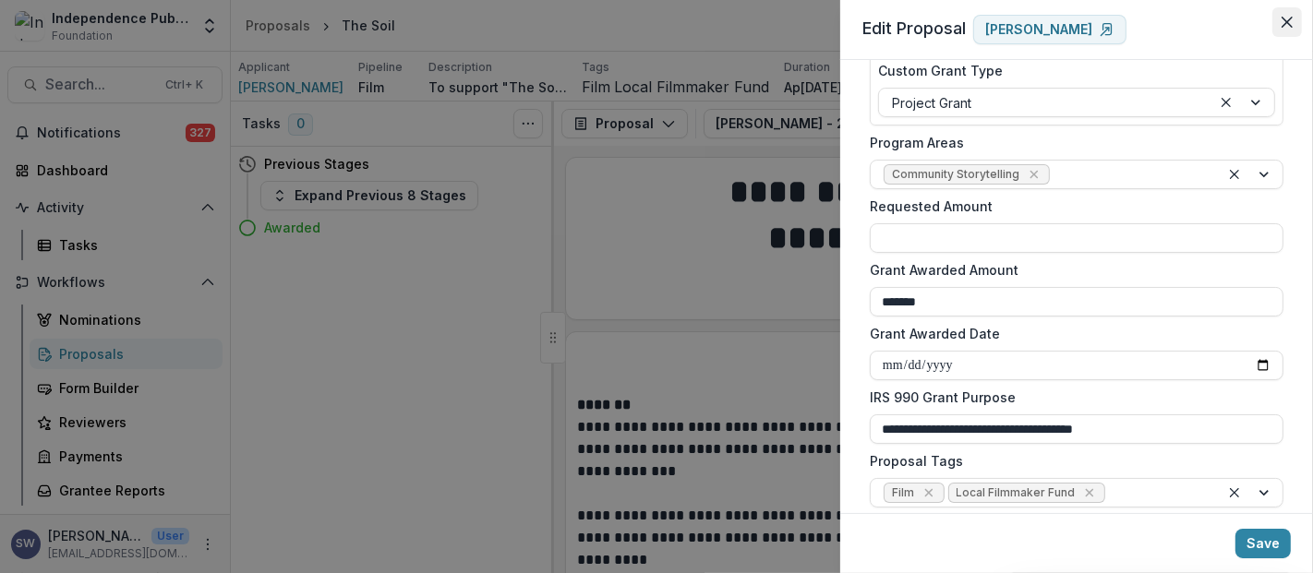
click at [1284, 30] on button "Close" at bounding box center [1287, 22] width 30 height 30
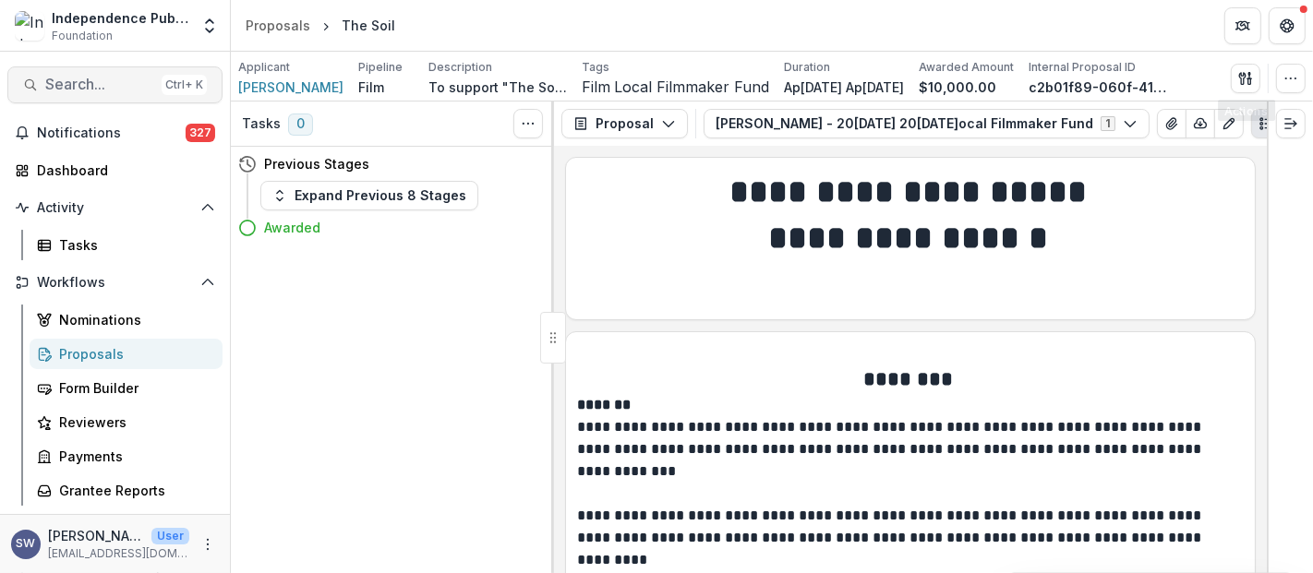
click at [104, 89] on span "Search..." at bounding box center [99, 85] width 109 height 18
type input "******"
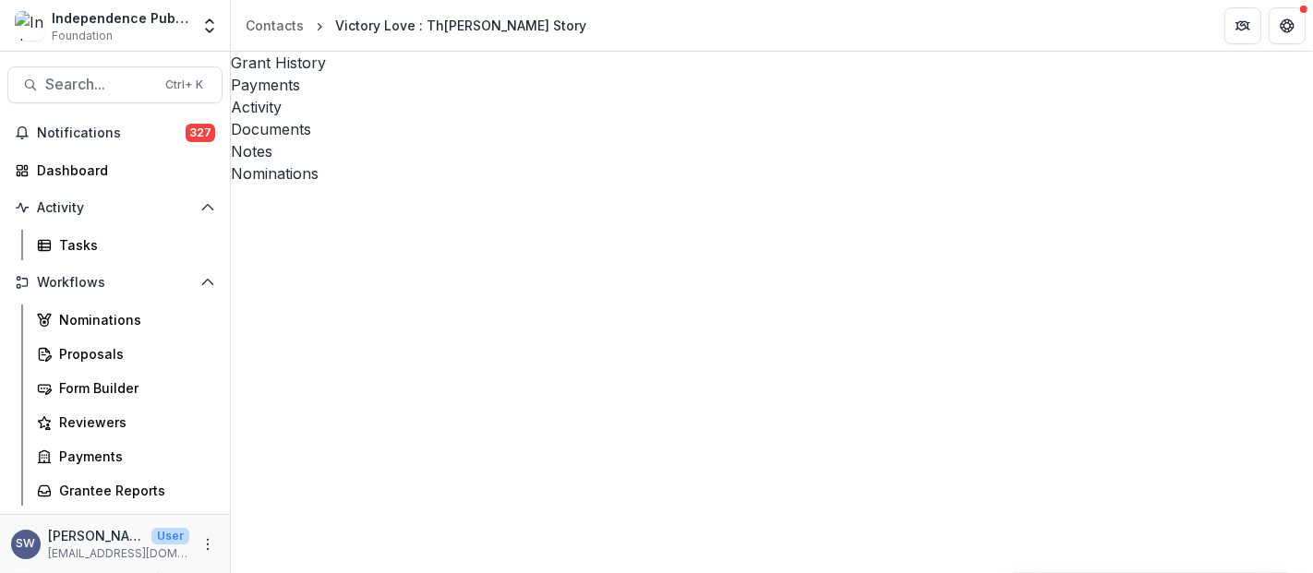
scroll to position [102, 0]
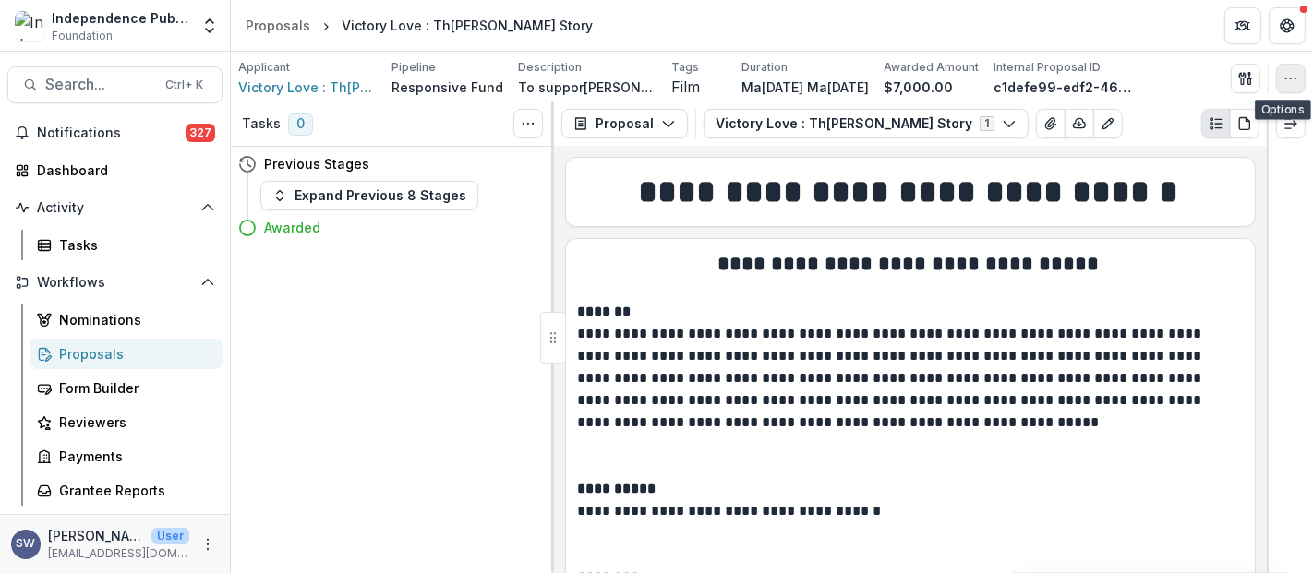
click at [1283, 80] on icon "button" at bounding box center [1290, 78] width 15 height 15
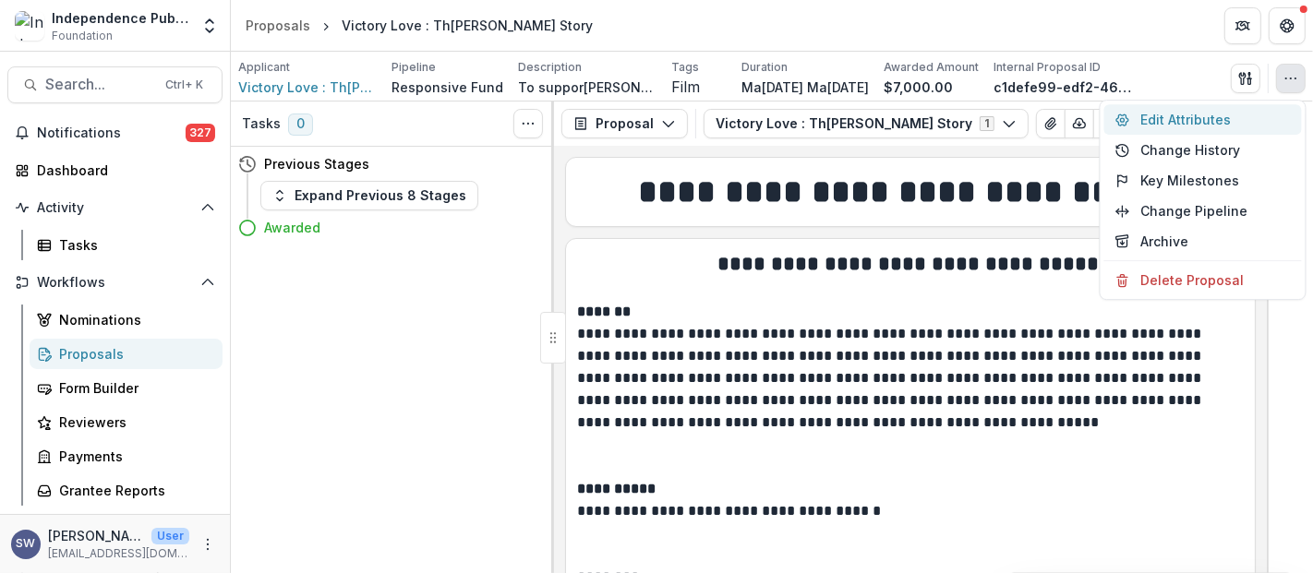
click at [1205, 120] on button "Edit Attributes" at bounding box center [1203, 119] width 198 height 30
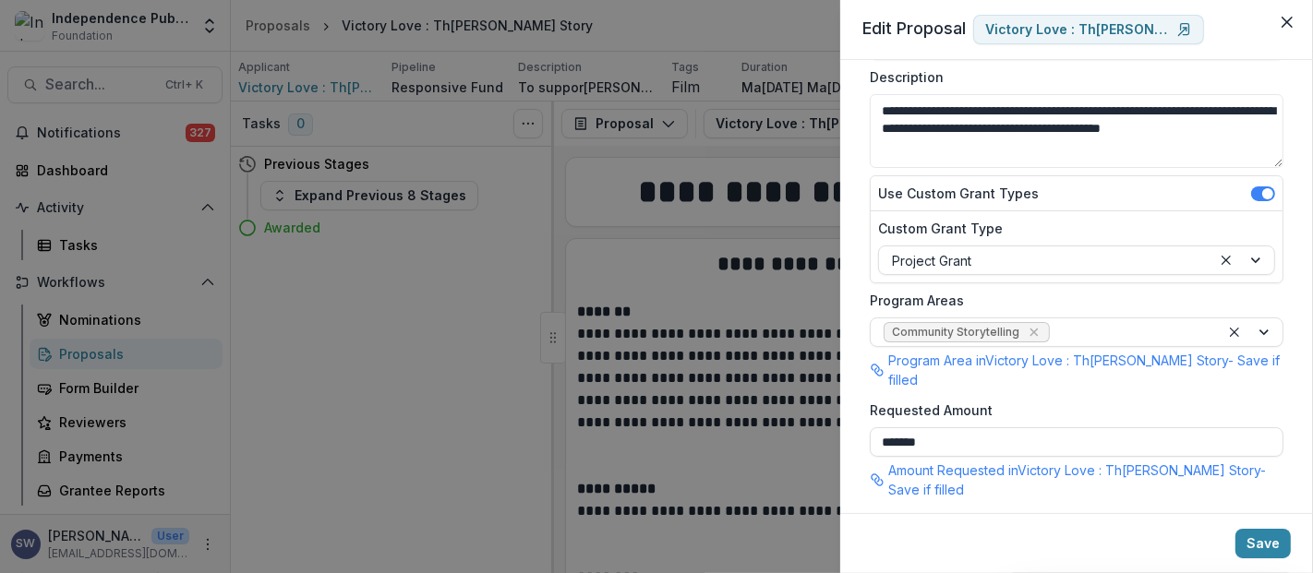
scroll to position [205, 0]
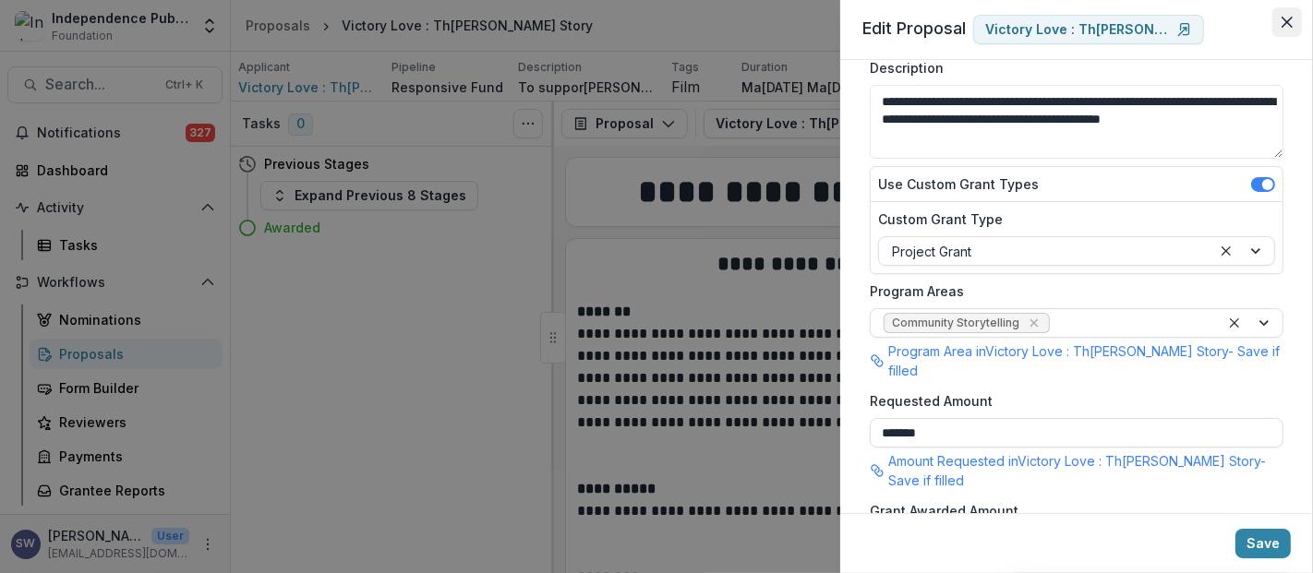
click at [1294, 15] on button "Close" at bounding box center [1287, 22] width 30 height 30
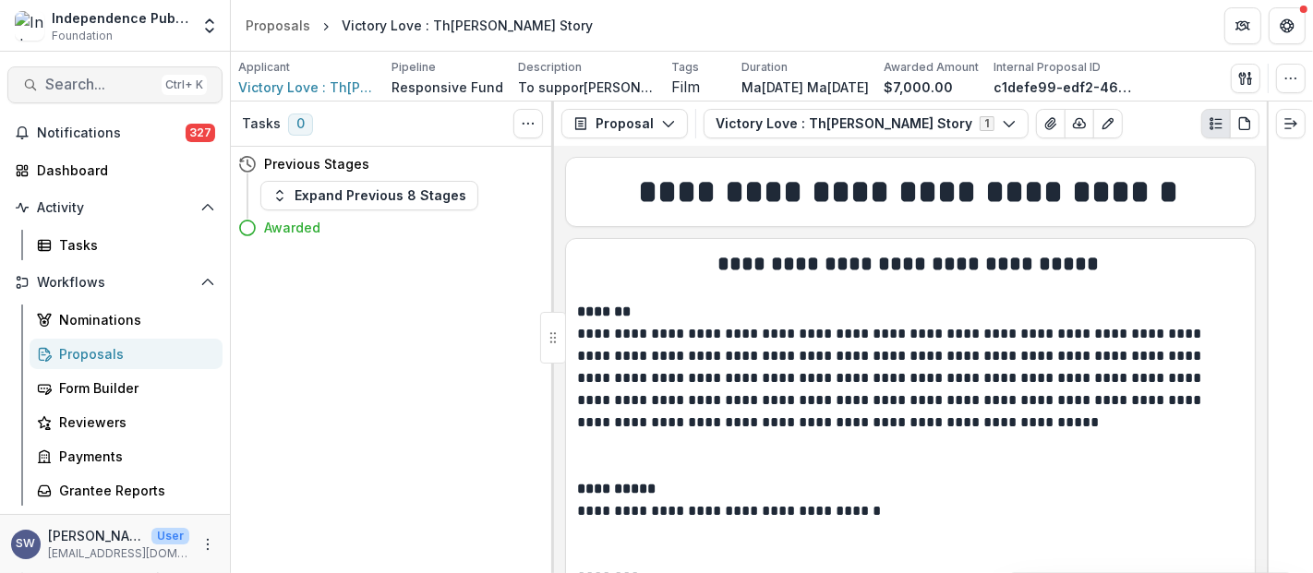
click at [54, 85] on span "Search..." at bounding box center [99, 85] width 109 height 18
type input "**********"
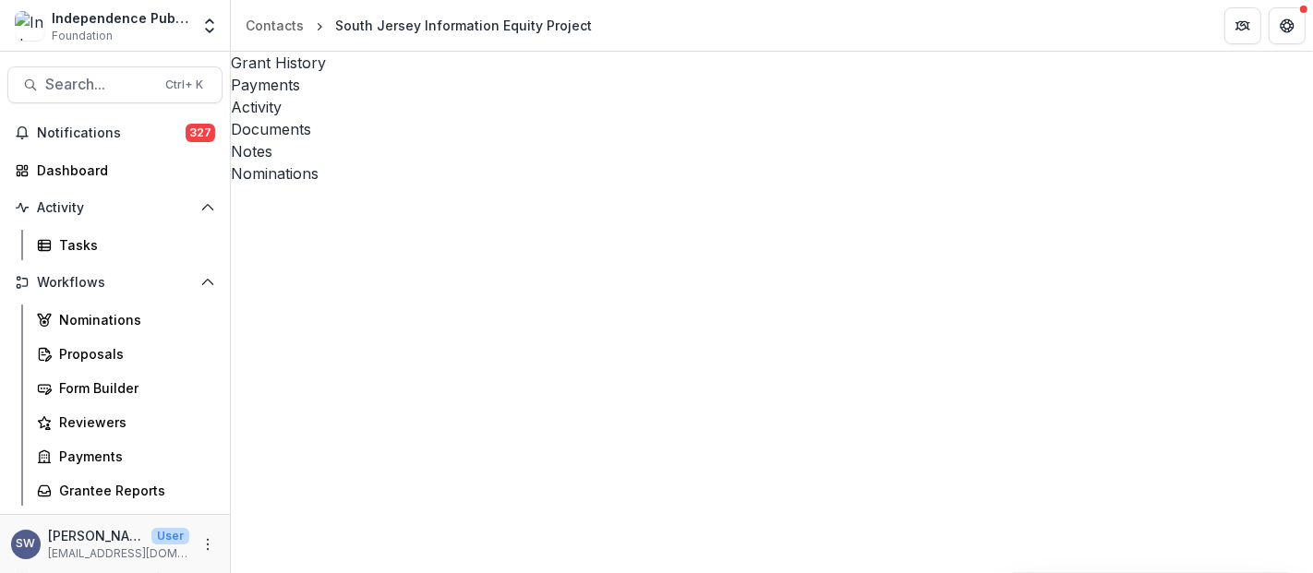
scroll to position [102, 0]
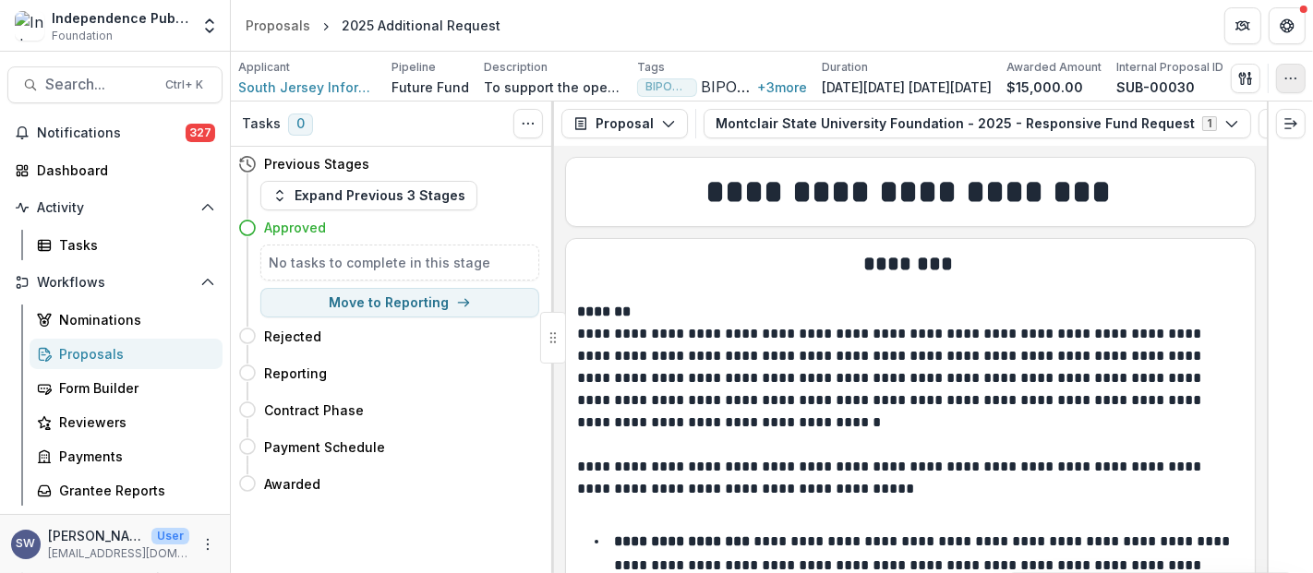
click at [1284, 68] on button "button" at bounding box center [1291, 79] width 30 height 30
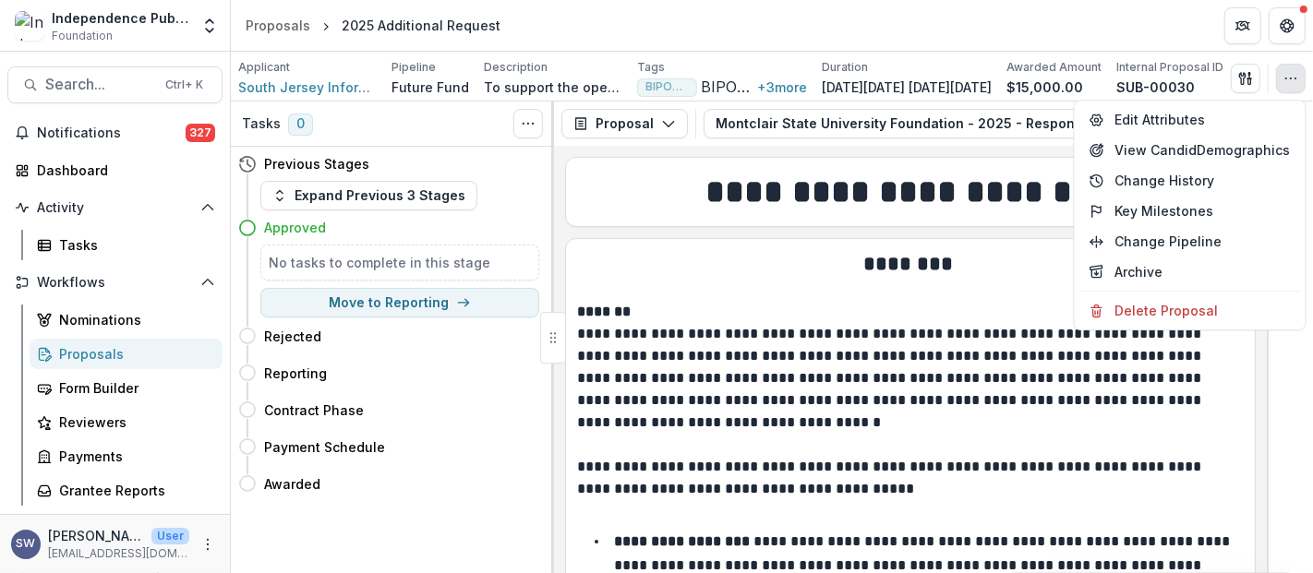
click at [823, 313] on p "*******" at bounding box center [910, 312] width 666 height 22
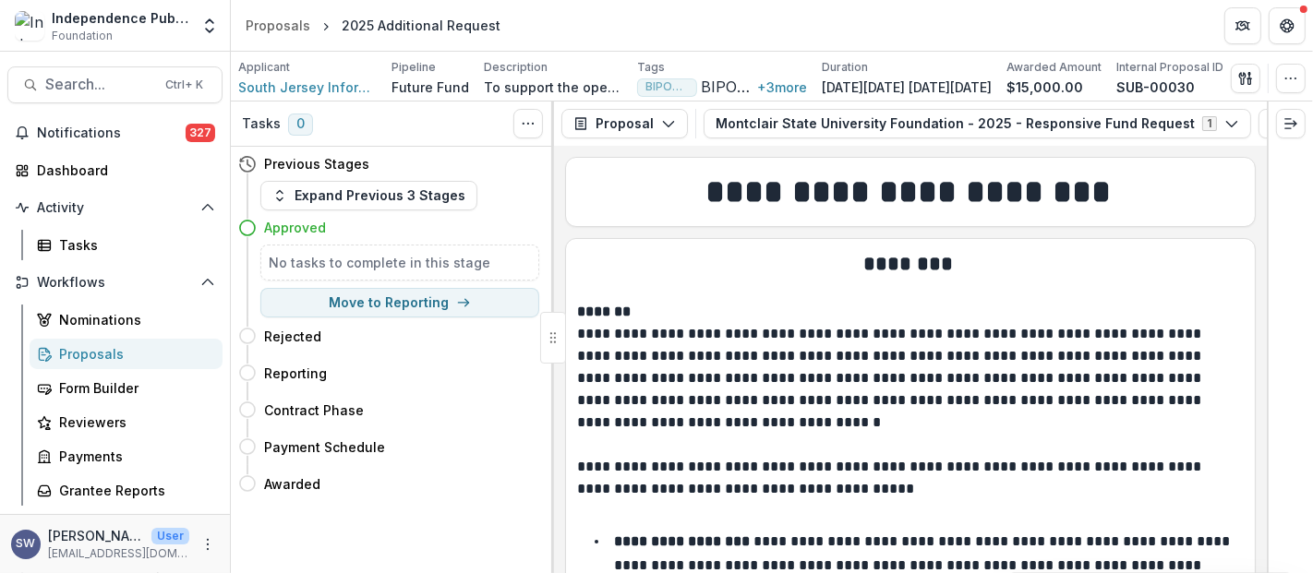
click at [1305, 73] on div "Applicant South Jersey Information Equity Project Pipeline Future Fund Descript…" at bounding box center [772, 77] width 1082 height 50
click at [1299, 83] on button "button" at bounding box center [1291, 79] width 30 height 30
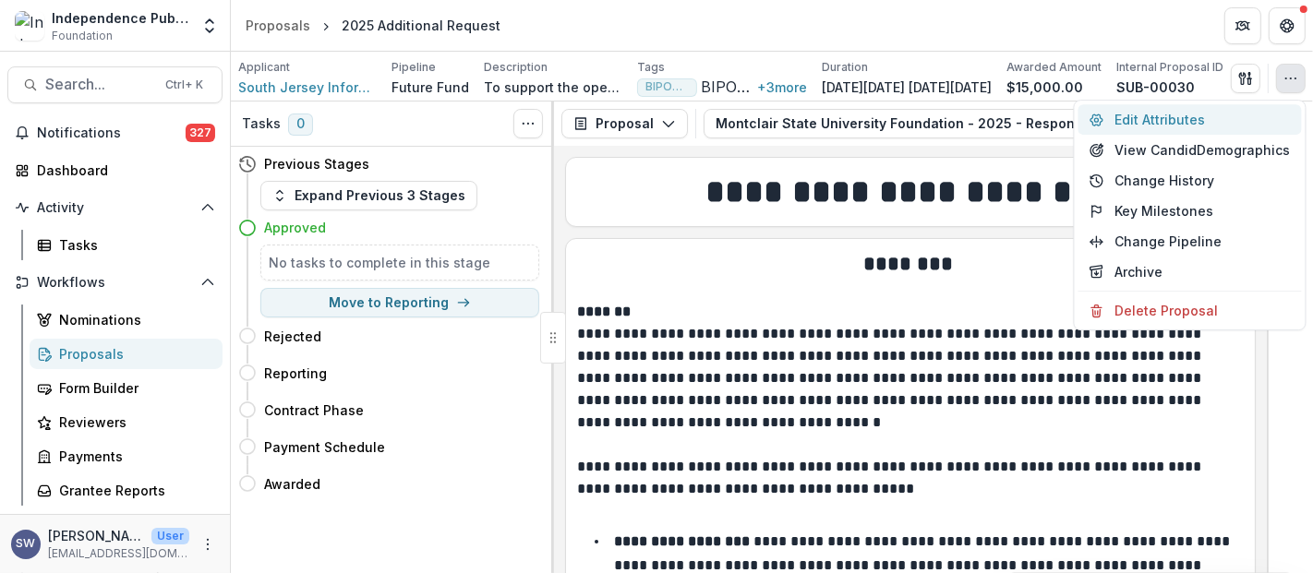
click at [1207, 127] on button "Edit Attributes" at bounding box center [1189, 119] width 223 height 30
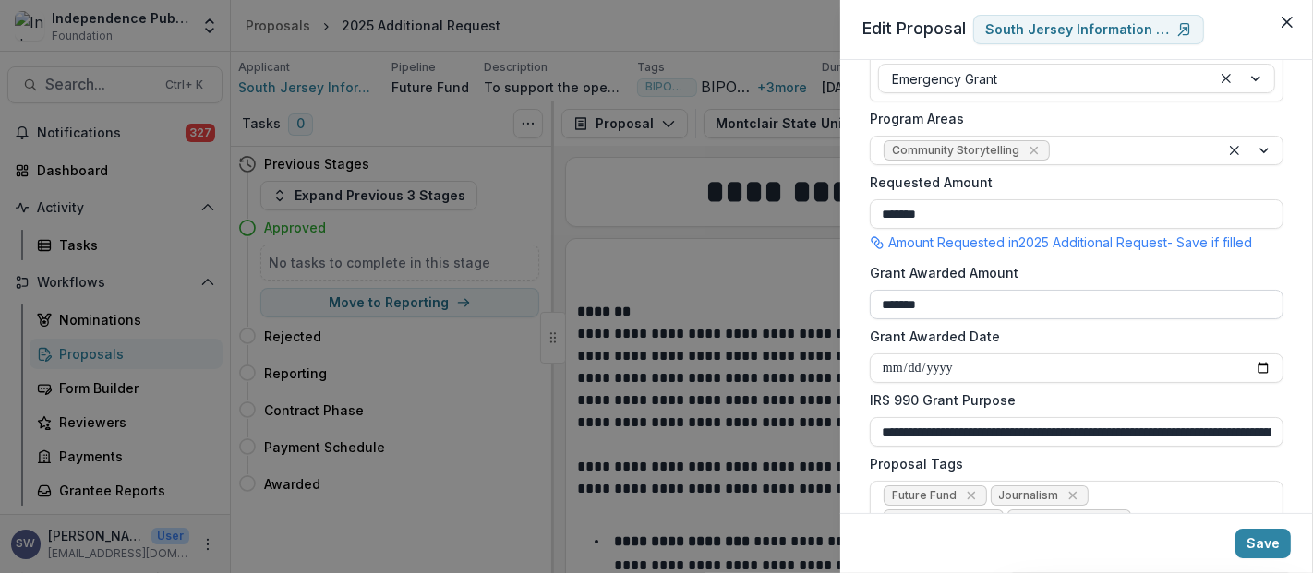
scroll to position [327, 0]
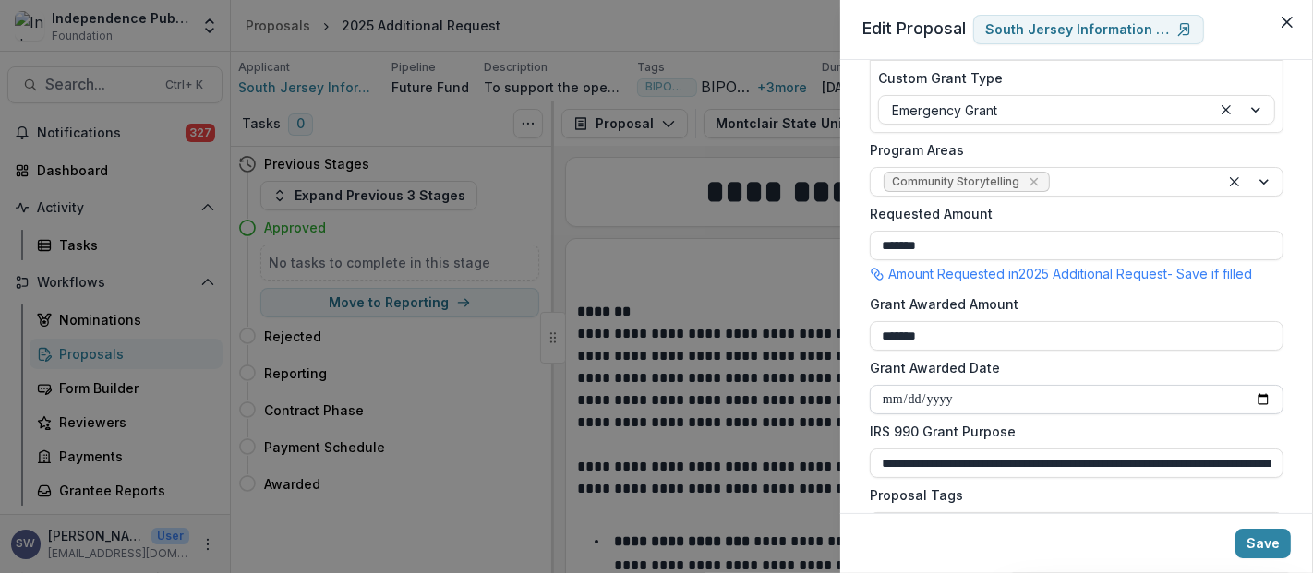
click at [899, 396] on input "Grant Awarded Date" at bounding box center [1076, 400] width 414 height 30
type input "**********"
click at [1257, 534] on button "Save" at bounding box center [1262, 544] width 55 height 30
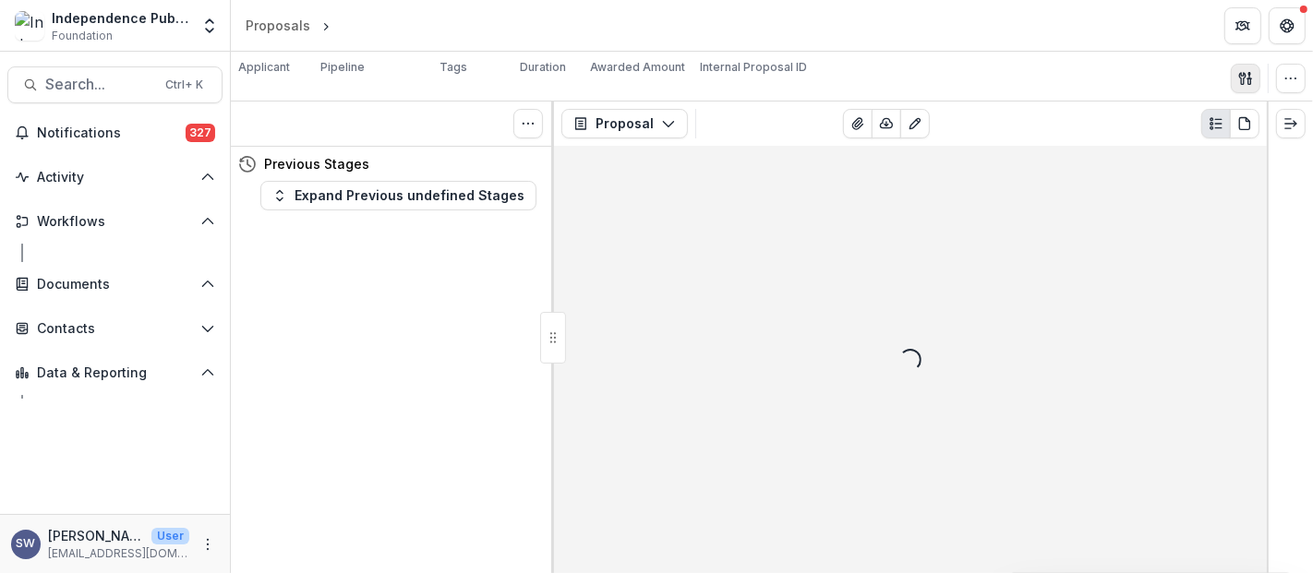
click at [1251, 78] on line "button" at bounding box center [1249, 78] width 4 height 0
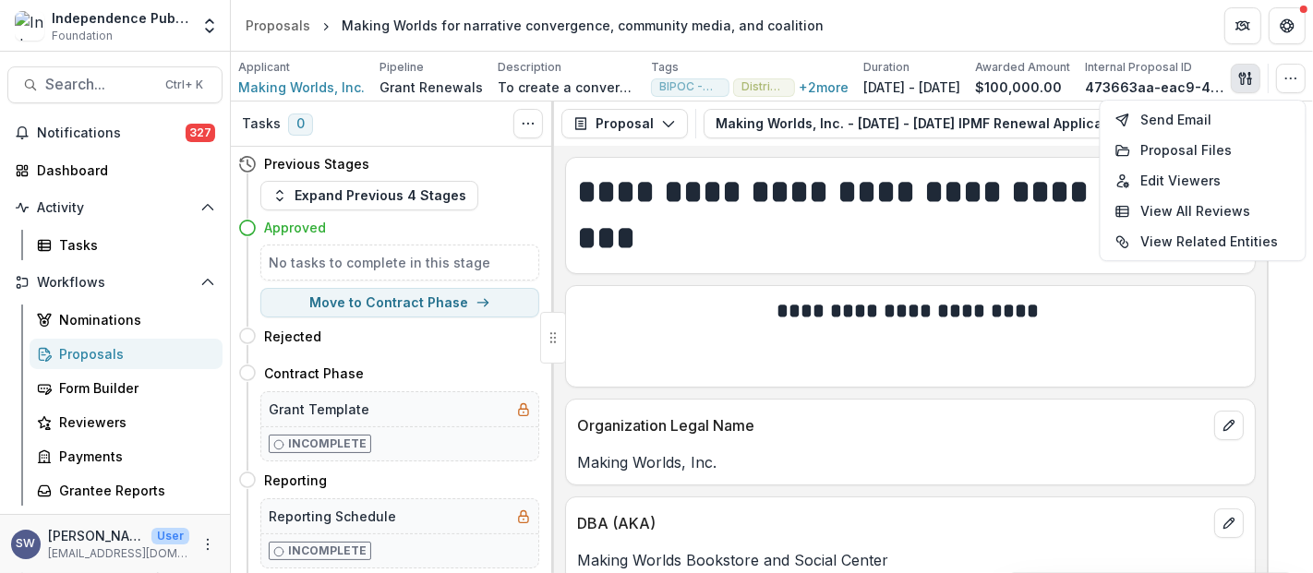
click at [1057, 15] on header "Proposals Making Worlds for narrative convergence, community media, and coaliti…" at bounding box center [772, 25] width 1082 height 51
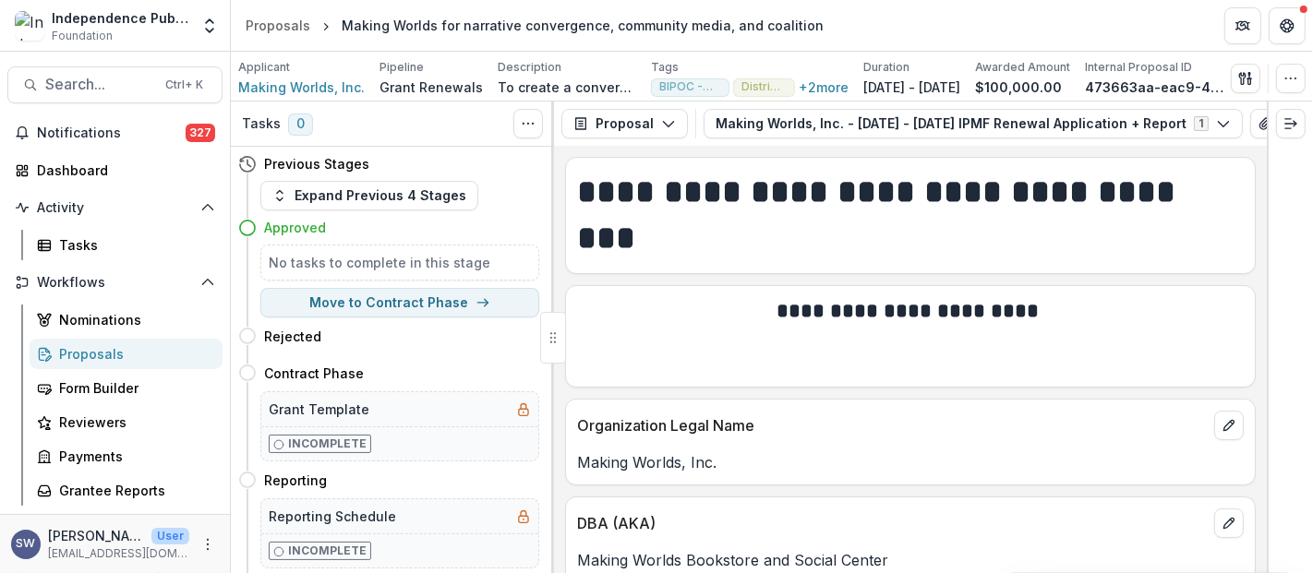
drag, startPoint x: 994, startPoint y: 96, endPoint x: 1205, endPoint y: 99, distance: 211.4
click at [1205, 99] on div "Applicant Making Worlds, Inc. Pipeline Grant Renewals Description To create a c…" at bounding box center [772, 77] width 1082 height 50
click at [1289, 73] on button "button" at bounding box center [1291, 79] width 30 height 30
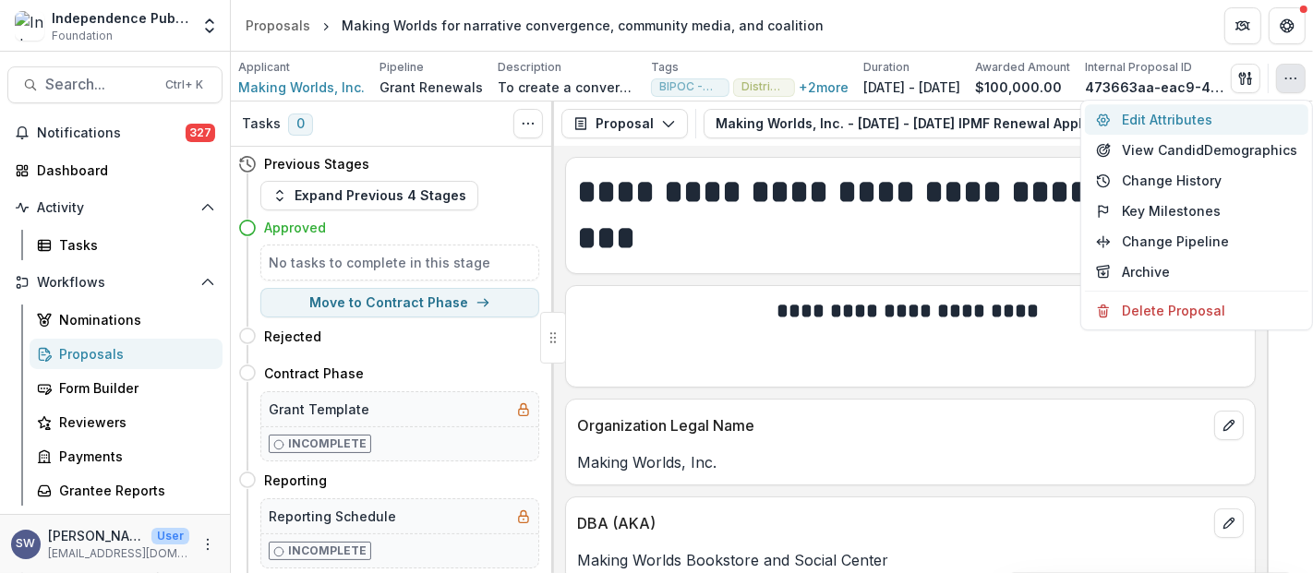
click at [1189, 109] on button "Edit Attributes" at bounding box center [1196, 119] width 223 height 30
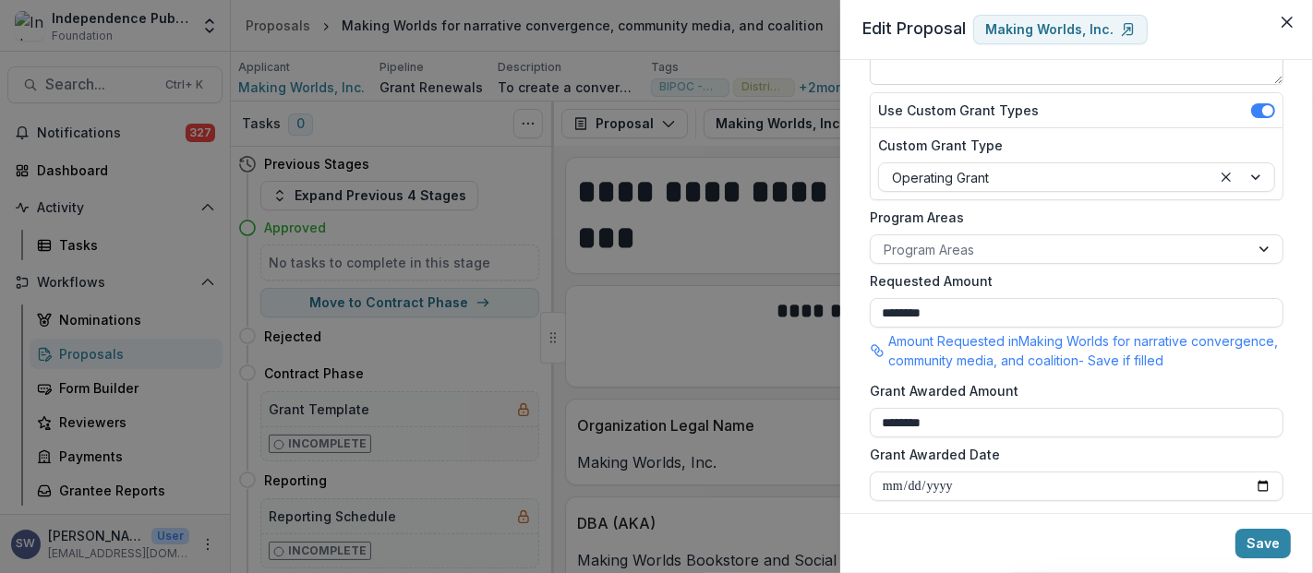
scroll to position [307, 0]
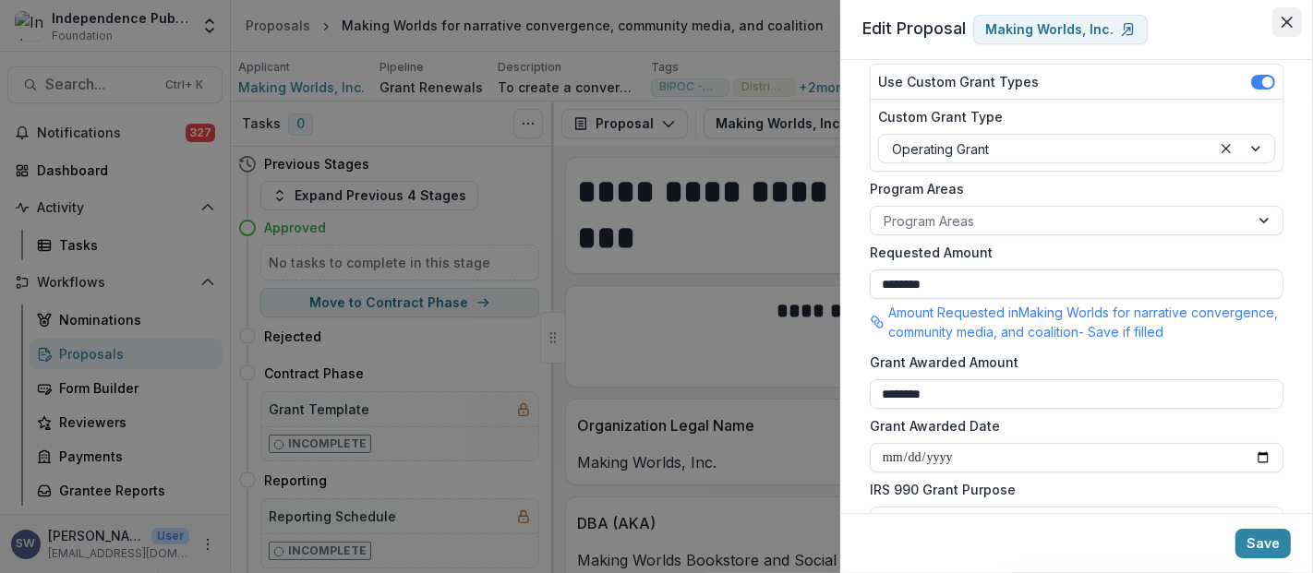
click at [1283, 26] on icon "Close" at bounding box center [1286, 22] width 11 height 11
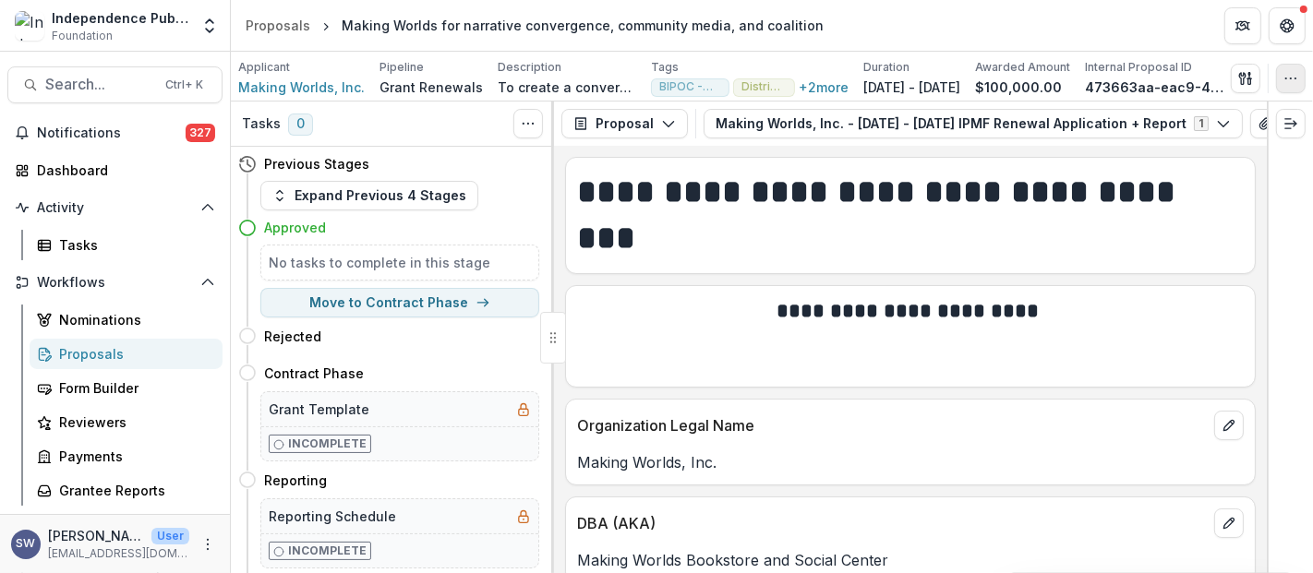
click at [1298, 80] on icon "button" at bounding box center [1290, 78] width 15 height 15
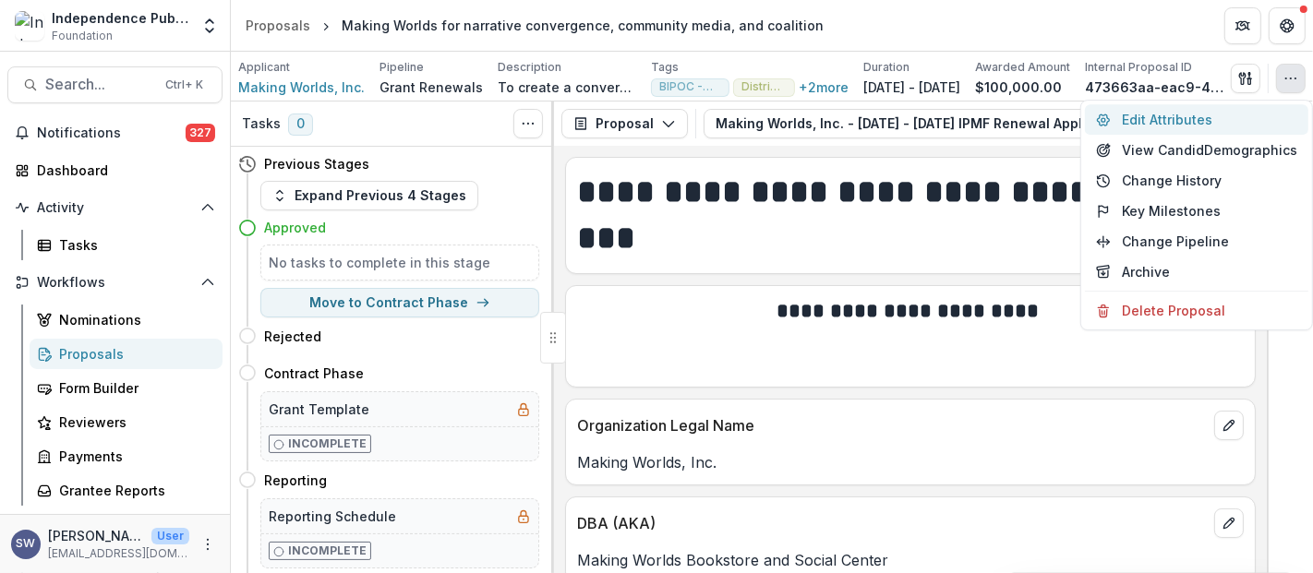
click at [1147, 121] on button "Edit Attributes" at bounding box center [1196, 119] width 223 height 30
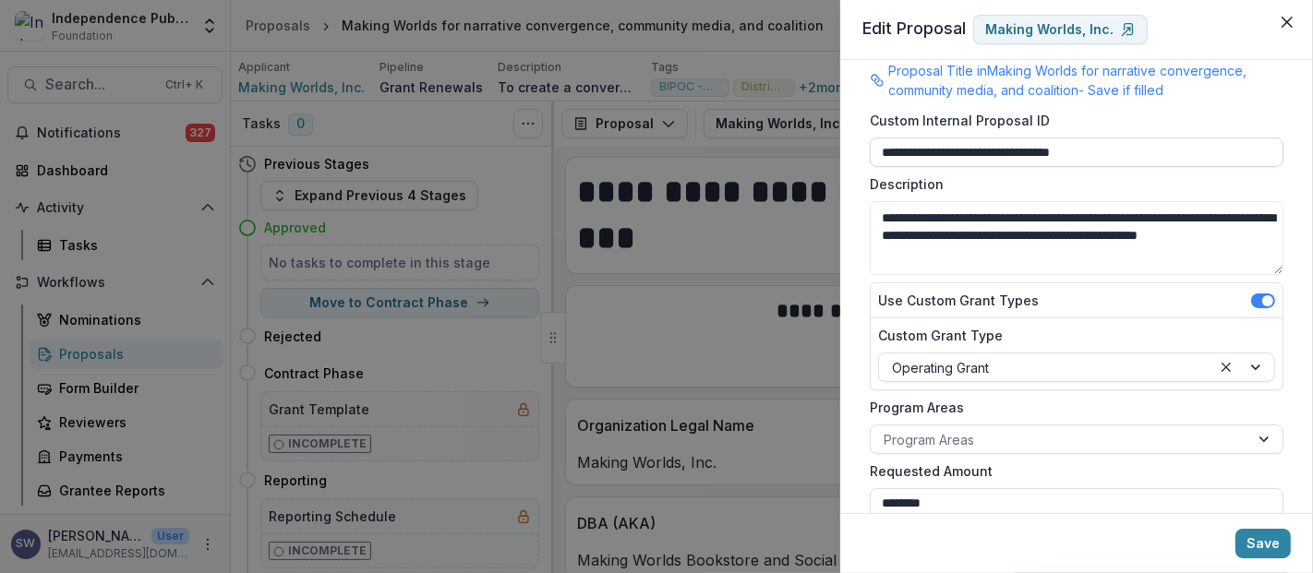
scroll to position [102, 0]
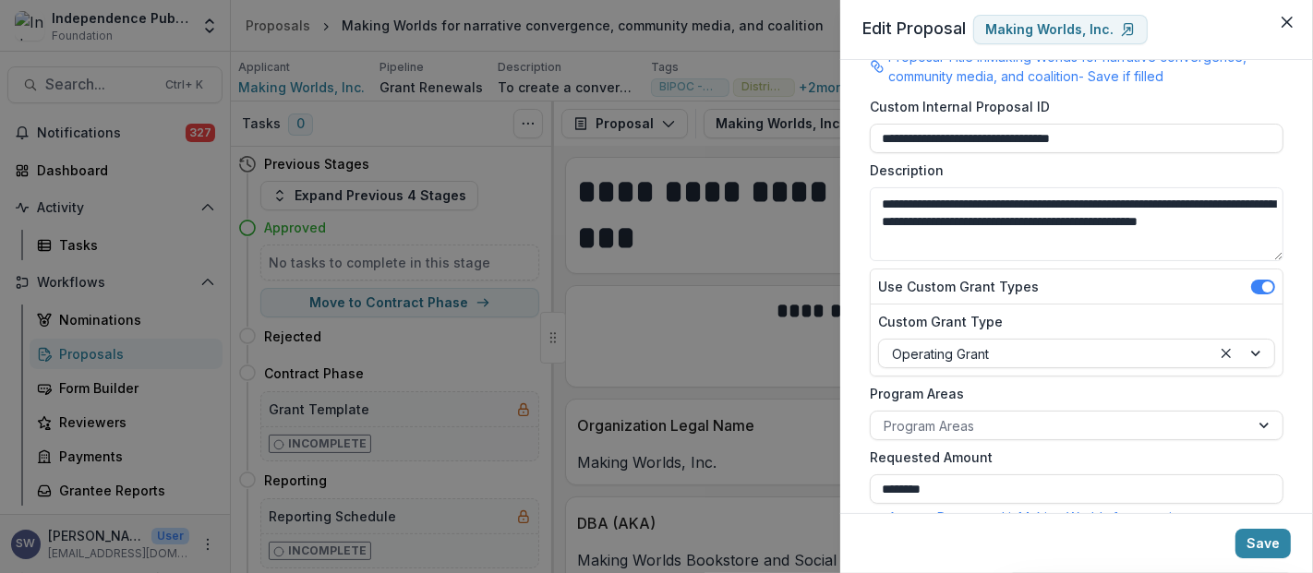
click at [1272, 7] on button "Close" at bounding box center [1287, 22] width 30 height 30
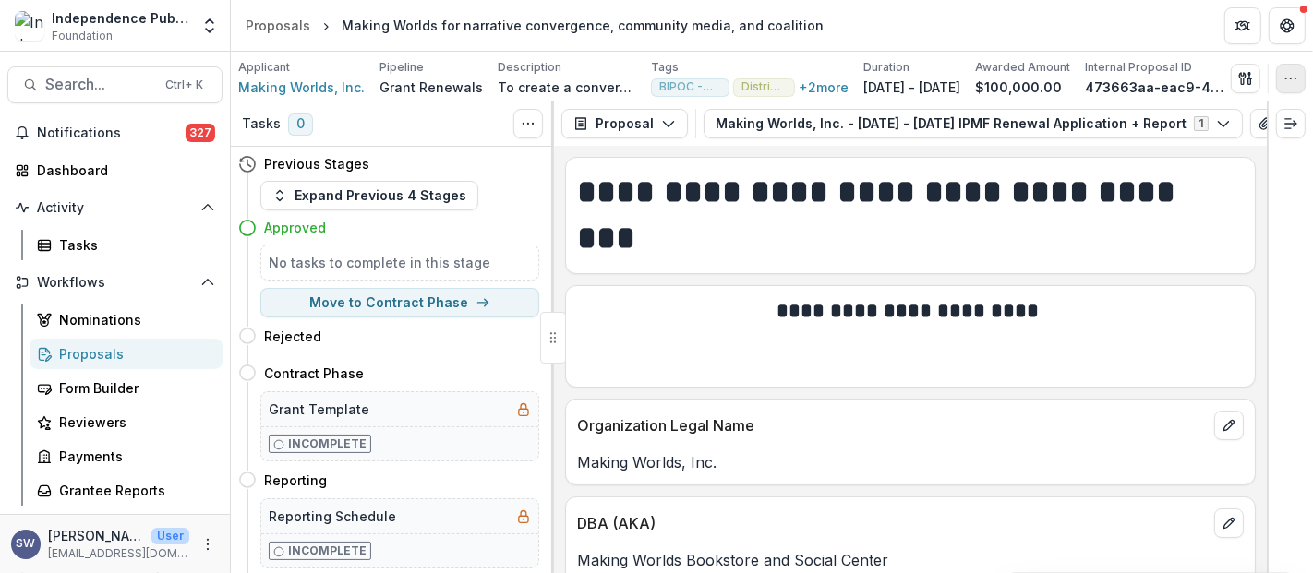
click at [1305, 68] on button "button" at bounding box center [1291, 79] width 30 height 30
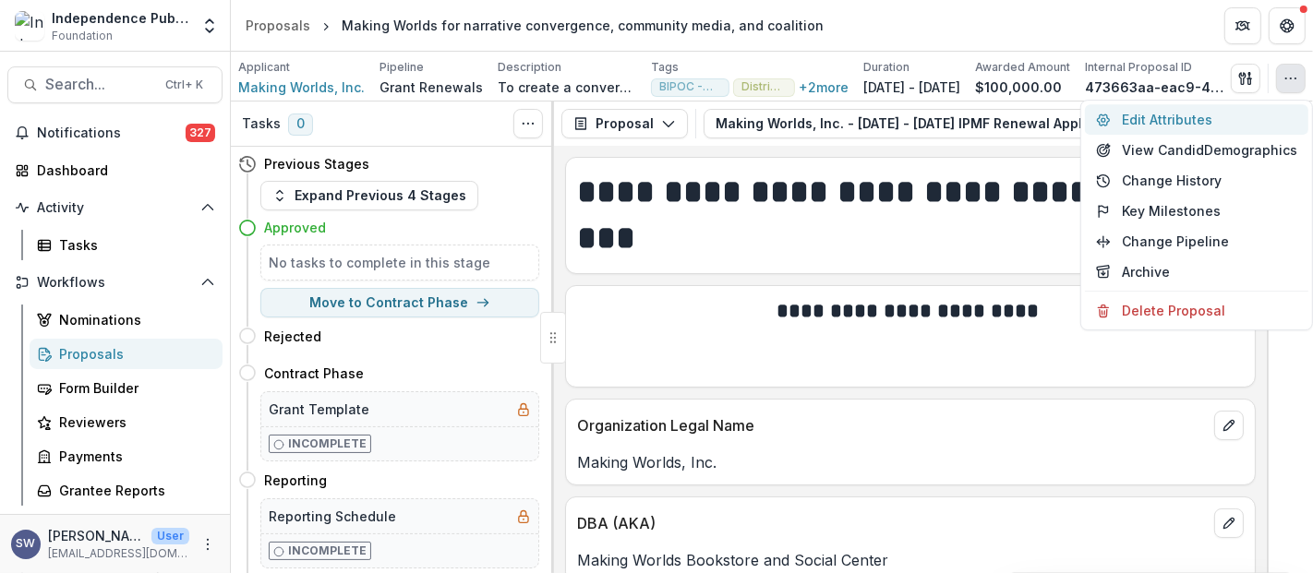
click at [1202, 119] on button "Edit Attributes" at bounding box center [1196, 119] width 223 height 30
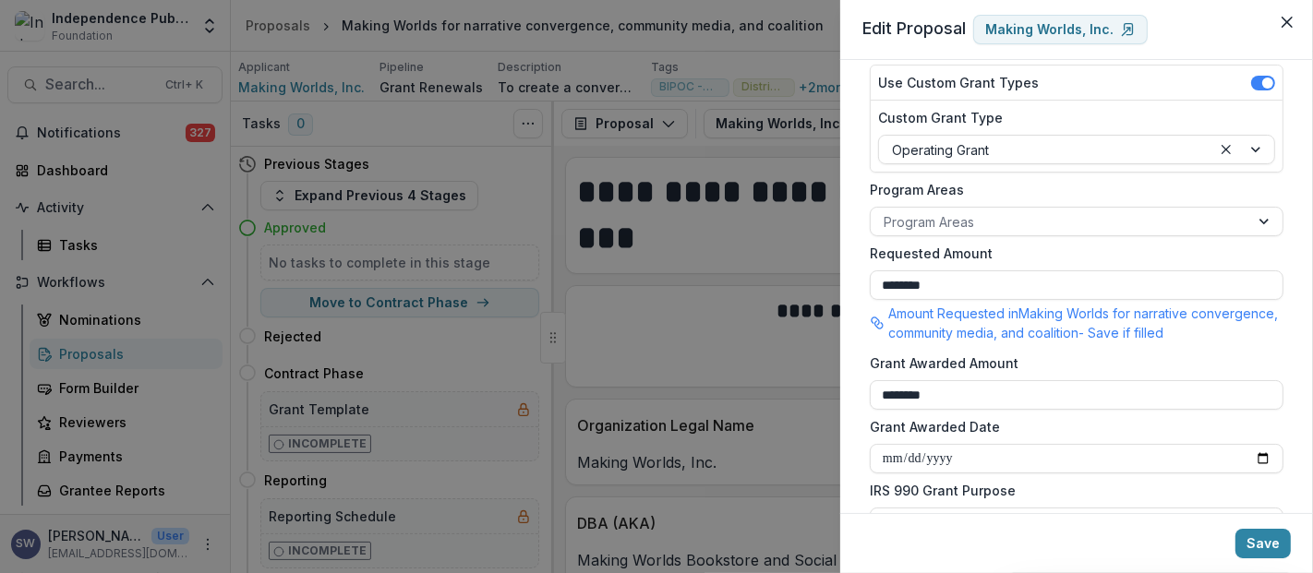
scroll to position [307, 0]
click at [1278, 22] on button "Close" at bounding box center [1287, 22] width 30 height 30
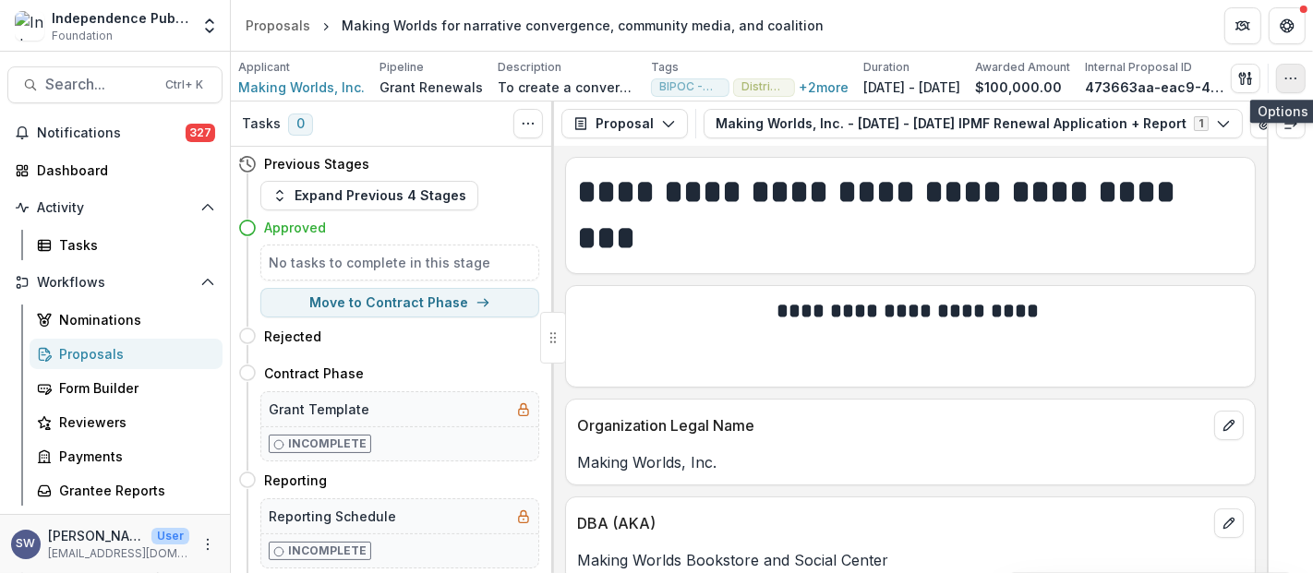
click at [1298, 78] on icon "button" at bounding box center [1290, 78] width 15 height 15
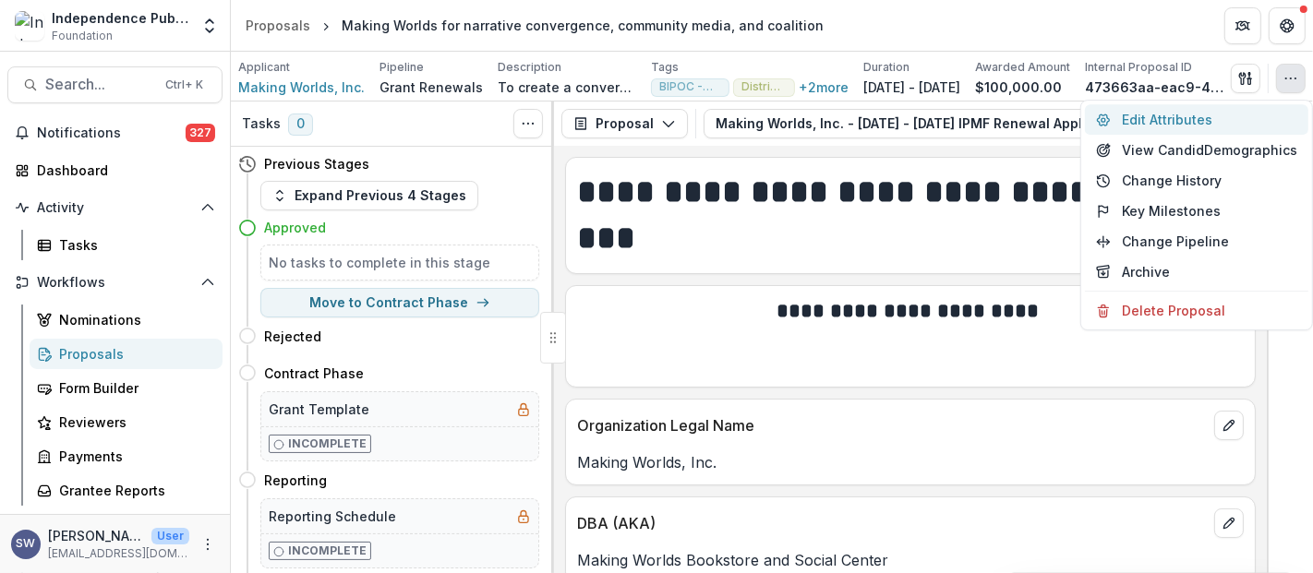
click at [1234, 124] on button "Edit Attributes" at bounding box center [1196, 119] width 223 height 30
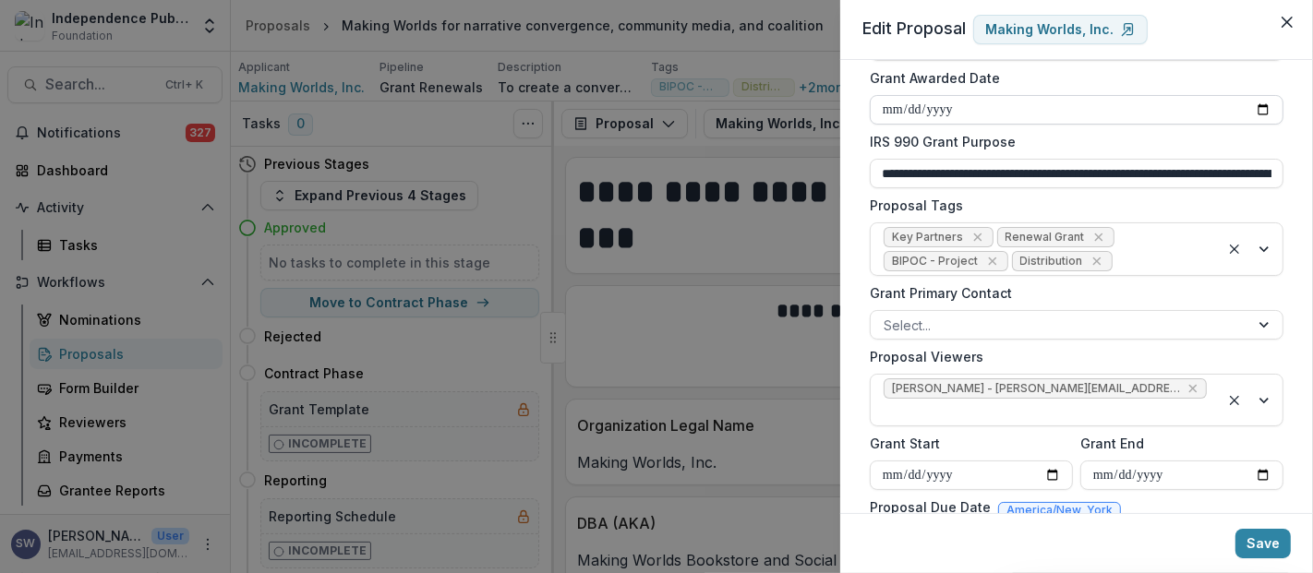
scroll to position [717, 0]
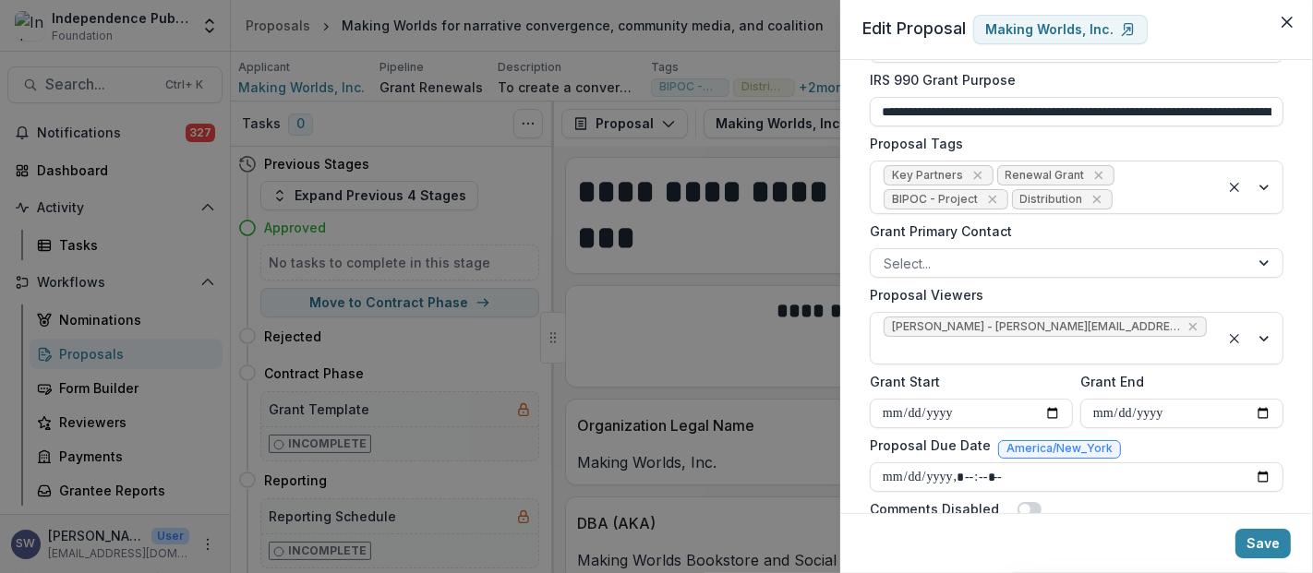
click at [596, 238] on div "**********" at bounding box center [656, 286] width 1313 height 573
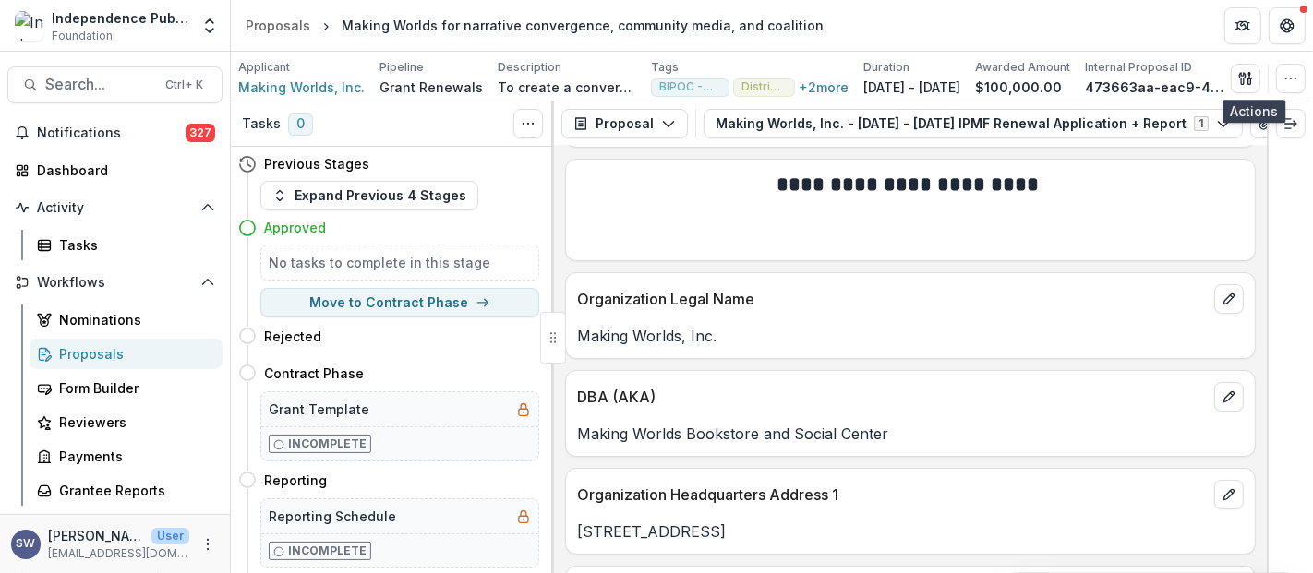
scroll to position [102, 0]
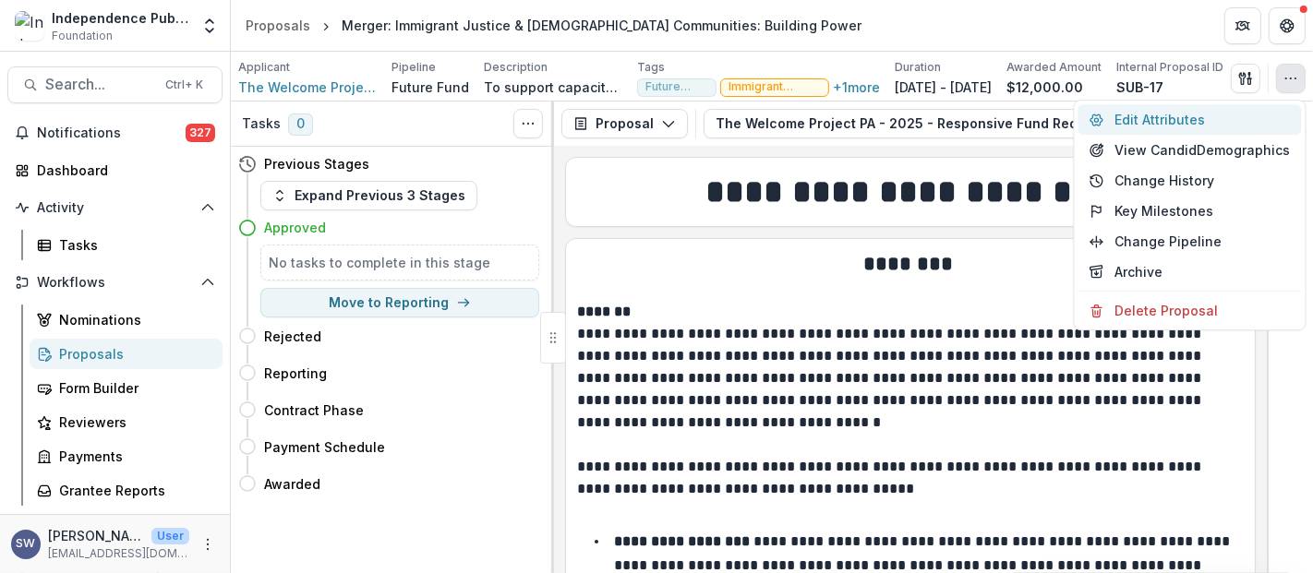
click at [1190, 120] on button "Edit Attributes" at bounding box center [1189, 119] width 223 height 30
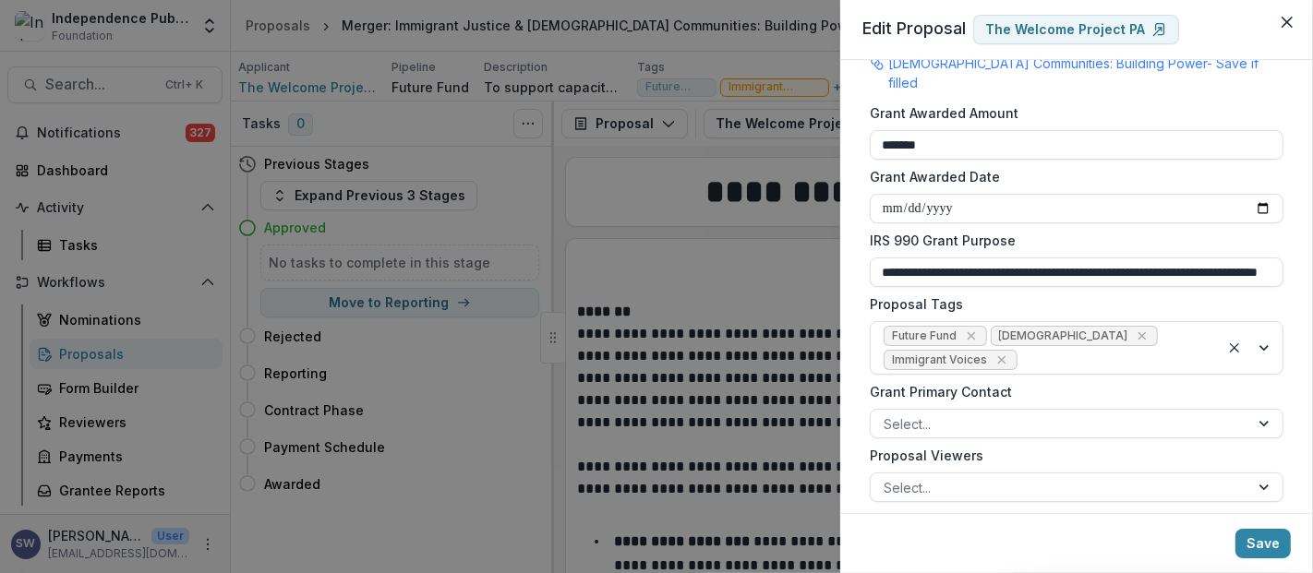
scroll to position [615, 0]
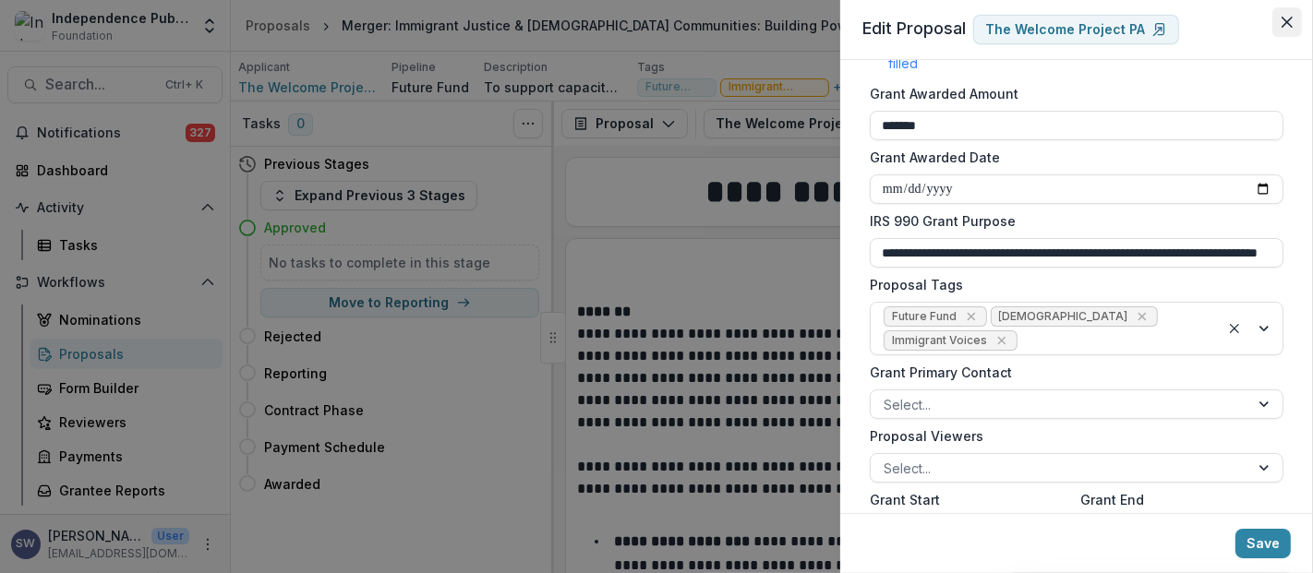
click at [1290, 18] on icon "Close" at bounding box center [1286, 22] width 11 height 11
